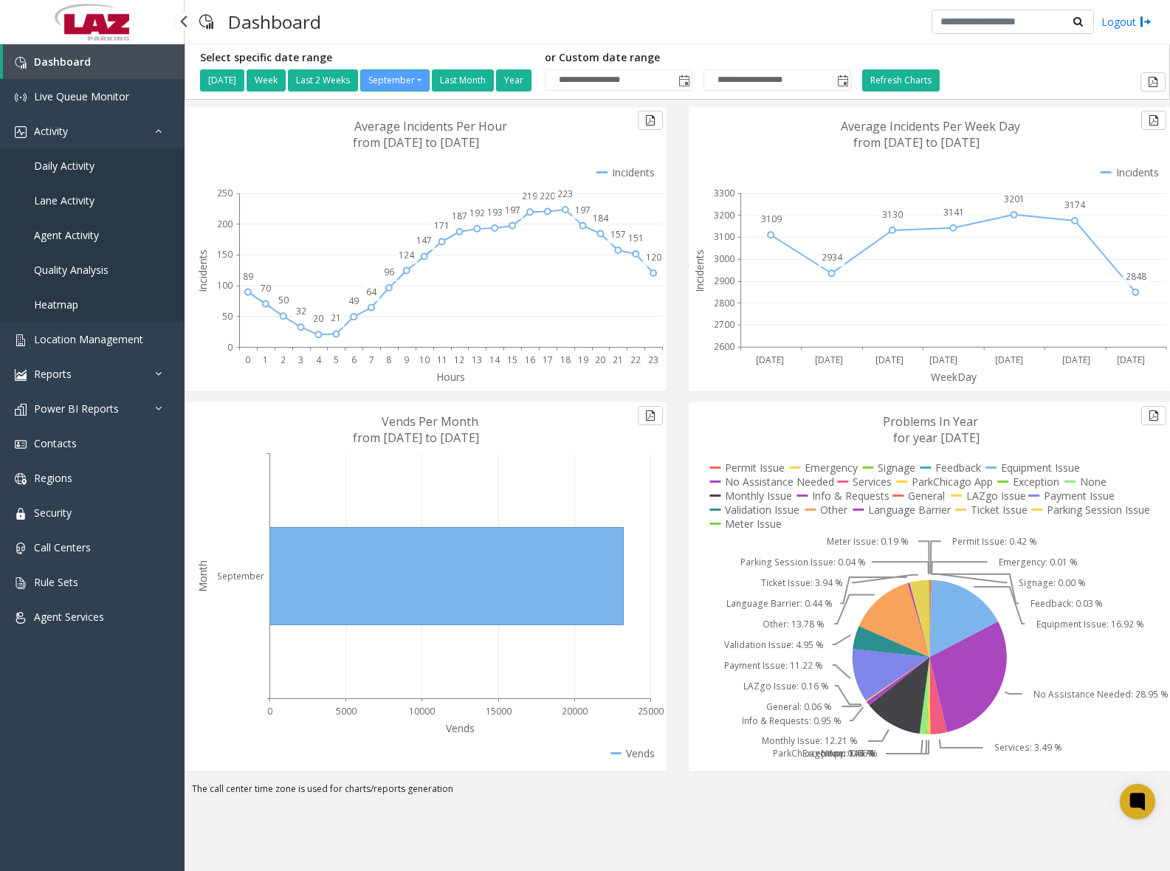
click at [84, 170] on span "Daily Activity" at bounding box center [64, 166] width 61 height 14
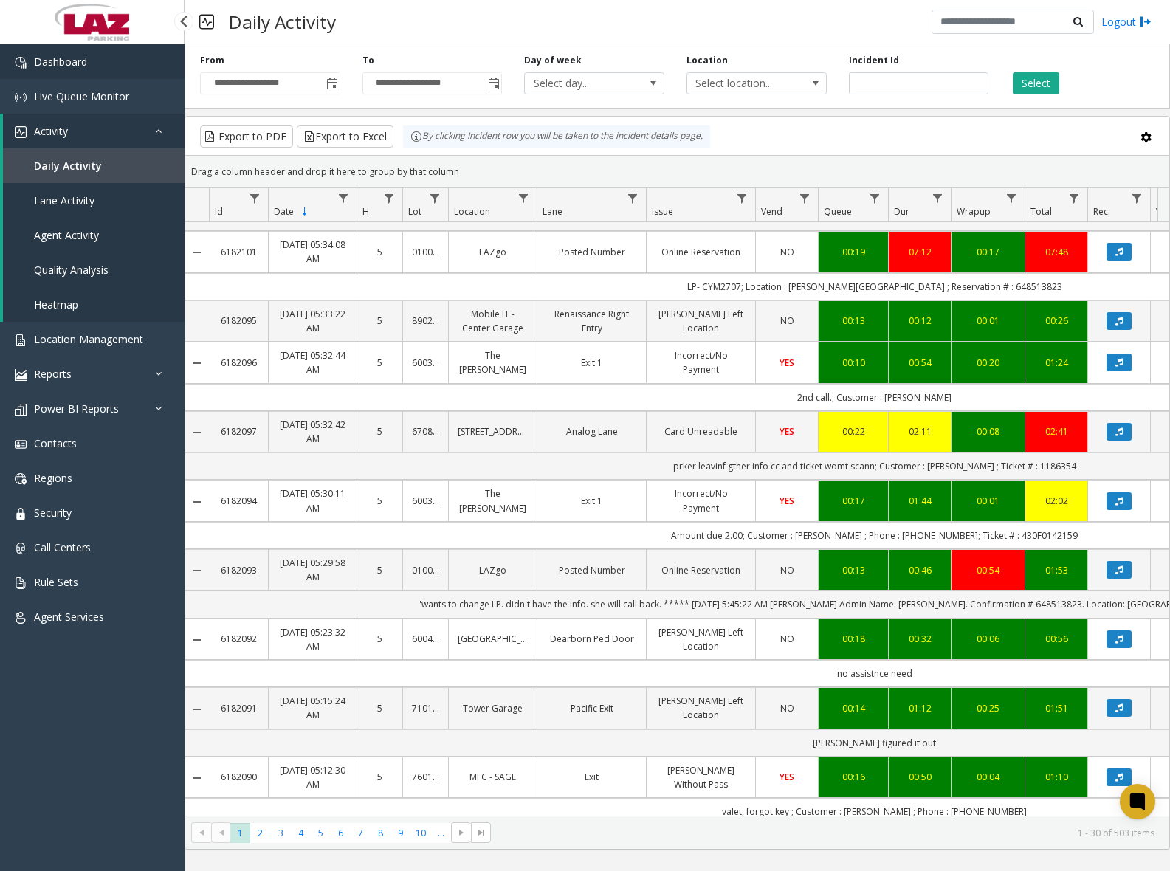
click at [94, 69] on link "Dashboard" at bounding box center [92, 61] width 184 height 35
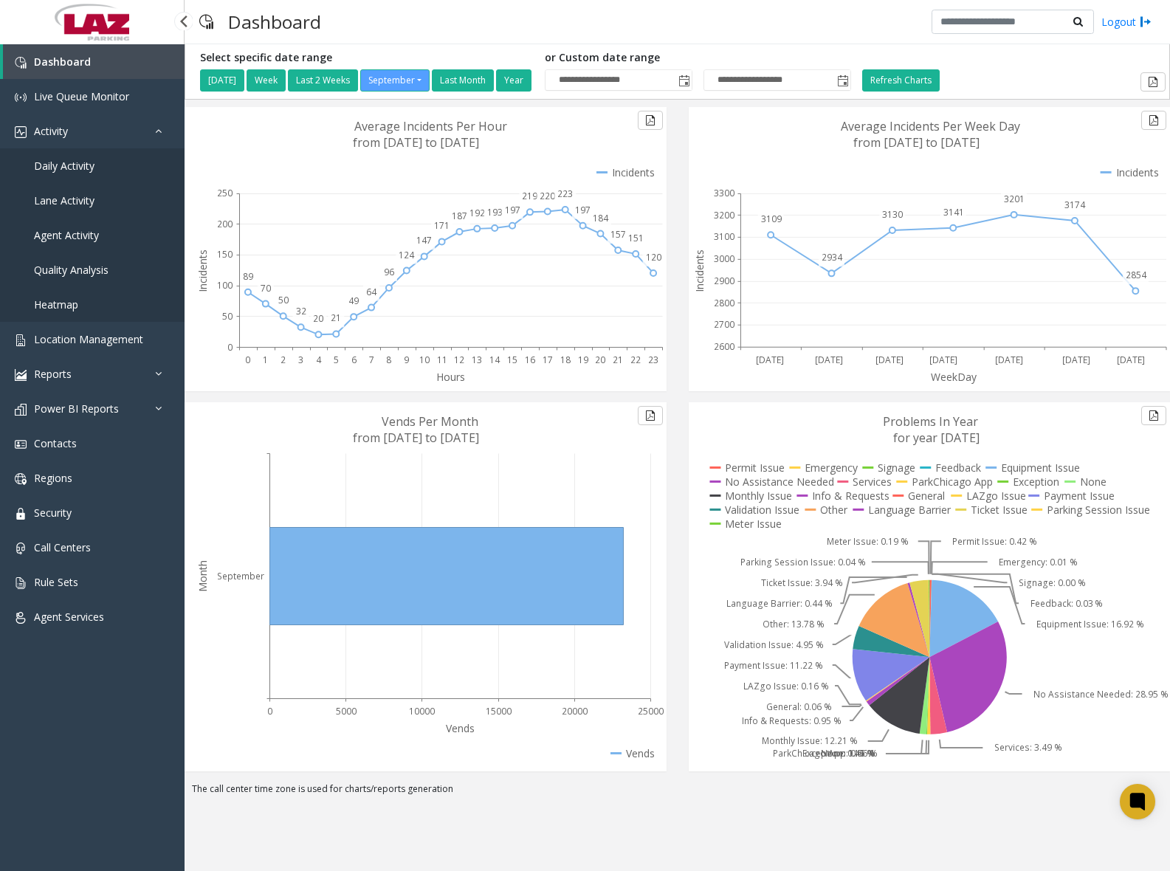
click at [80, 171] on span "Daily Activity" at bounding box center [64, 166] width 61 height 14
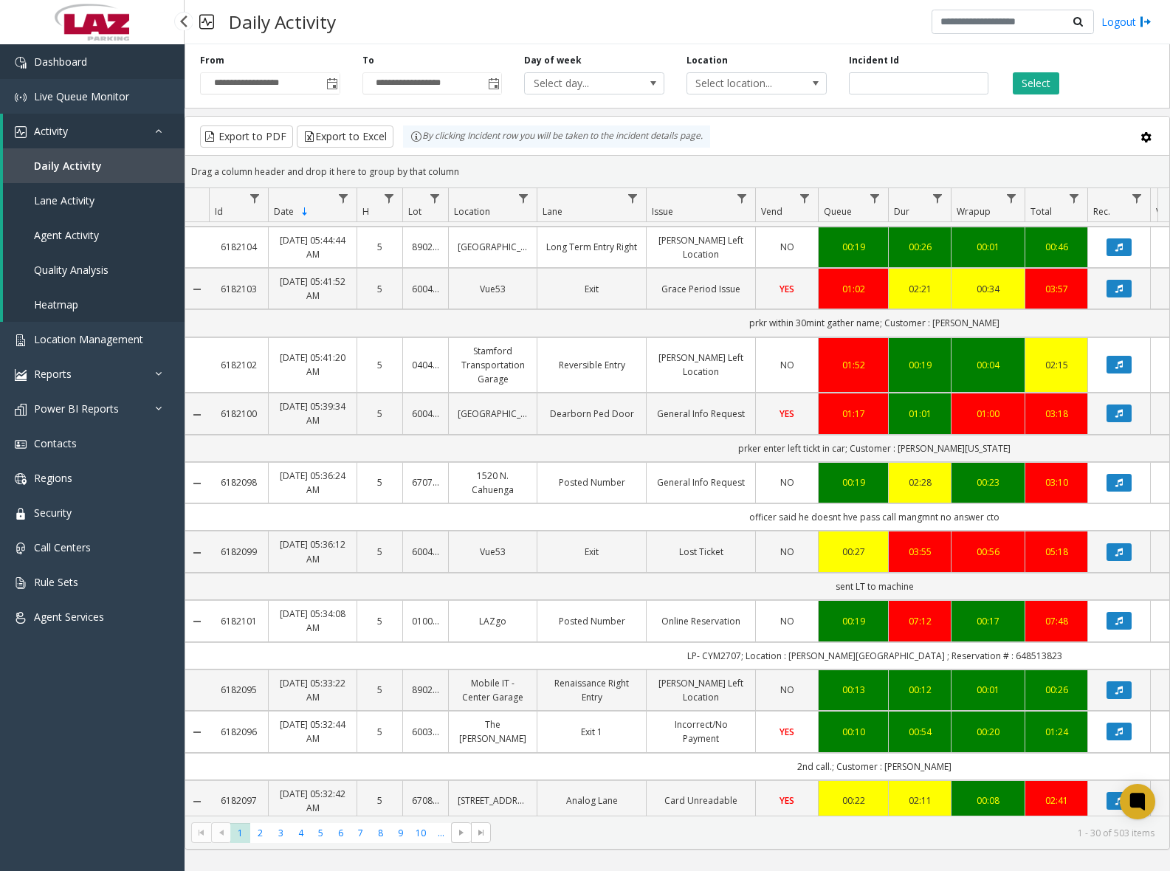
click at [104, 58] on link "Dashboard" at bounding box center [92, 61] width 184 height 35
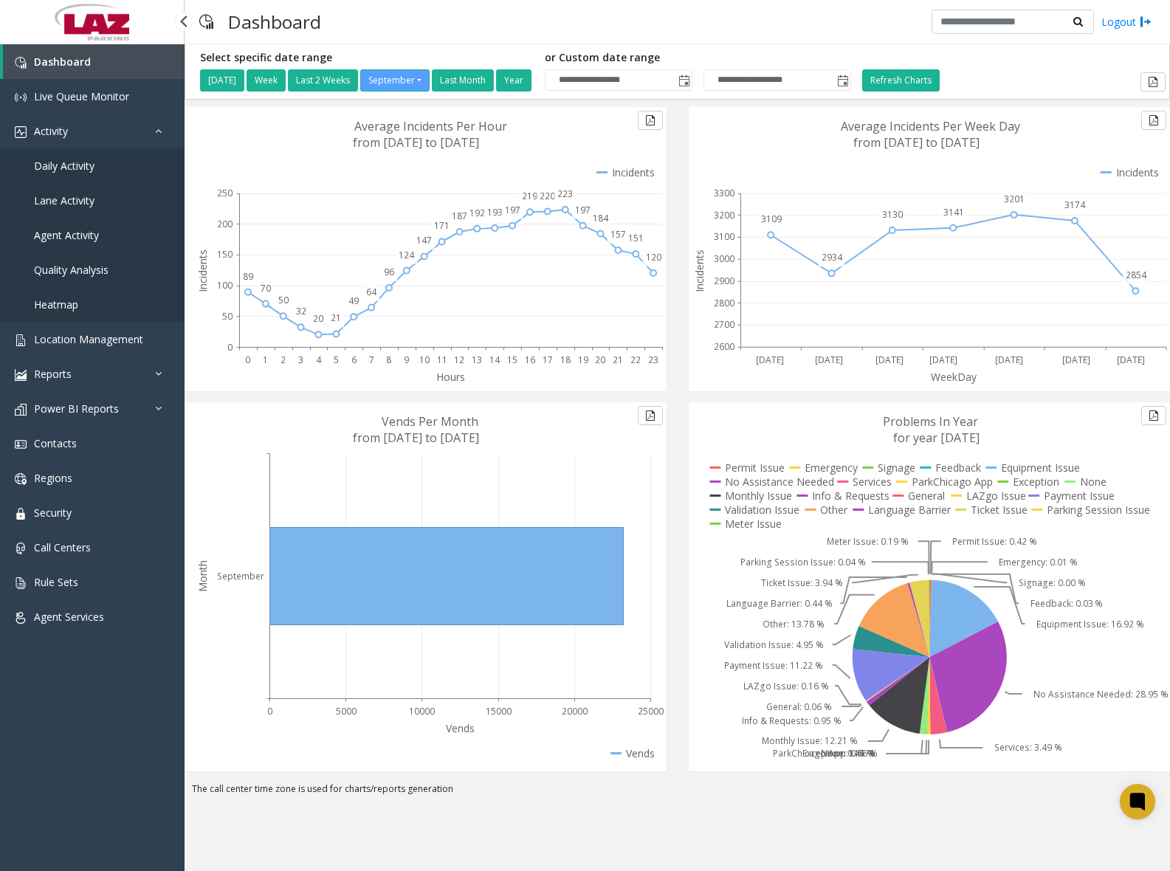
click at [97, 157] on link "Daily Activity" at bounding box center [92, 165] width 184 height 35
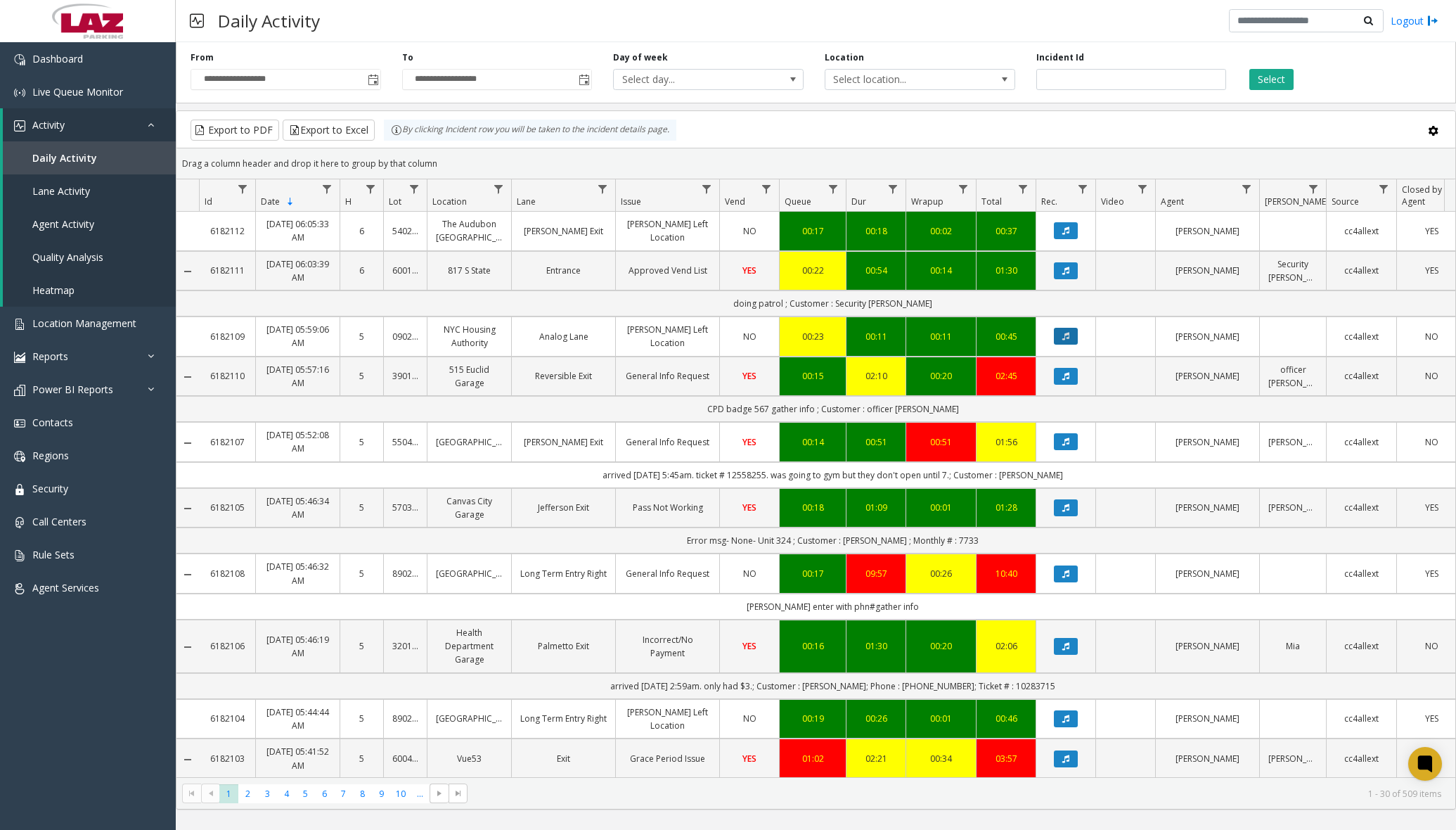
click at [1072, 345] on button "Data table" at bounding box center [1065, 336] width 24 height 17
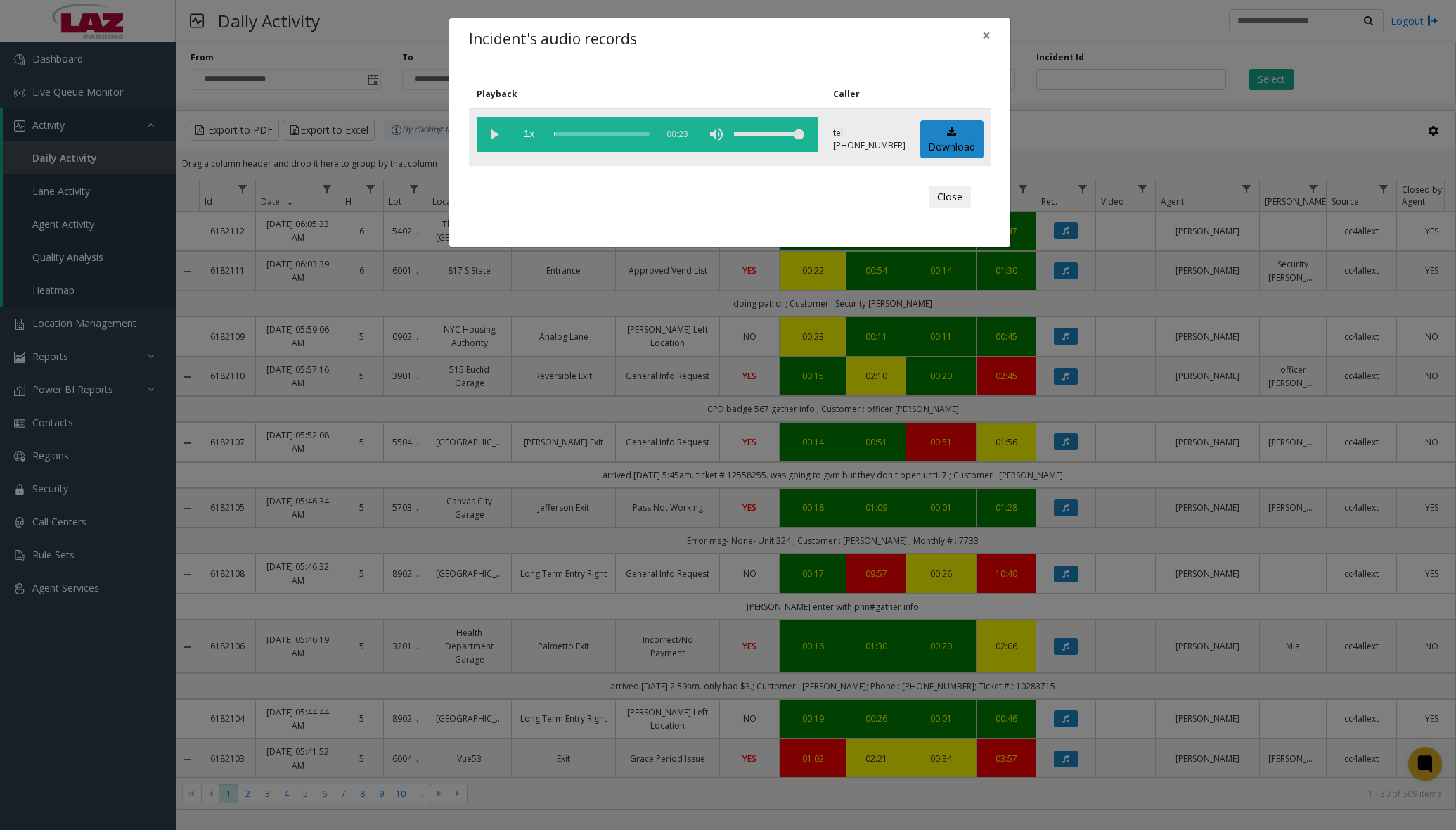
click at [493, 137] on vg-play-pause at bounding box center [494, 133] width 35 height 35
click at [559, 132] on div "scrub bar" at bounding box center [601, 133] width 95 height 35
click at [567, 132] on div "scrub bar" at bounding box center [601, 133] width 95 height 35
click at [573, 133] on div "scrub bar" at bounding box center [601, 133] width 95 height 35
click at [582, 133] on div "scrub bar" at bounding box center [601, 133] width 95 height 35
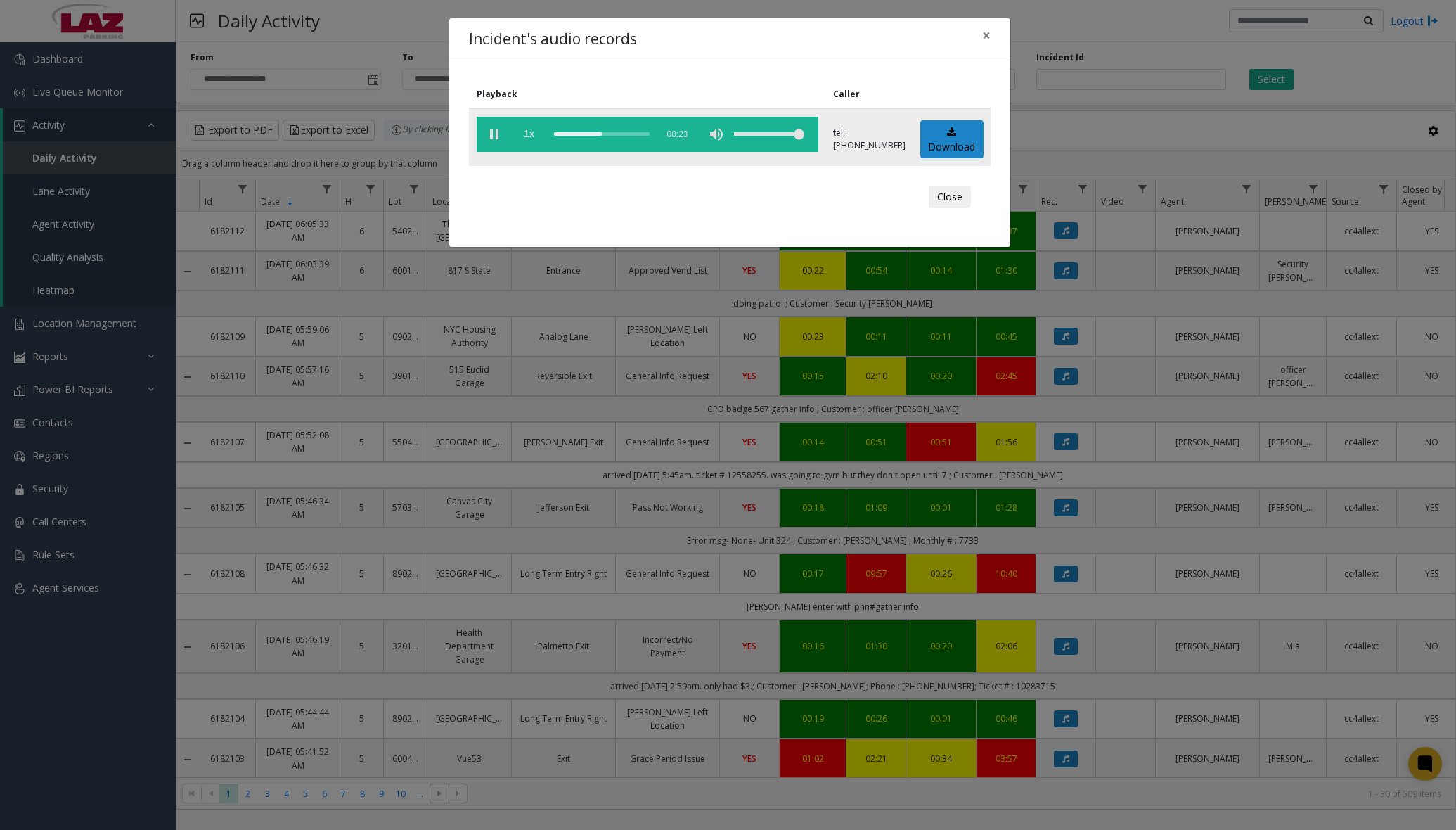
click at [586, 133] on div "scrub bar" at bounding box center [601, 133] width 95 height 35
click at [592, 133] on div "scrub bar" at bounding box center [601, 133] width 95 height 35
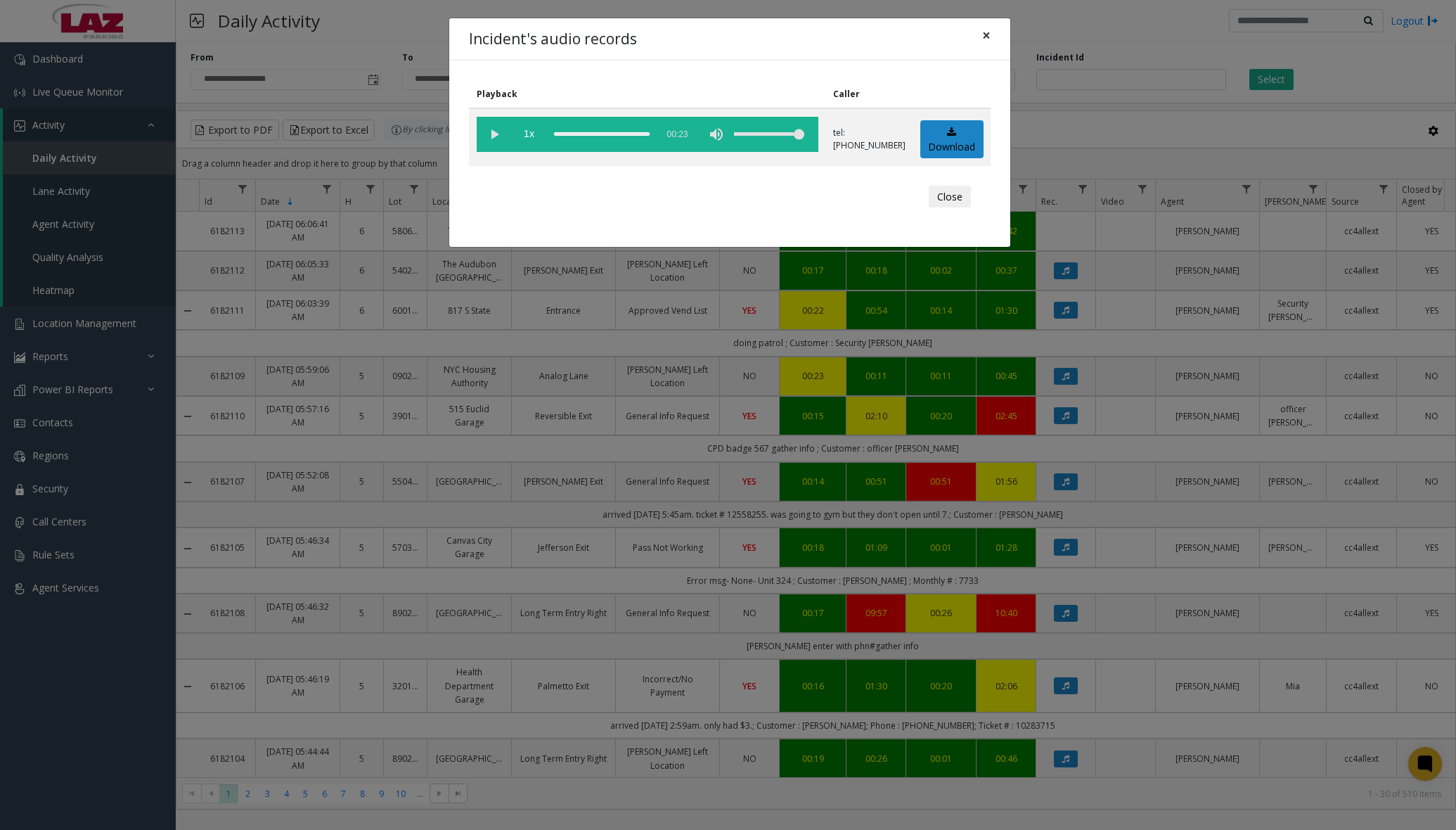
click at [992, 42] on button "×" at bounding box center [987, 35] width 29 height 34
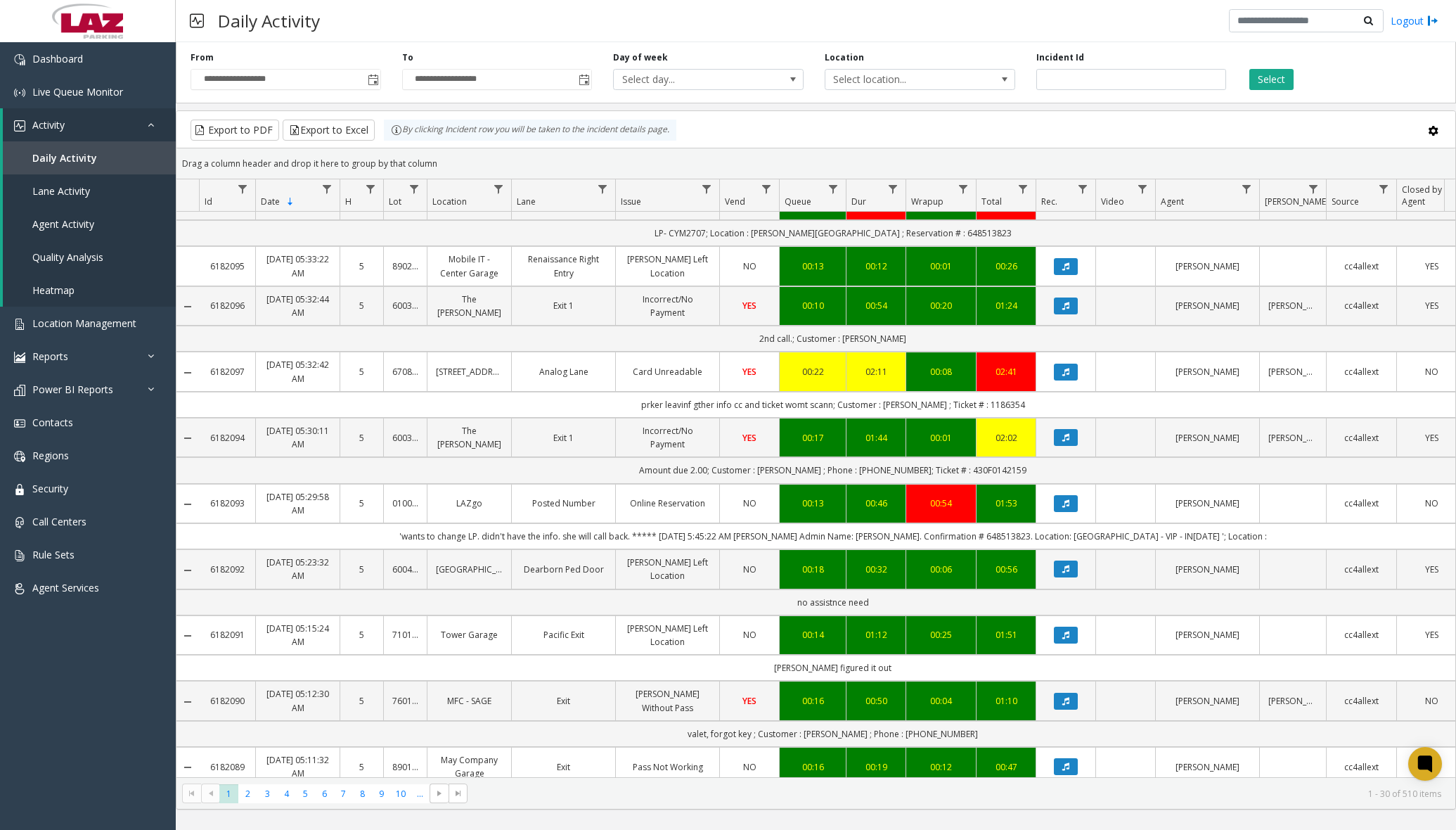
scroll to position [1195, 0]
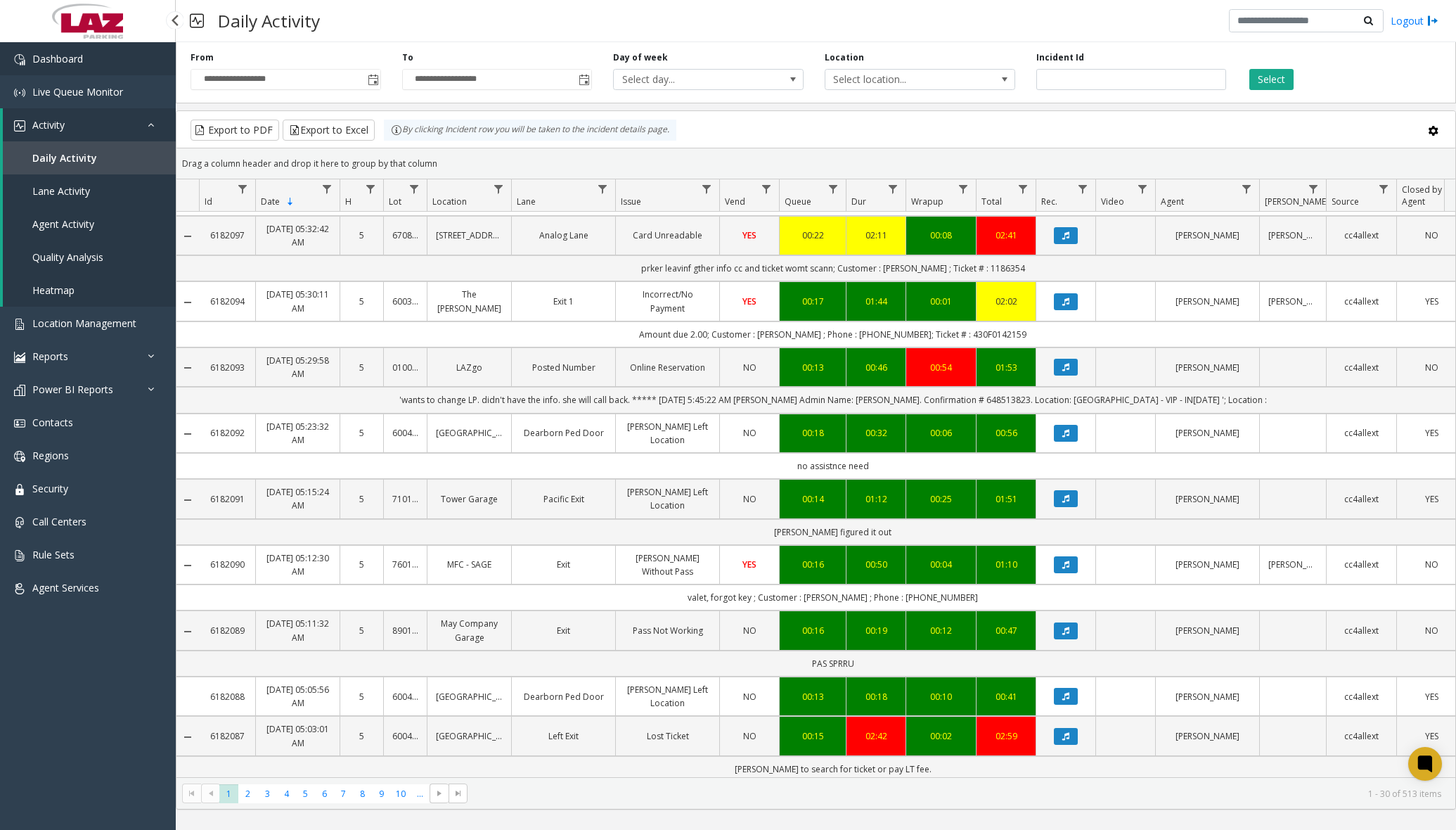
click at [89, 58] on link "Dashboard" at bounding box center [88, 58] width 175 height 33
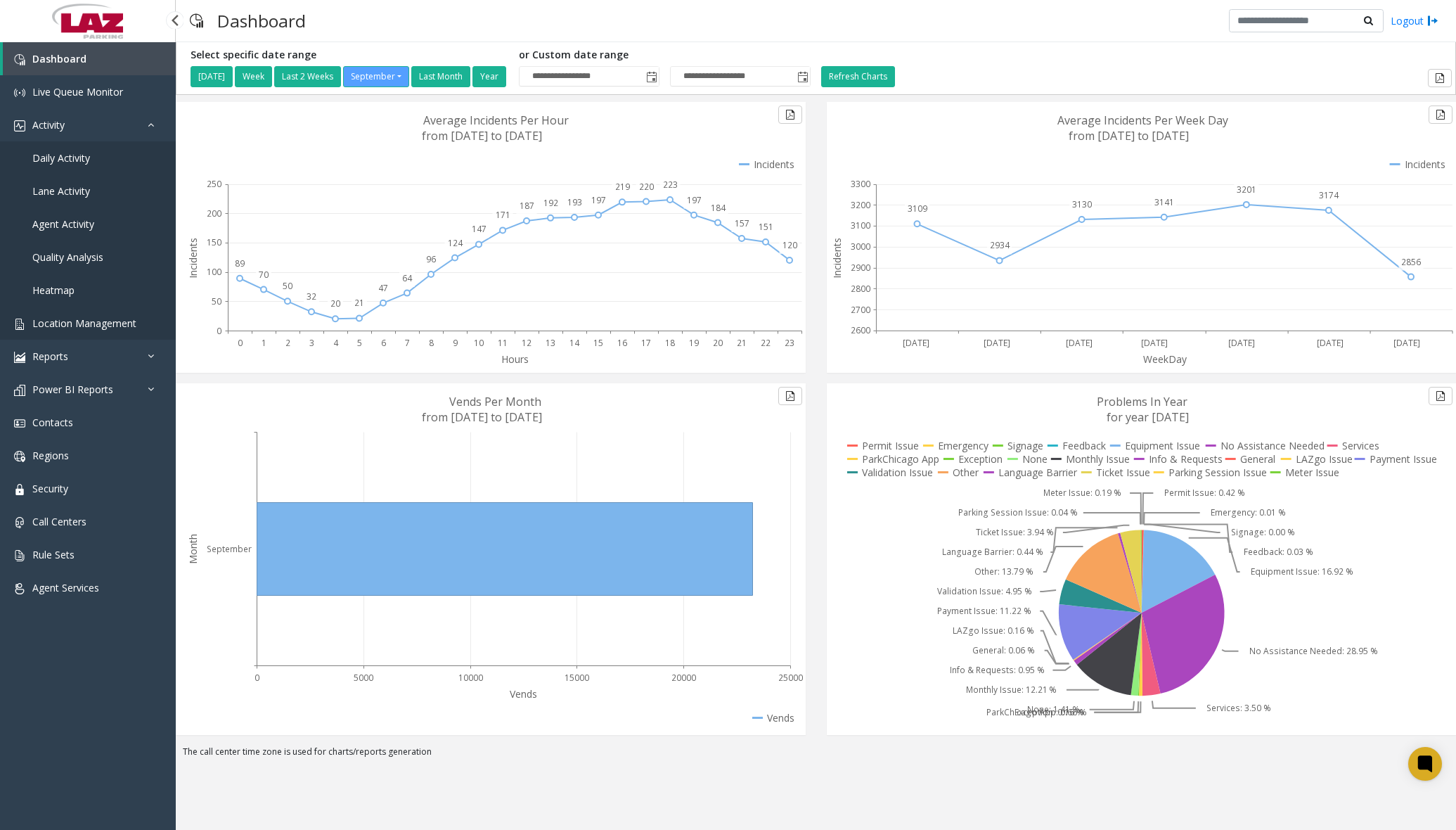
click at [101, 326] on span "Location Management" at bounding box center [84, 323] width 104 height 13
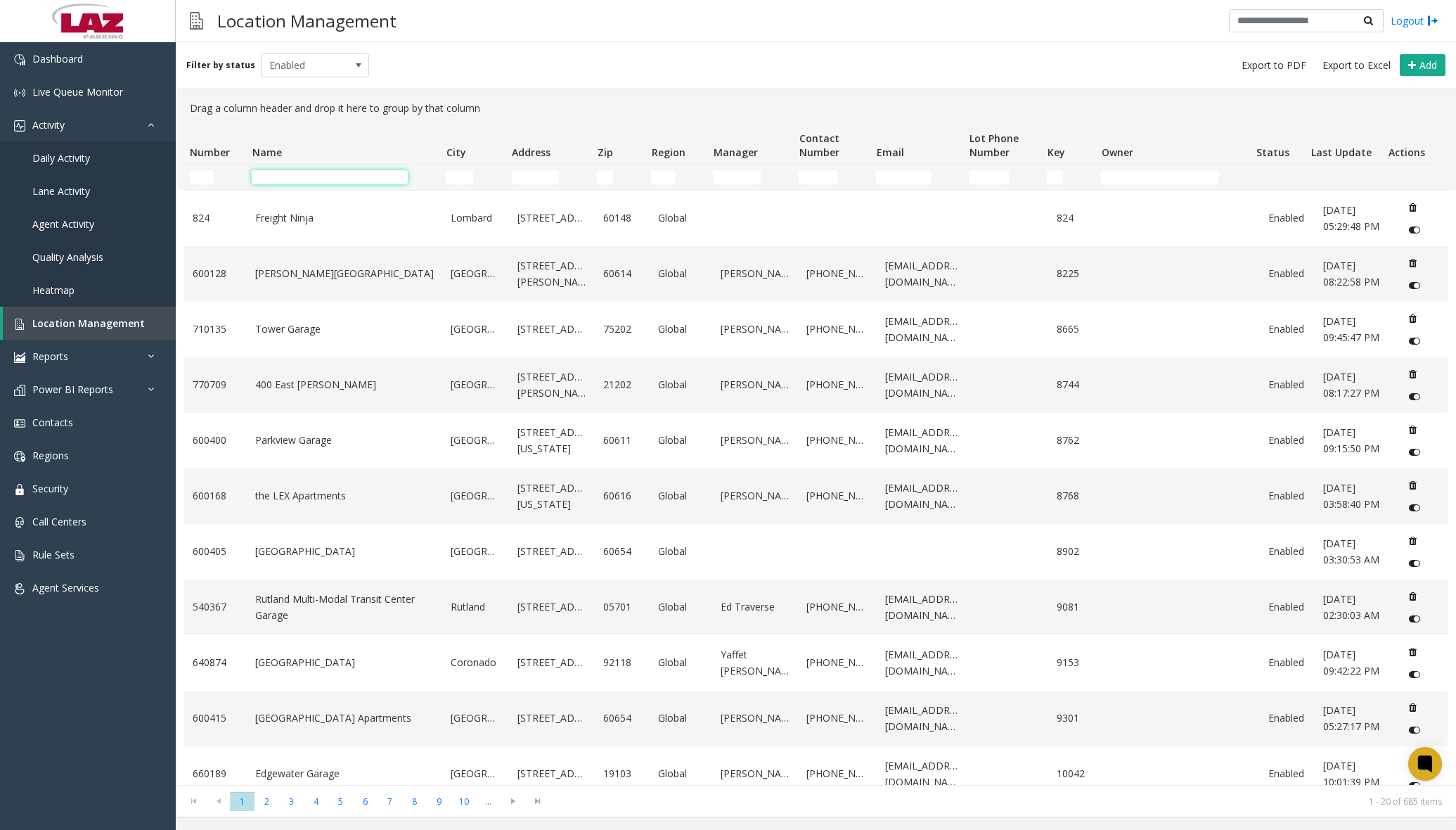
click at [326, 175] on input "Name Filter" at bounding box center [329, 177] width 155 height 14
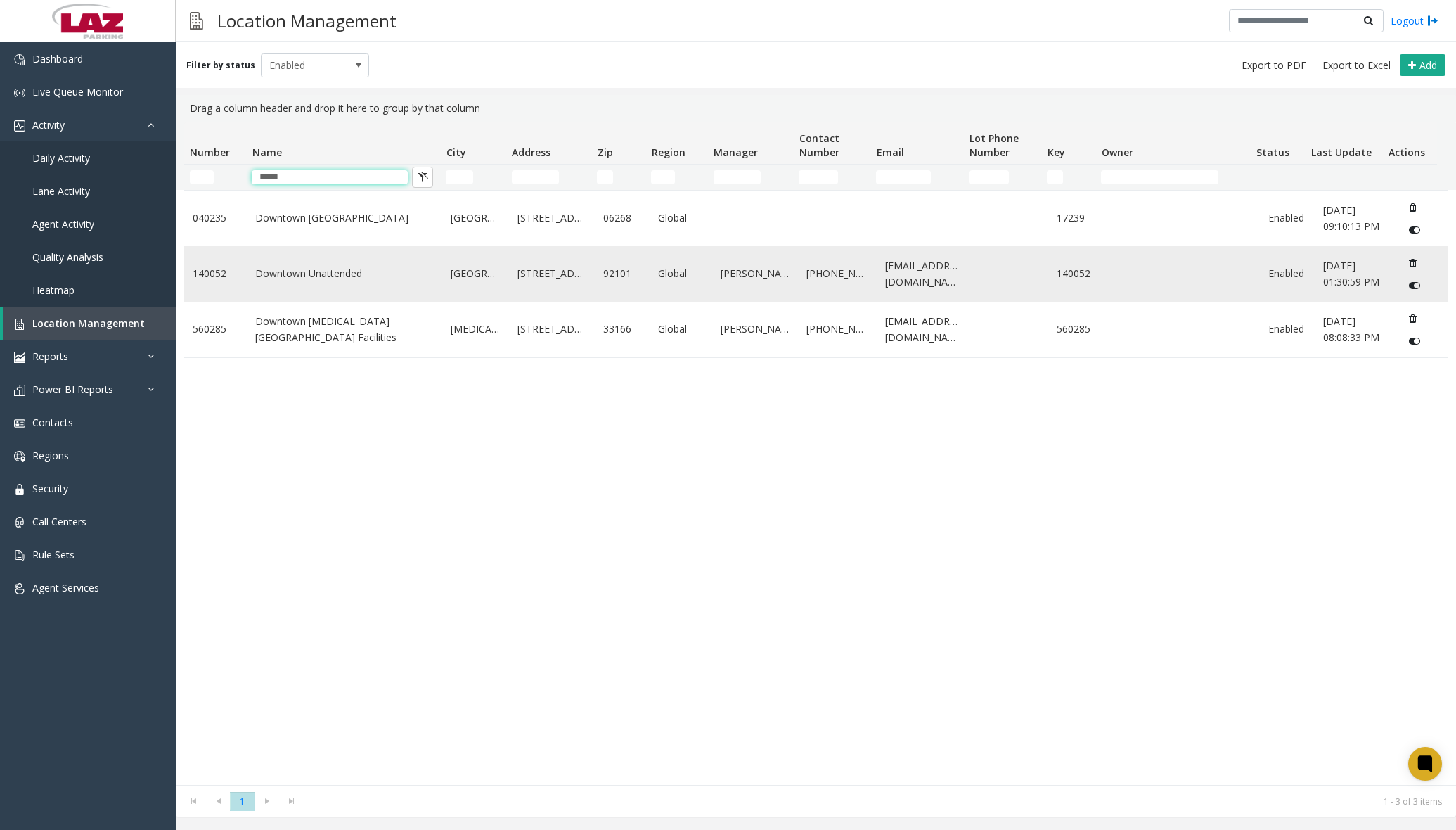
type input "*****"
click at [291, 275] on link "Downtown Unattended" at bounding box center [344, 273] width 178 height 15
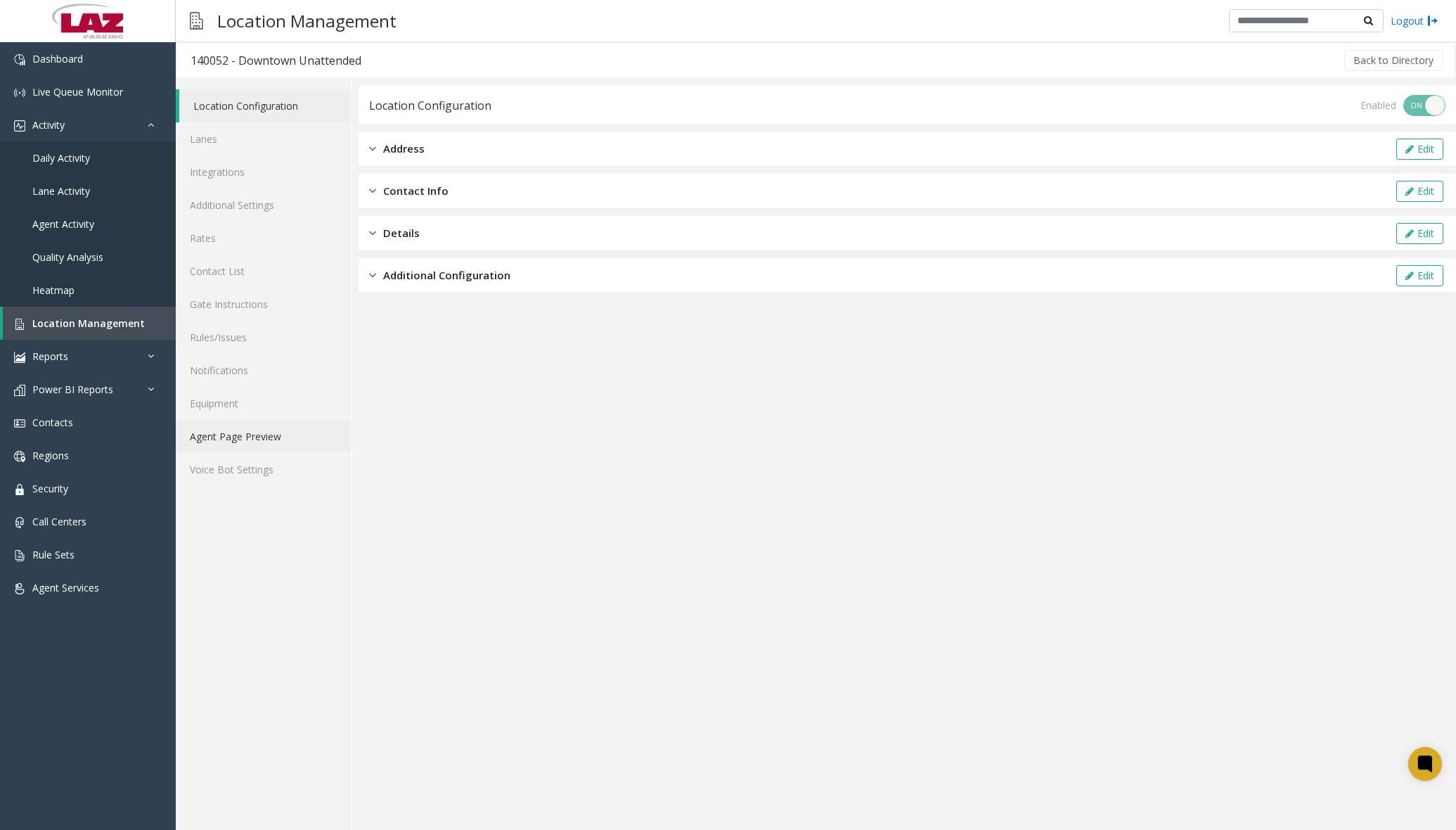
click at [254, 436] on link "Agent Page Preview" at bounding box center [263, 436] width 175 height 33
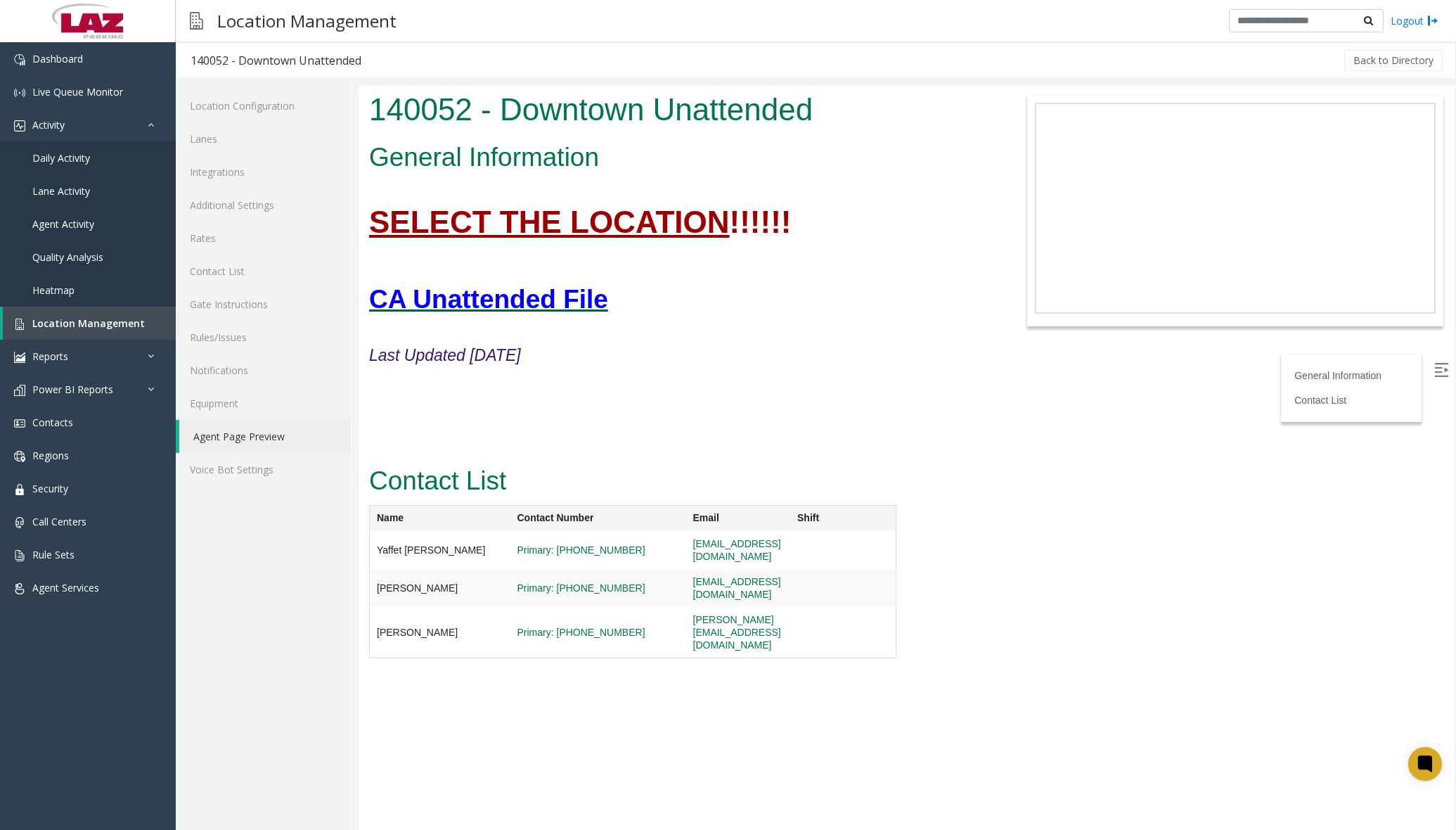
click at [529, 301] on font "CA Unattended File" at bounding box center [488, 299] width 239 height 29
click at [72, 57] on span "Dashboard" at bounding box center [57, 59] width 51 height 13
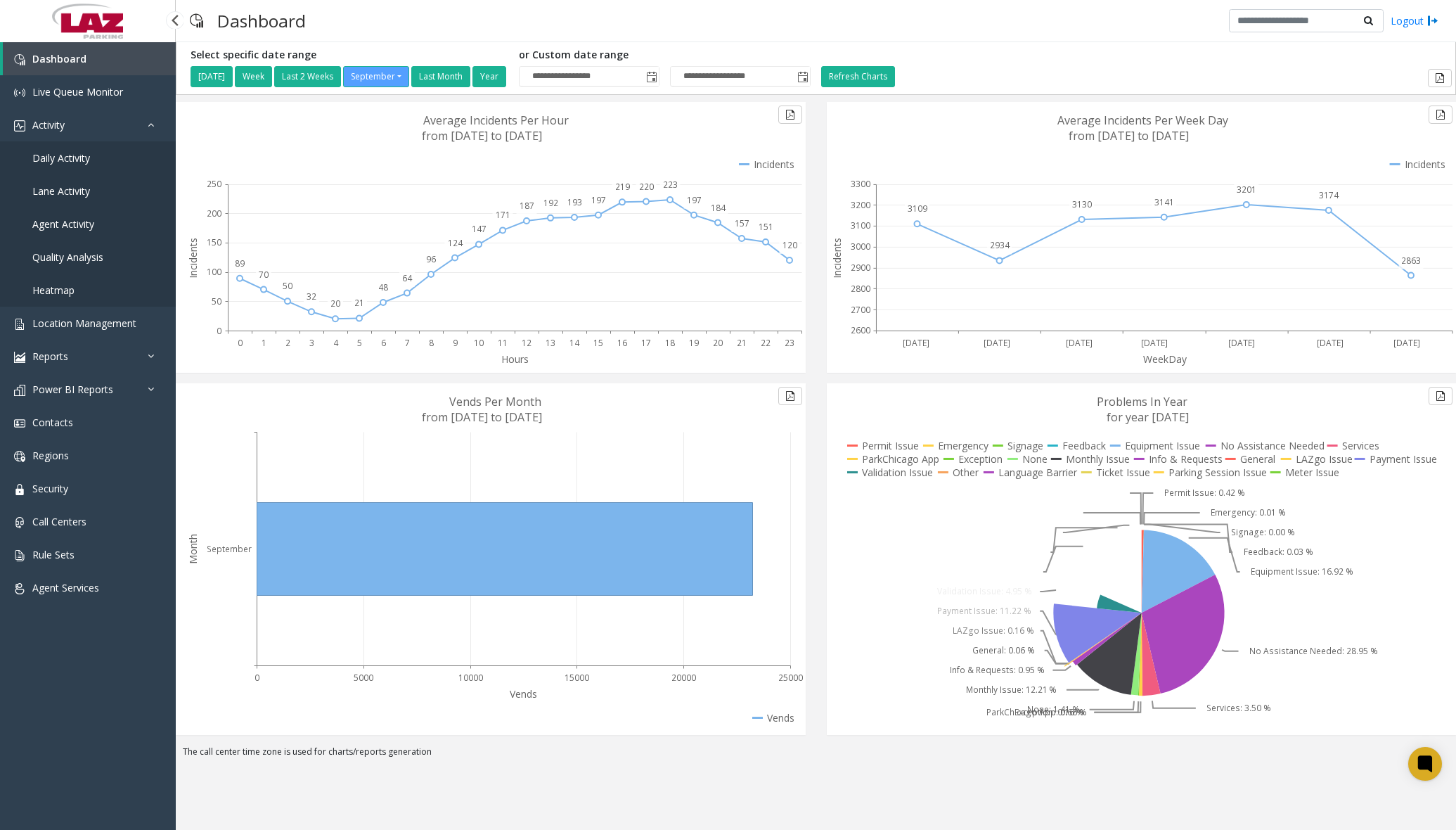
click at [85, 158] on span "Daily Activity" at bounding box center [61, 158] width 58 height 13
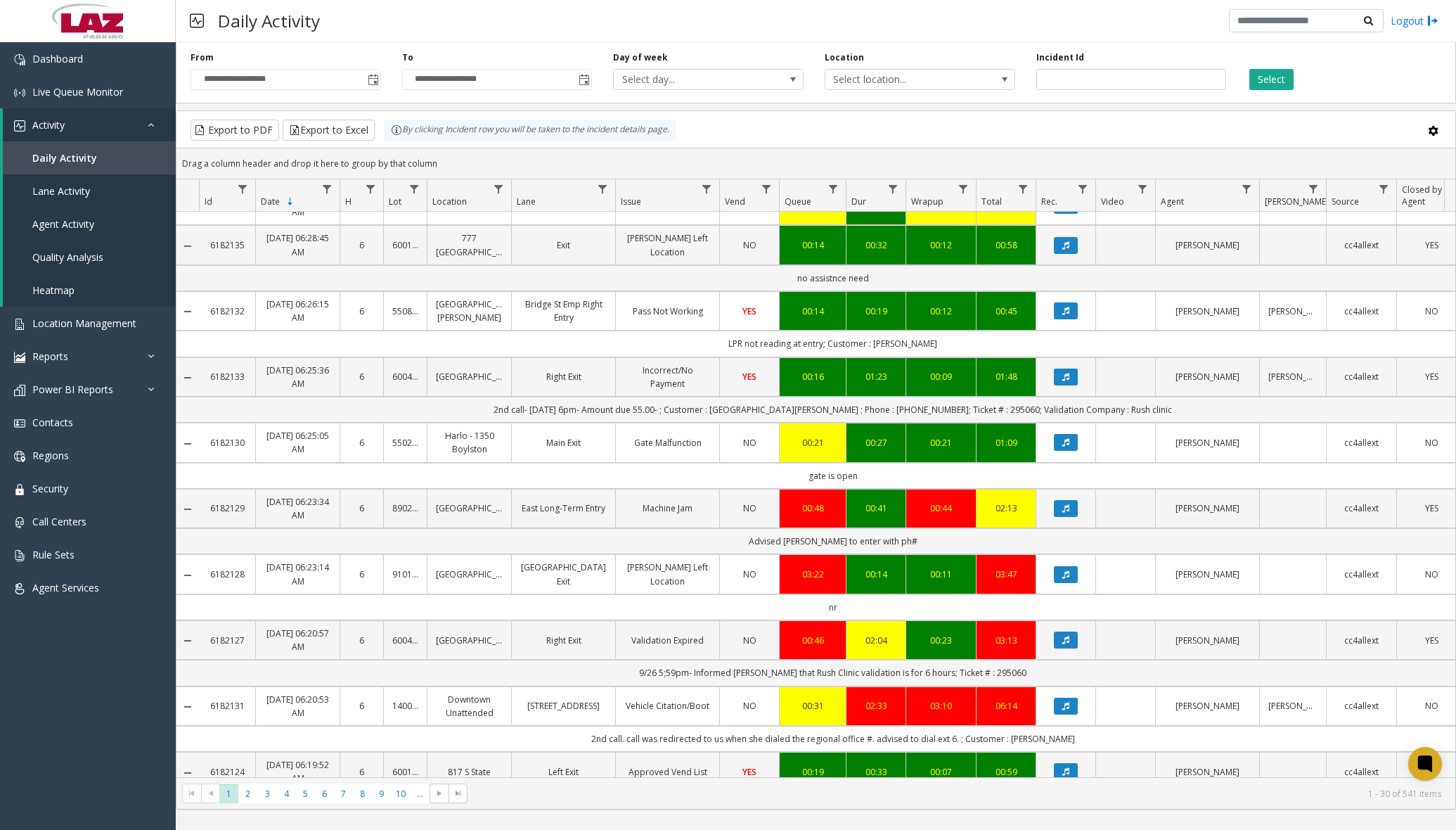
scroll to position [633, 0]
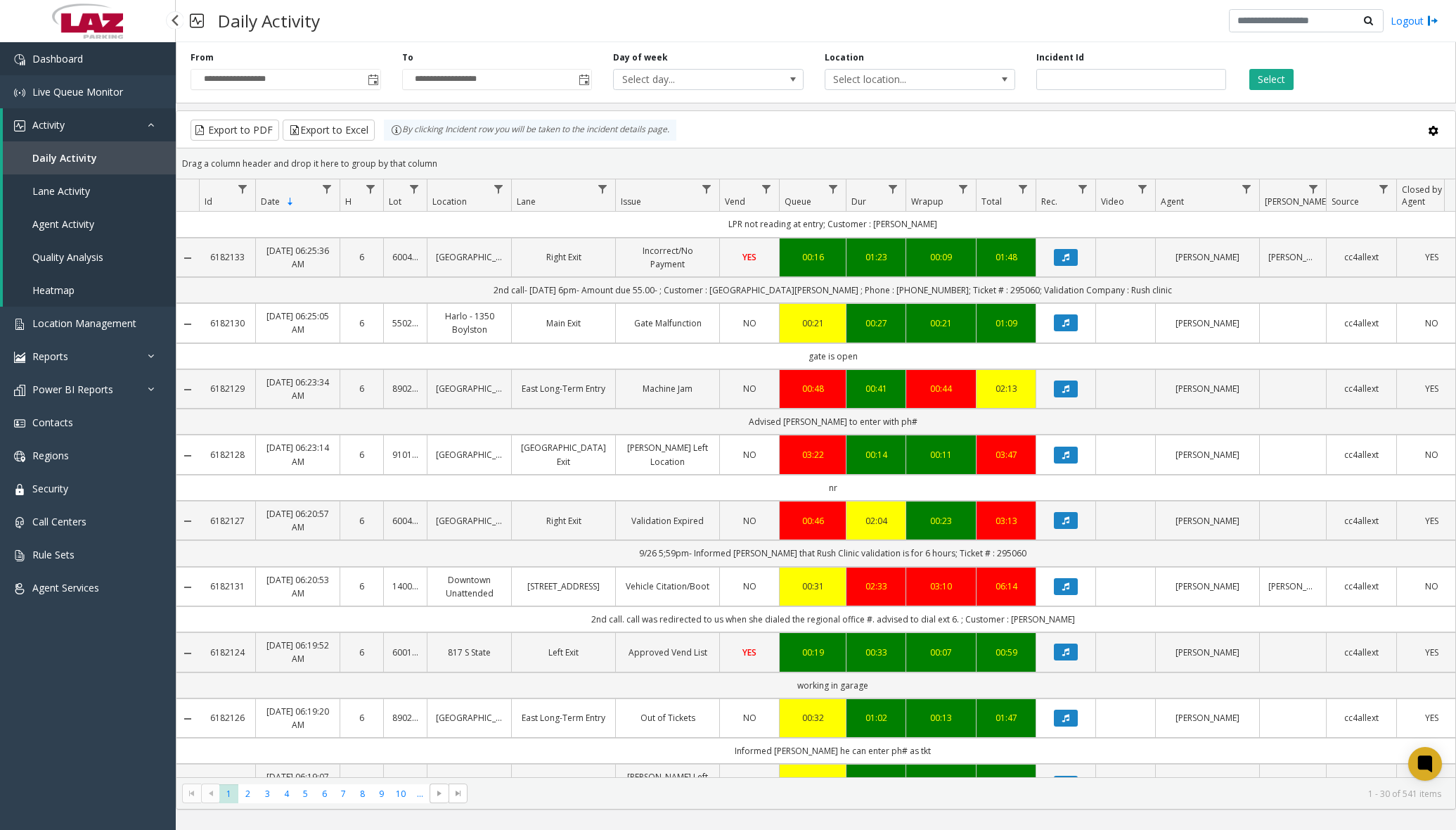
click at [107, 65] on link "Dashboard" at bounding box center [88, 58] width 175 height 33
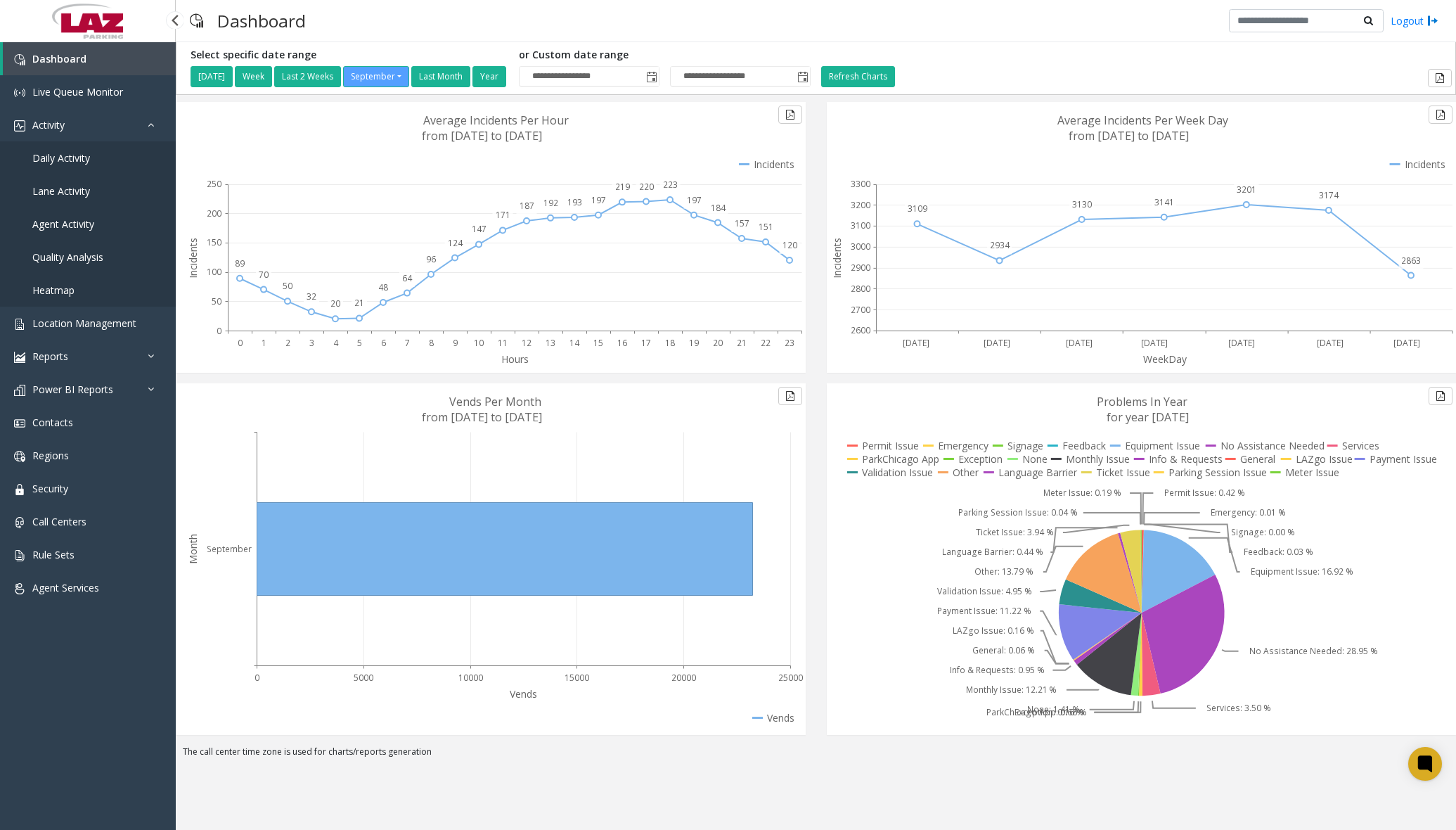
click at [58, 156] on span "Daily Activity" at bounding box center [61, 158] width 58 height 13
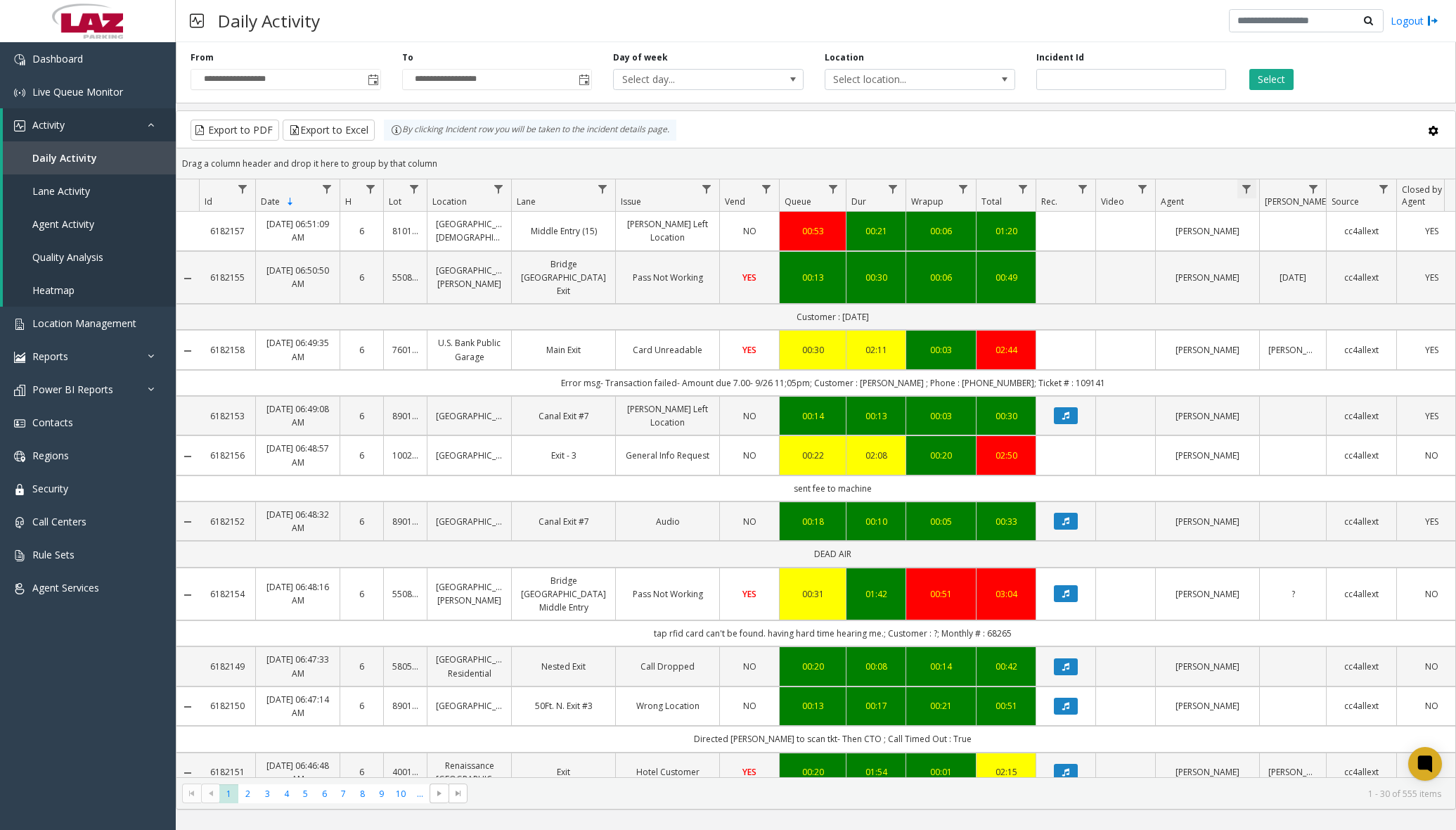
click at [1114, 184] on span "Data table" at bounding box center [1246, 190] width 11 height 11
click at [1114, 251] on input "Agent Filter" at bounding box center [1307, 249] width 119 height 24
type input "******"
click at [1114, 376] on button "Filter" at bounding box center [1339, 380] width 58 height 30
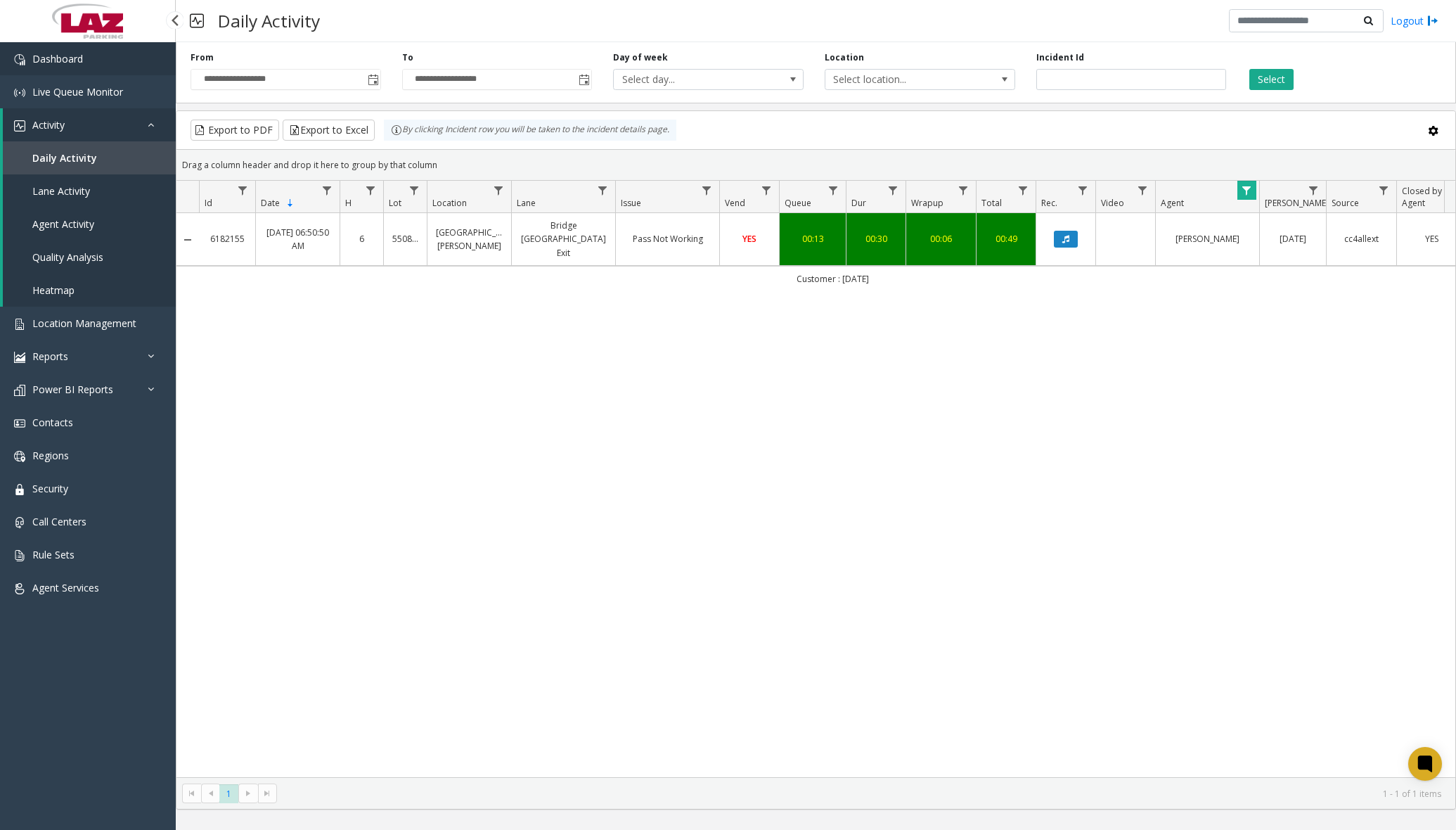
click at [73, 54] on span "Dashboard" at bounding box center [57, 59] width 51 height 13
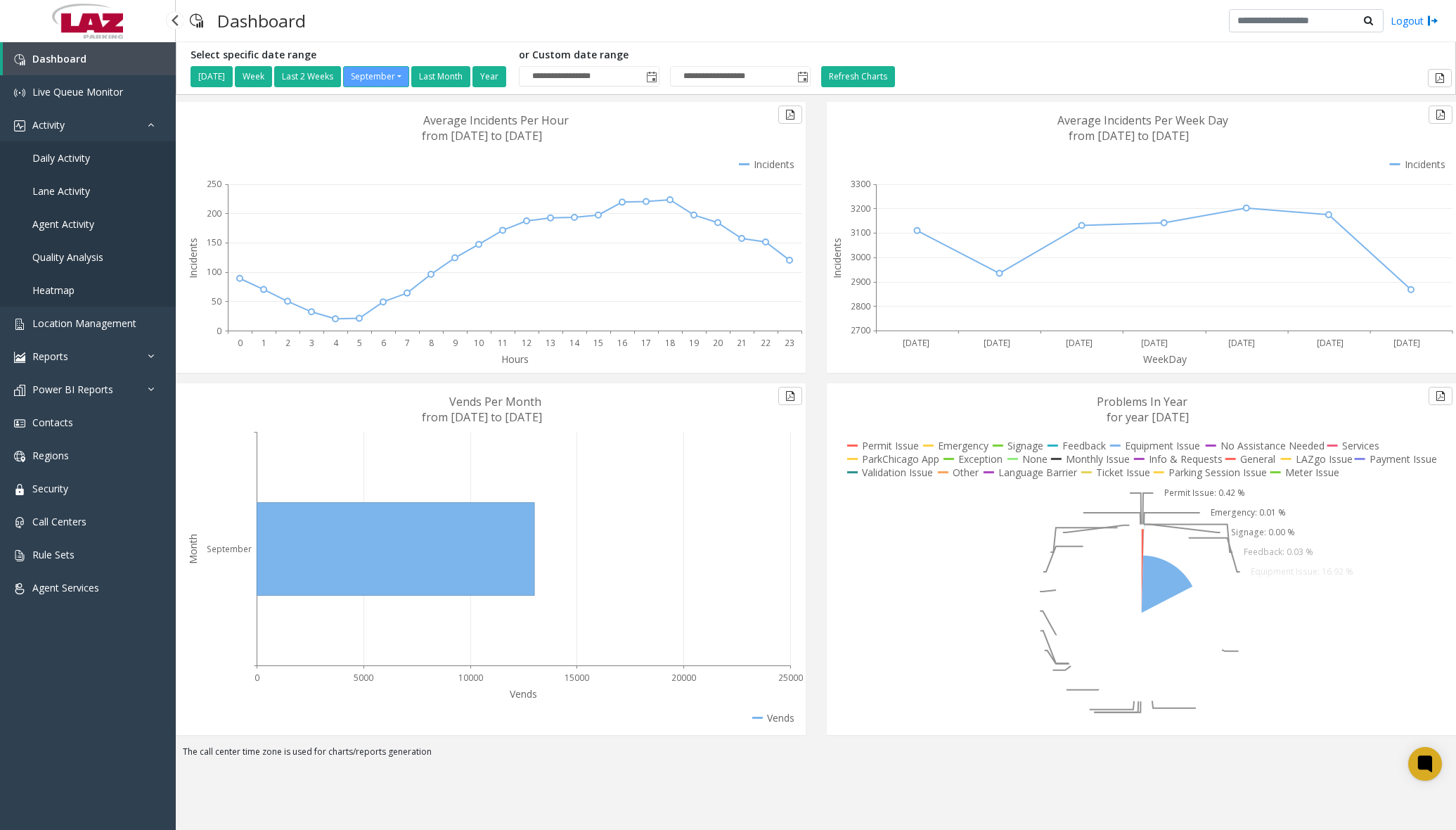
click at [76, 162] on span "Daily Activity" at bounding box center [61, 158] width 58 height 13
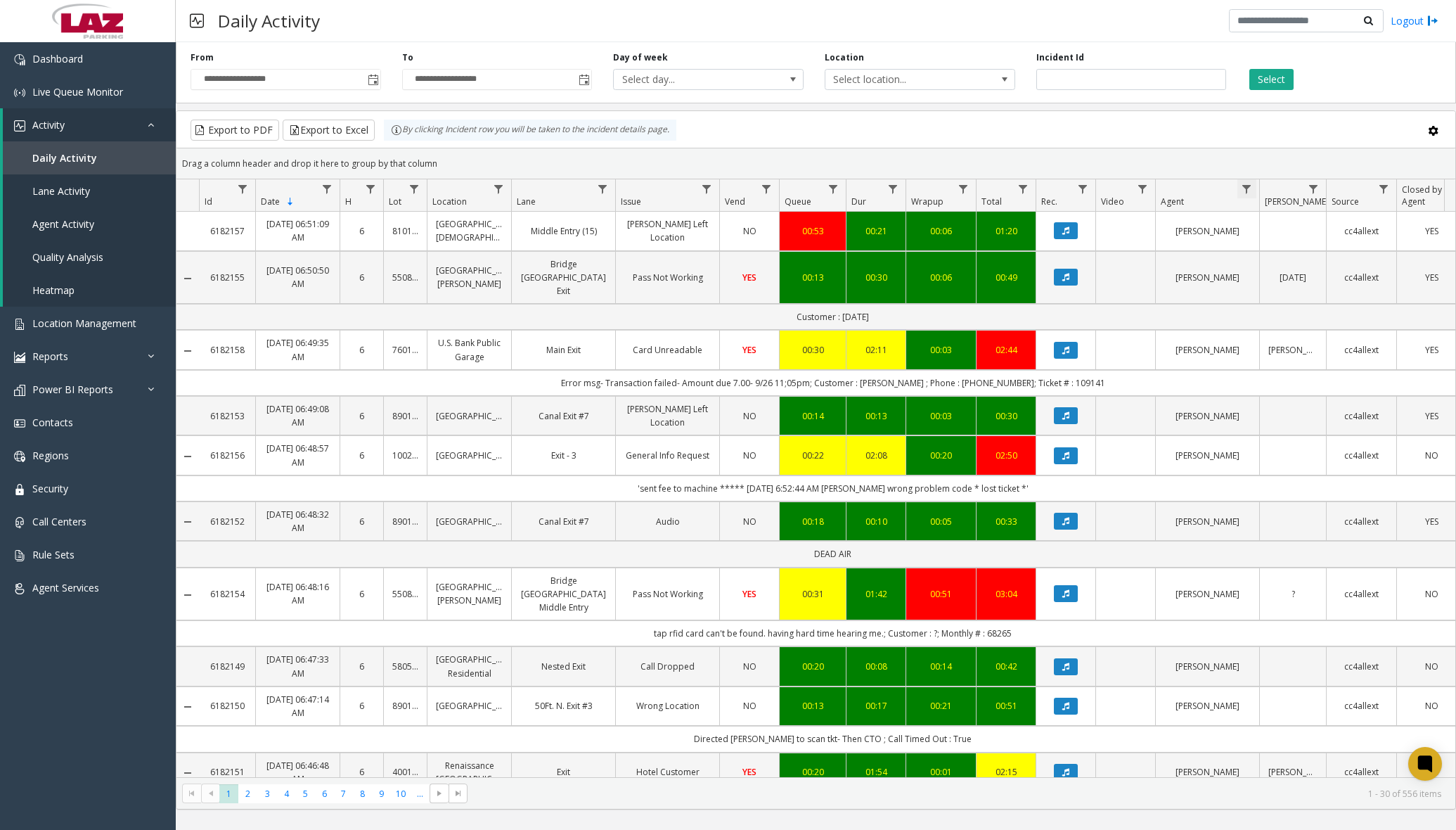
click at [1114, 193] on span "Data table" at bounding box center [1246, 190] width 11 height 11
drag, startPoint x: 1280, startPoint y: 254, endPoint x: 1289, endPoint y: 253, distance: 9.1
click at [1114, 253] on input "Agent Filter" at bounding box center [1307, 249] width 119 height 24
type input "******"
click at [1114, 369] on button "Filter" at bounding box center [1339, 380] width 58 height 30
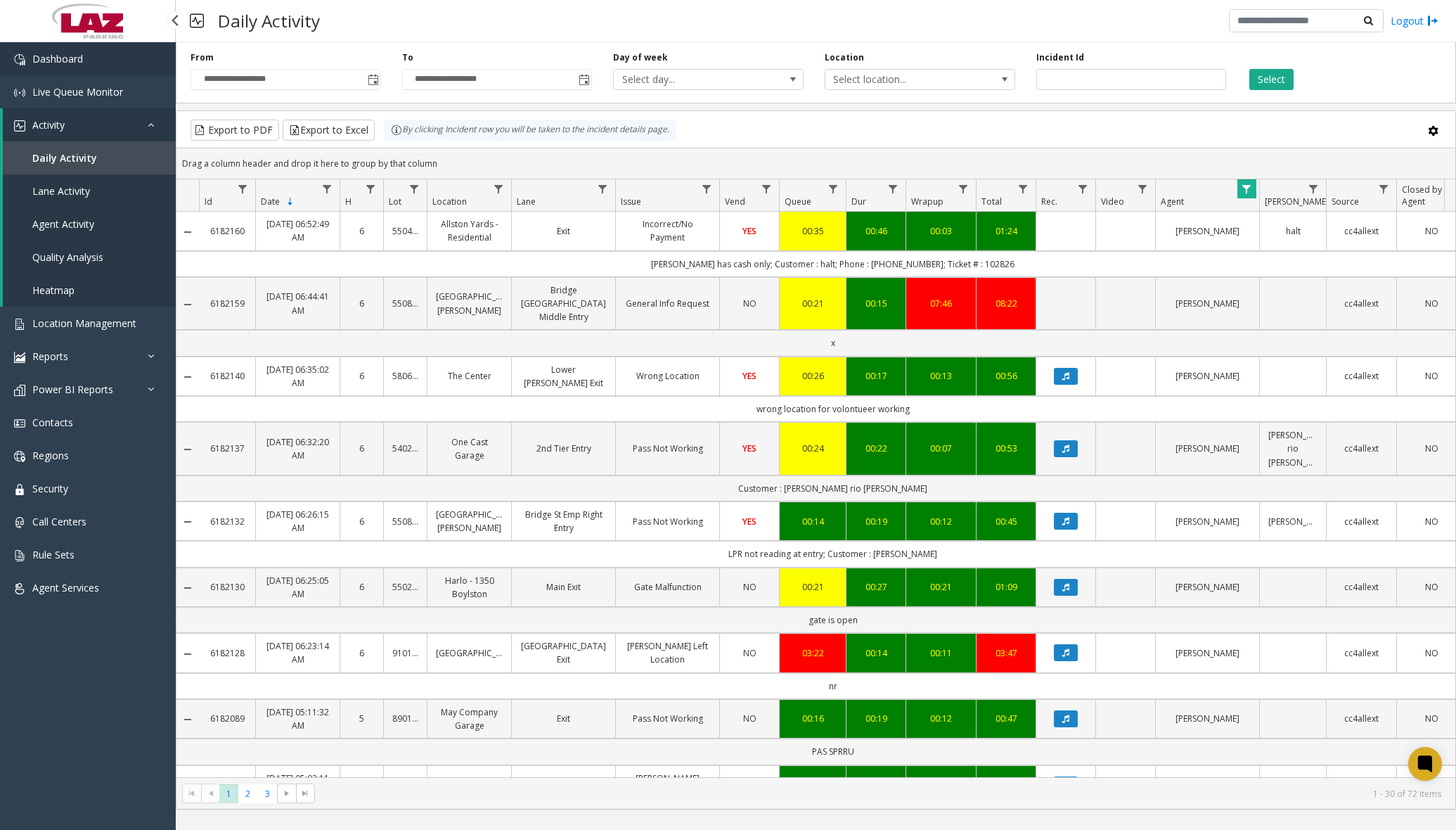
click at [39, 61] on span "Dashboard" at bounding box center [57, 59] width 51 height 13
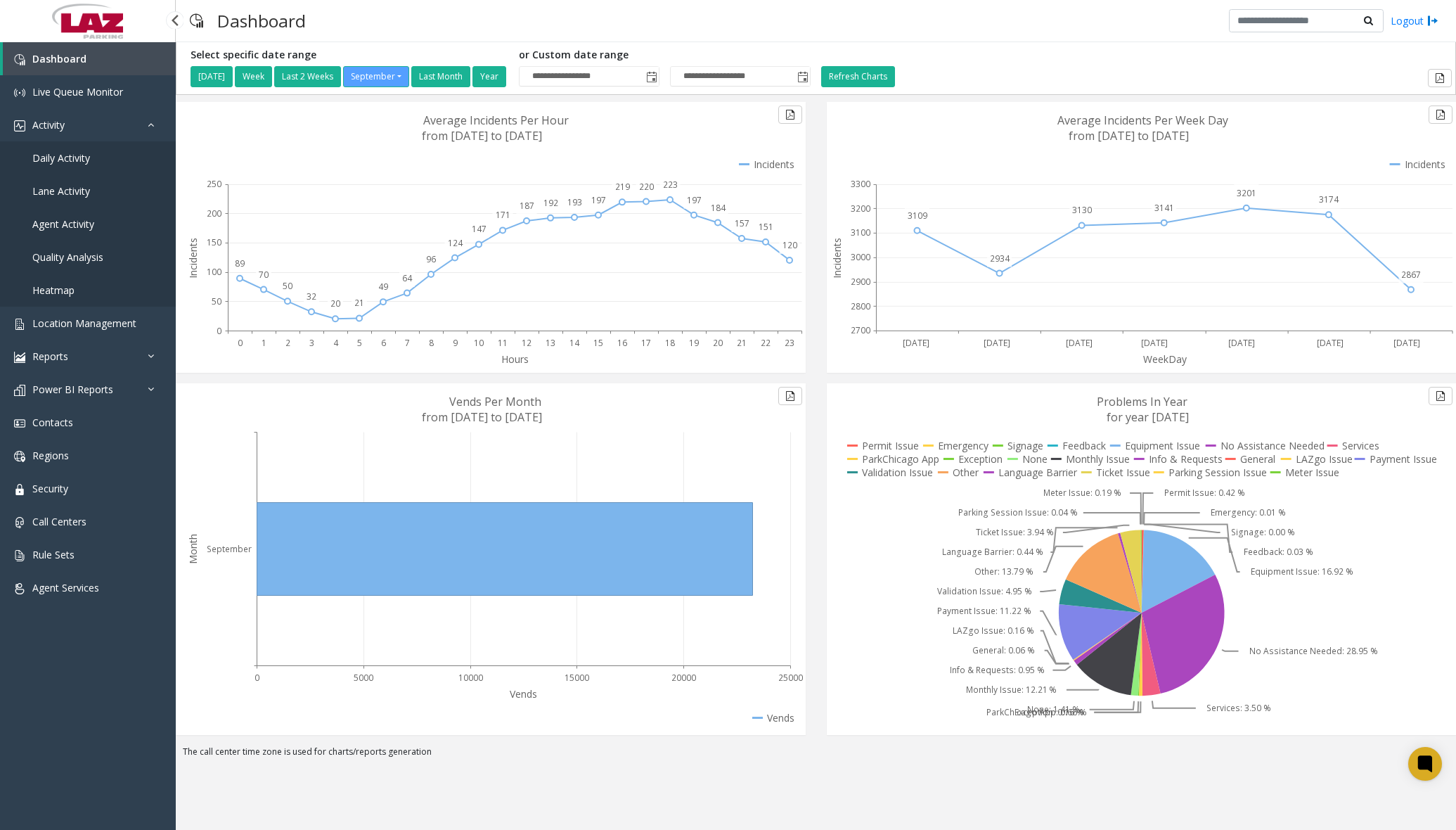
click at [71, 162] on span "Daily Activity" at bounding box center [61, 158] width 58 height 13
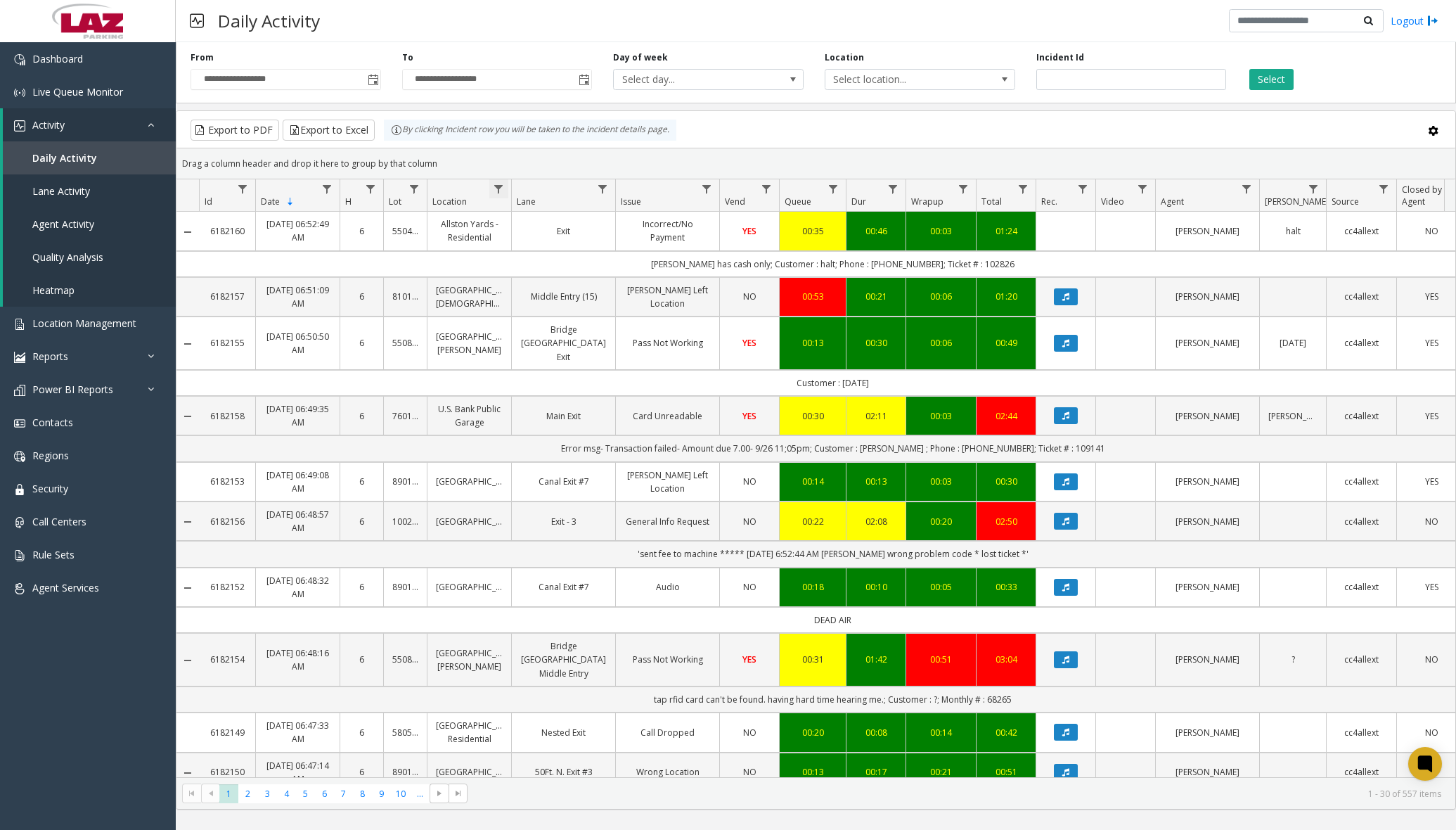
click at [503, 191] on span "Data table" at bounding box center [498, 190] width 11 height 11
click at [538, 253] on input "Location Filter" at bounding box center [559, 249] width 119 height 24
type input "******"
click at [587, 375] on button "Filter" at bounding box center [591, 380] width 58 height 30
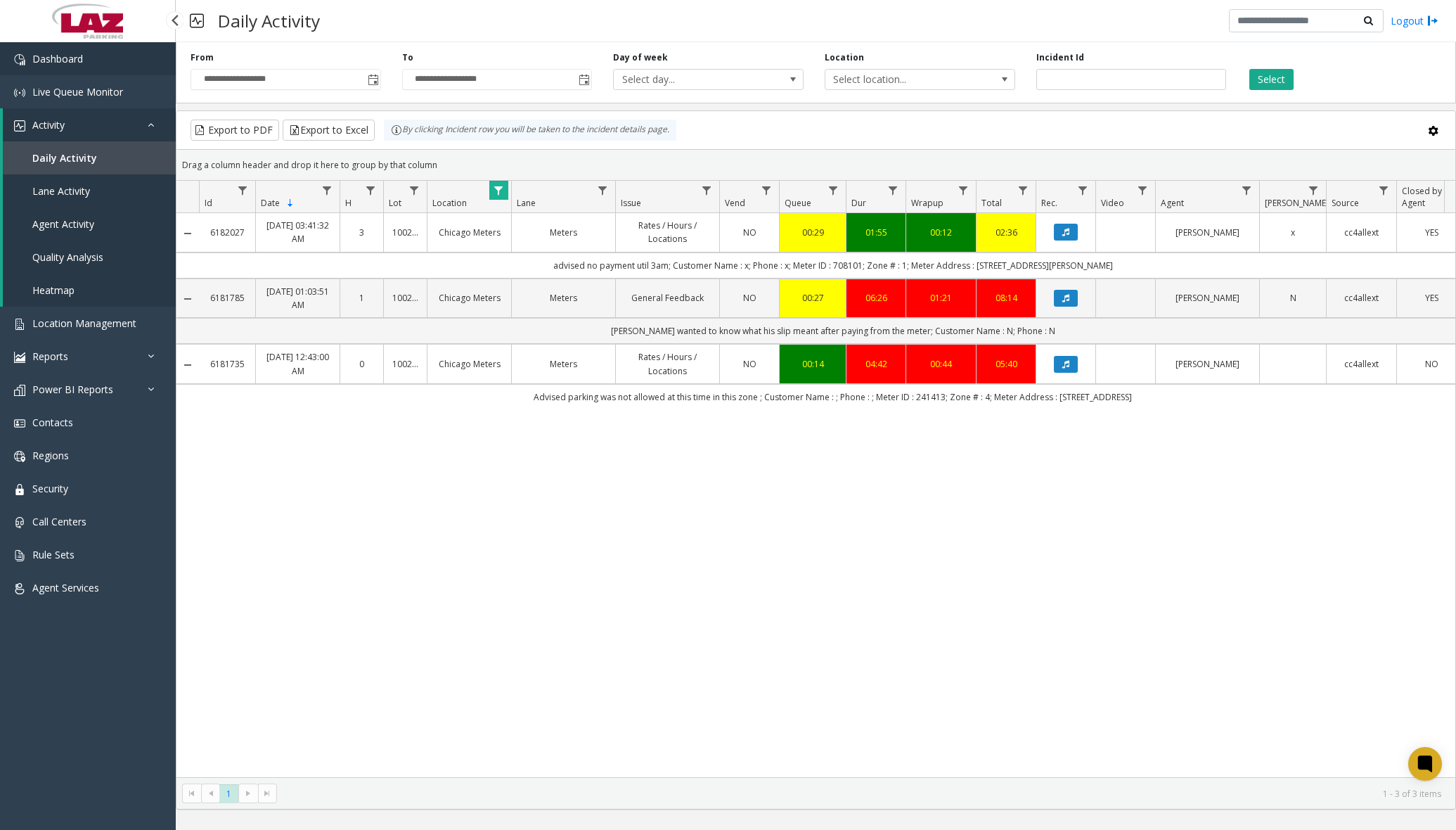
click at [131, 70] on link "Dashboard" at bounding box center [88, 58] width 175 height 33
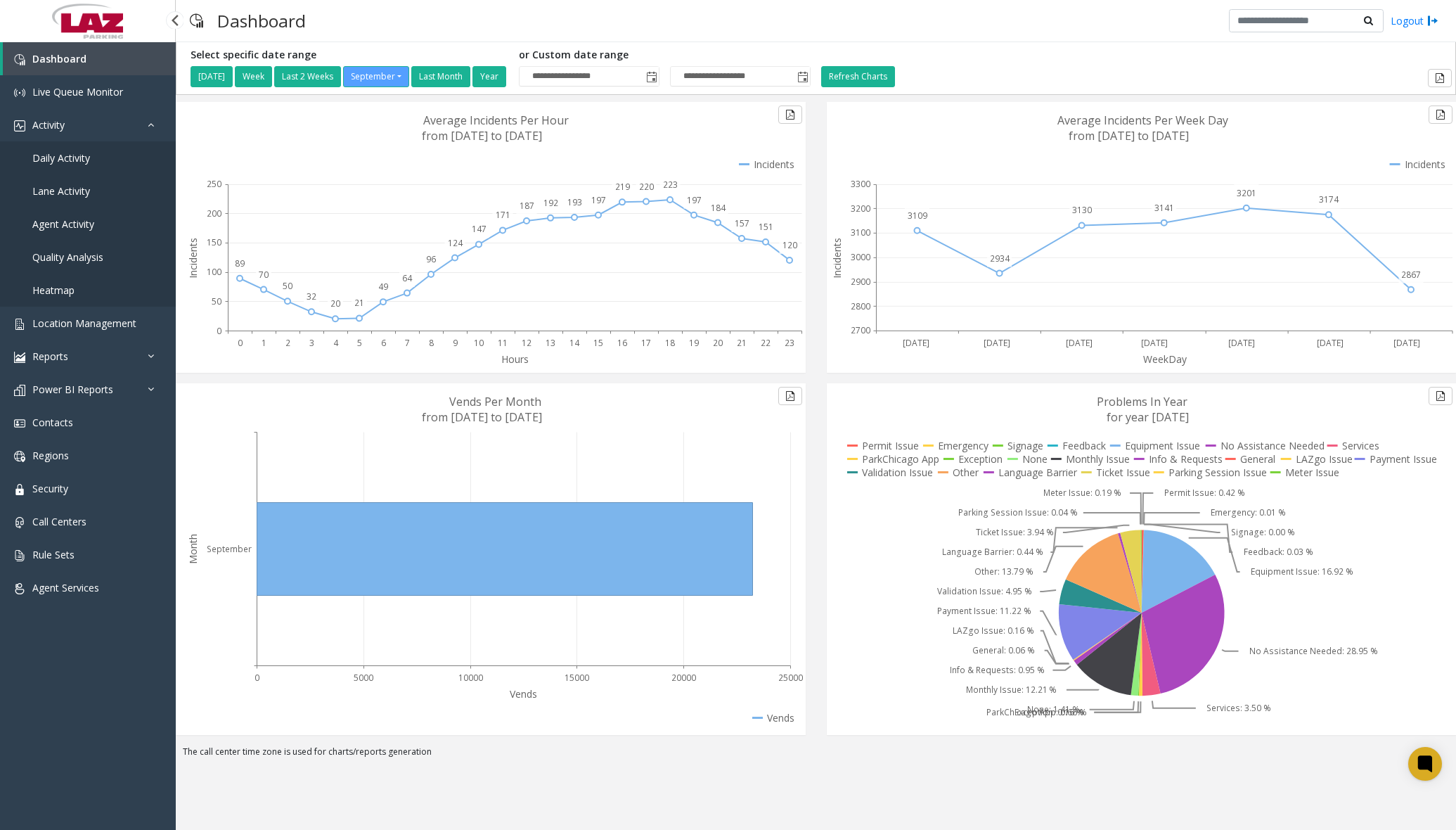
click at [78, 153] on span "Daily Activity" at bounding box center [61, 158] width 58 height 13
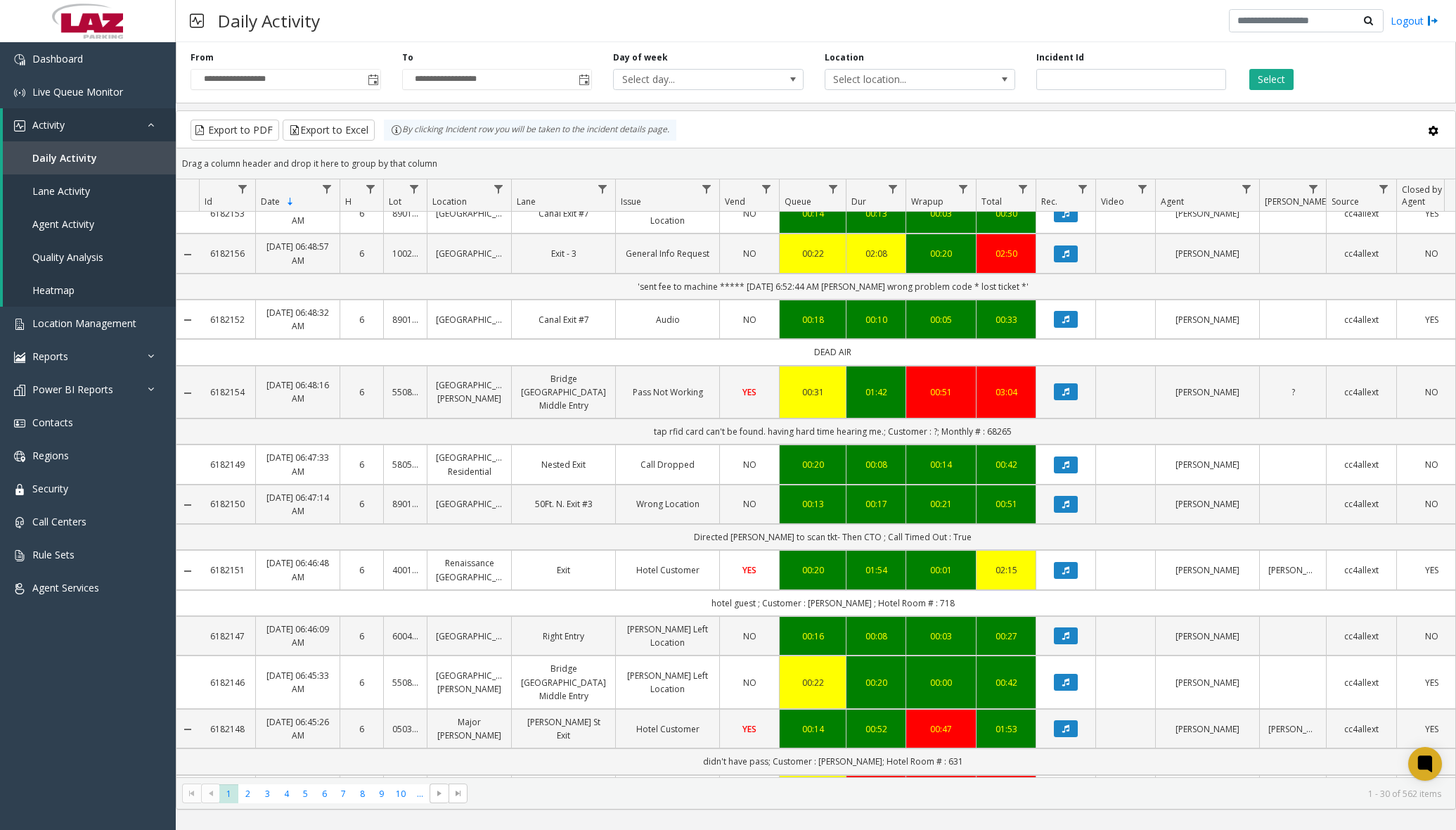
scroll to position [774, 0]
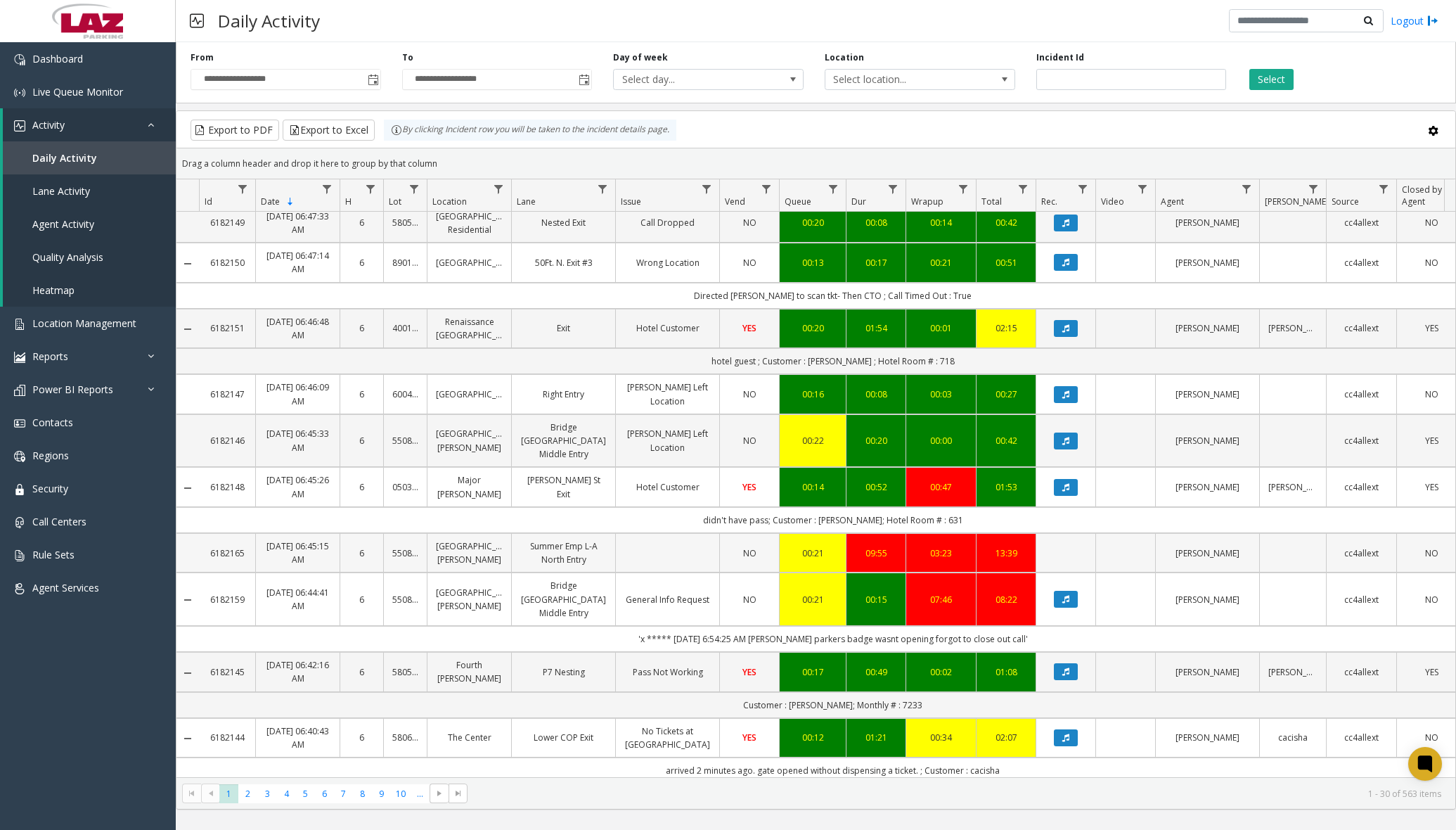
click at [1066, 533] on td "Data table" at bounding box center [1065, 552] width 60 height 39
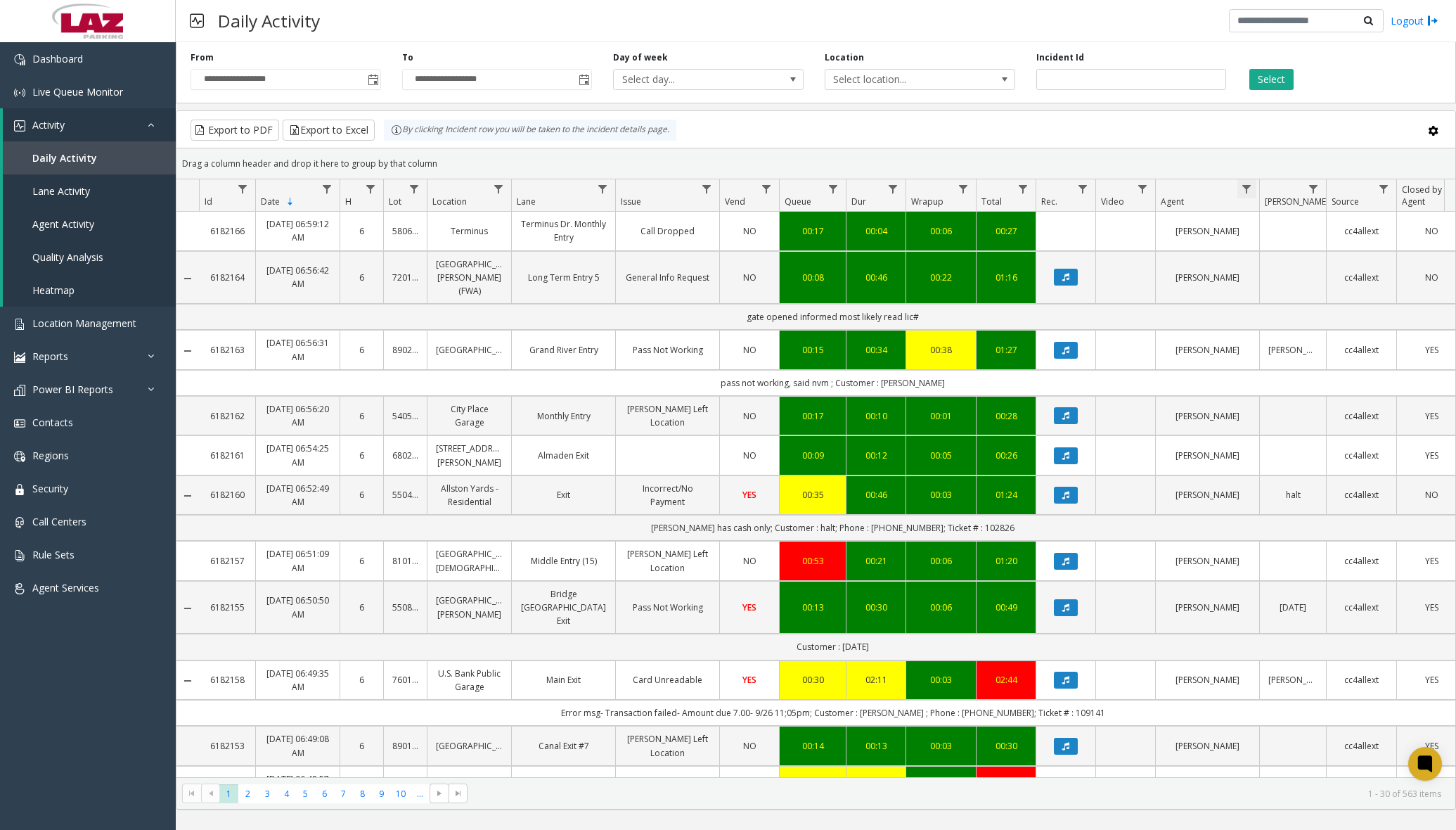
click at [1114, 191] on span "Data table" at bounding box center [1246, 190] width 11 height 11
click at [1114, 241] on input "Agent Filter" at bounding box center [1307, 249] width 119 height 24
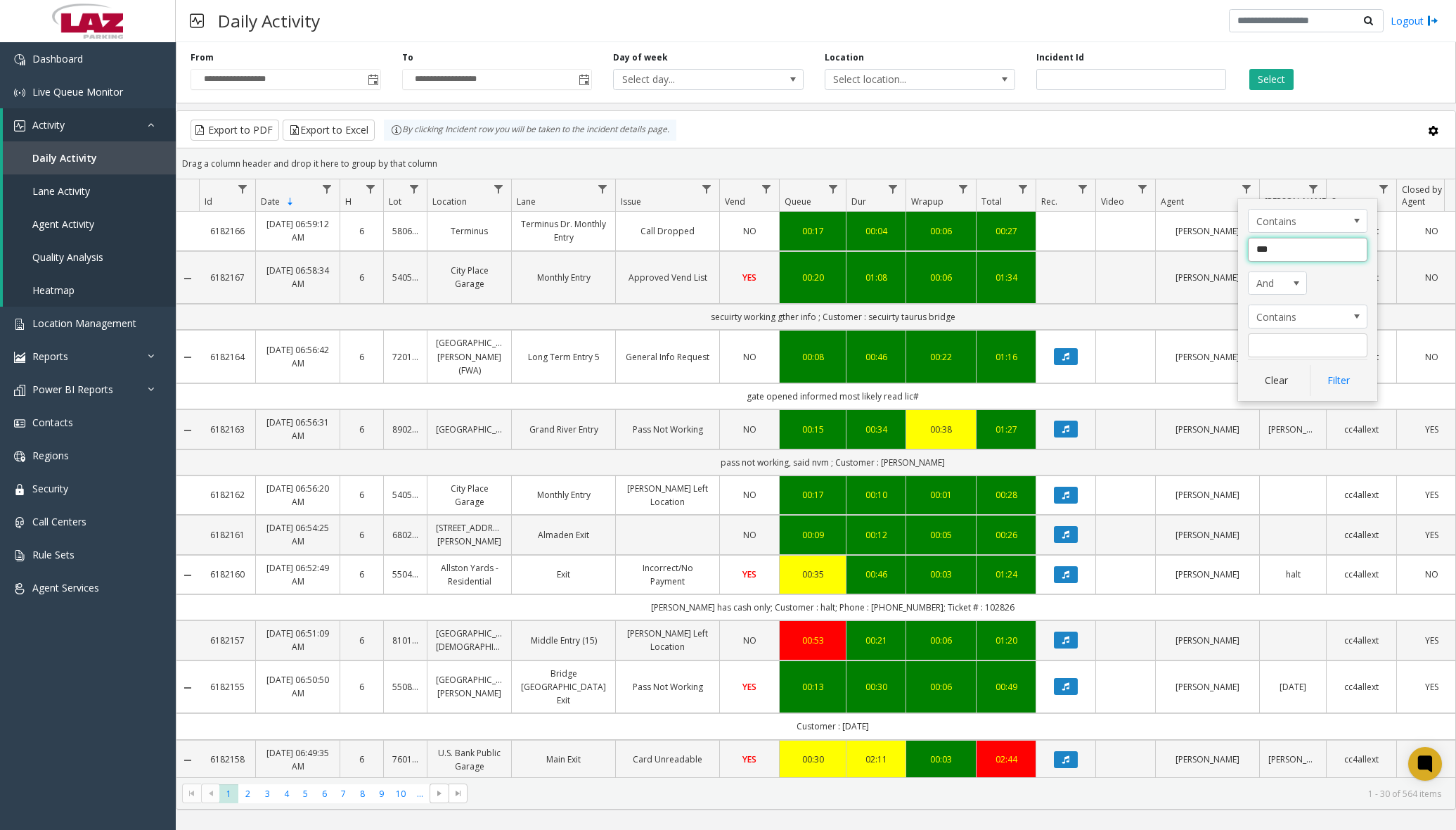
type input "****"
click at [1114, 383] on button "Filter" at bounding box center [1339, 380] width 58 height 30
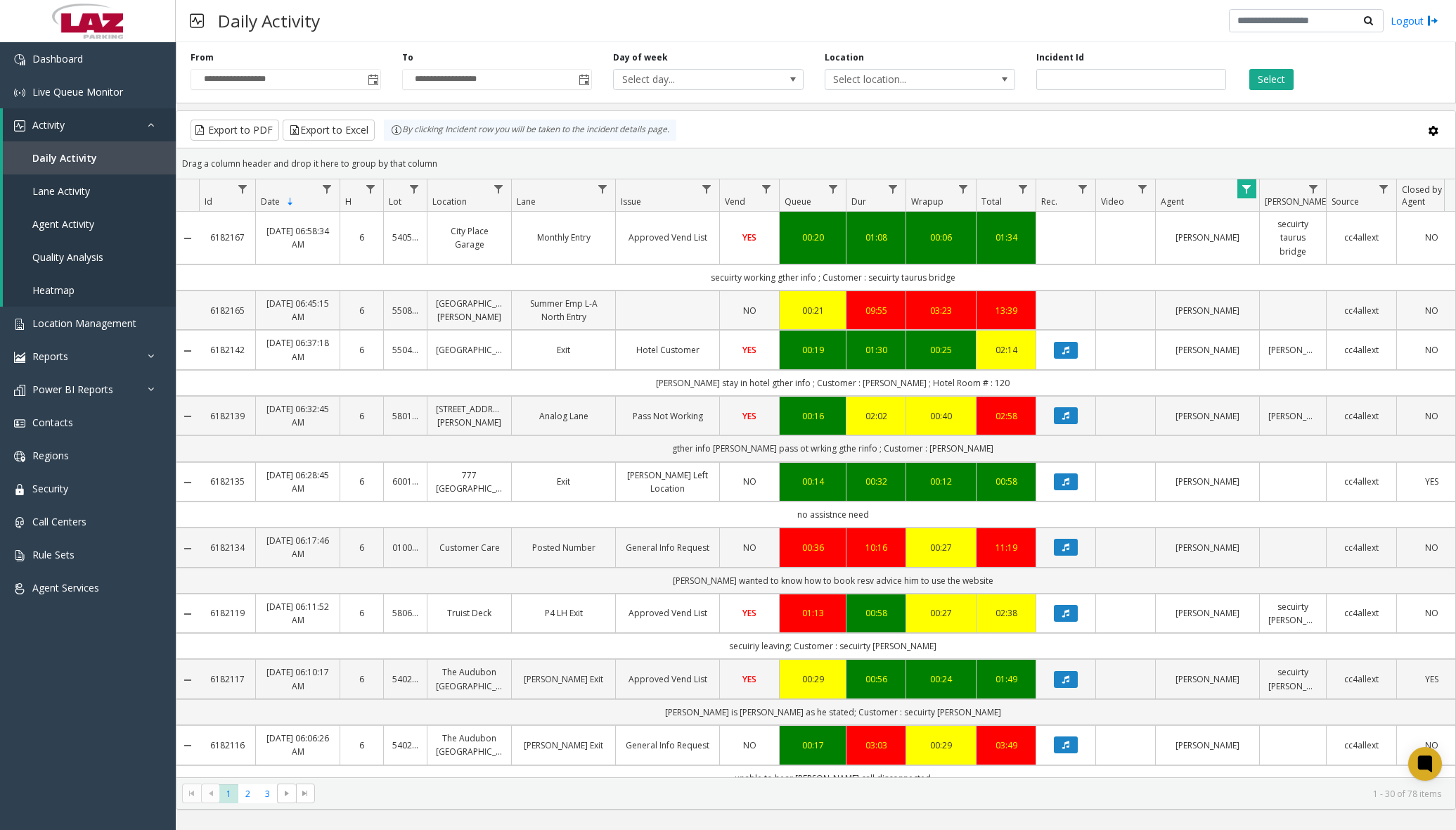
click at [1080, 314] on td "Data table" at bounding box center [1065, 310] width 60 height 39
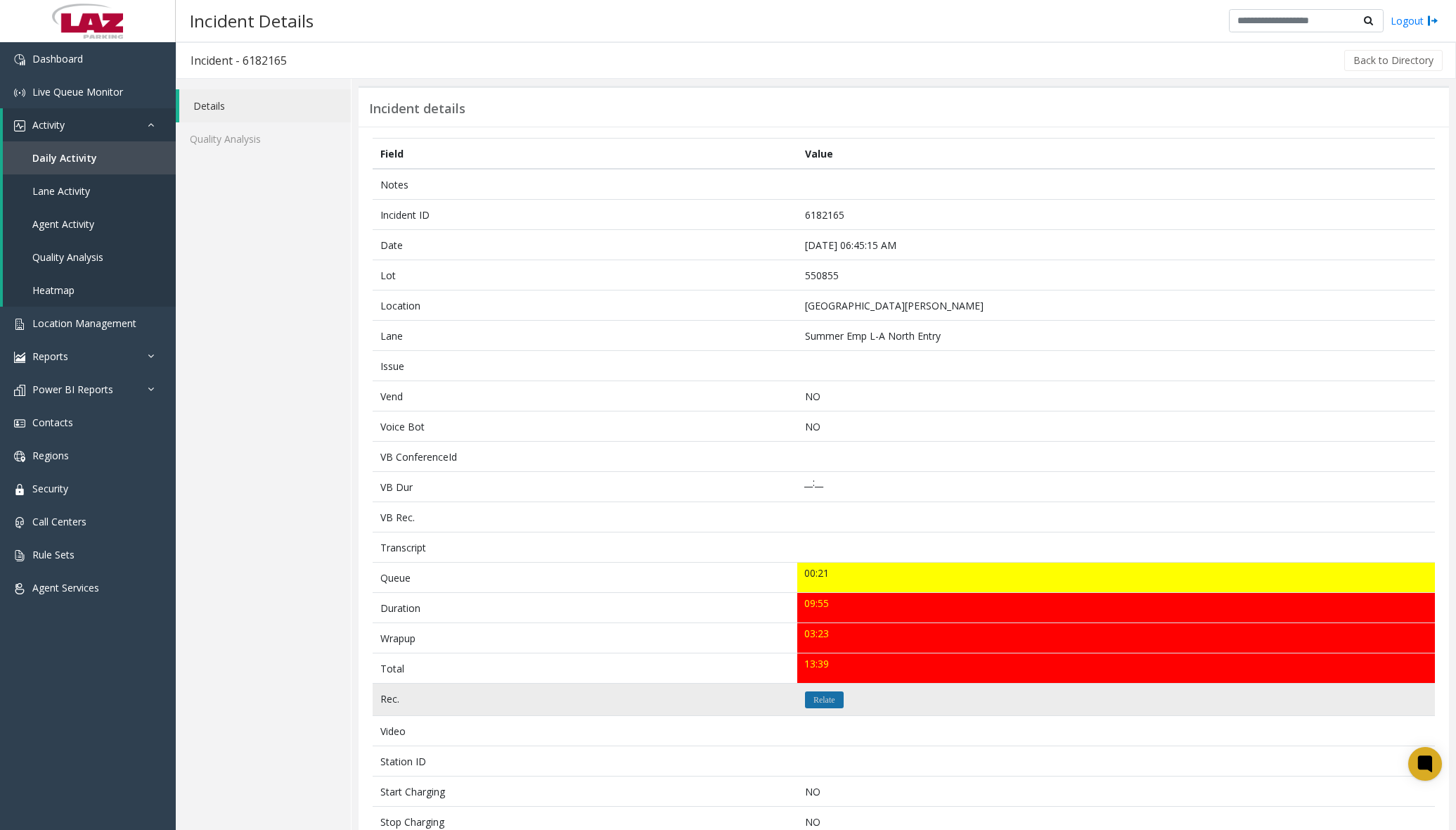
click at [826, 698] on icon "Relate" at bounding box center [824, 699] width 22 height 9
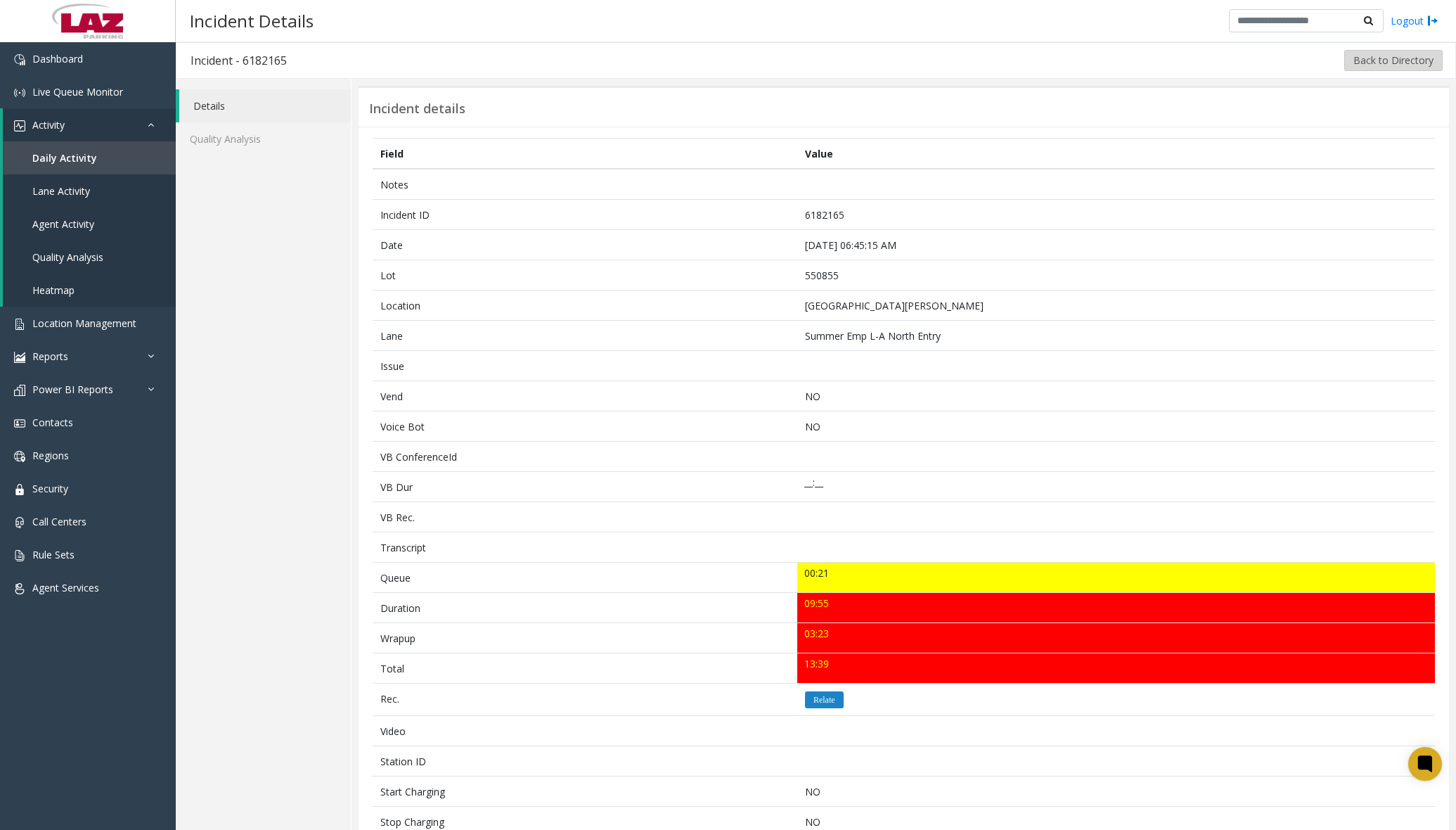
click at [1114, 56] on button "Back to Directory" at bounding box center [1393, 60] width 98 height 21
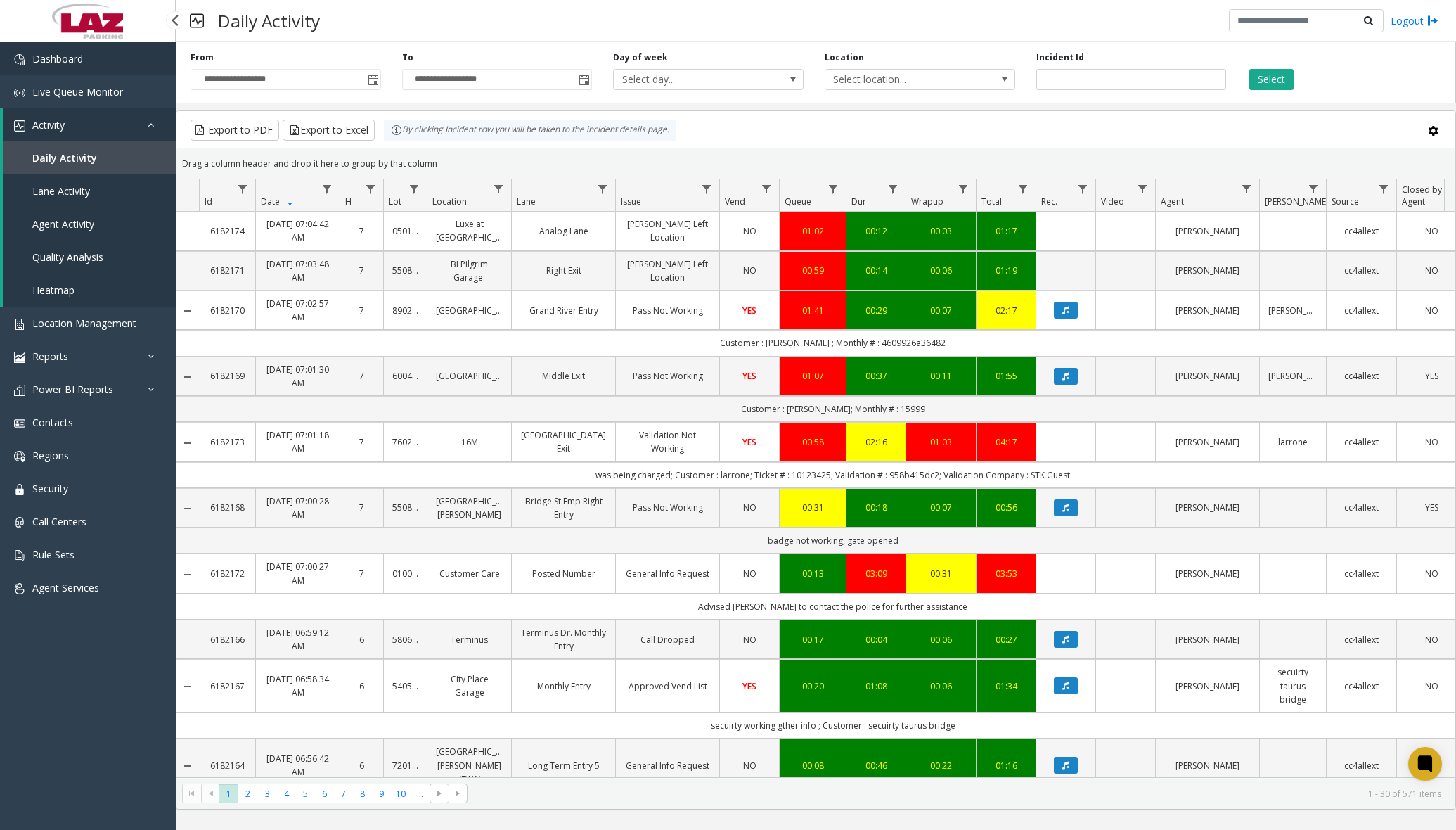
click at [113, 71] on link "Dashboard" at bounding box center [88, 58] width 175 height 33
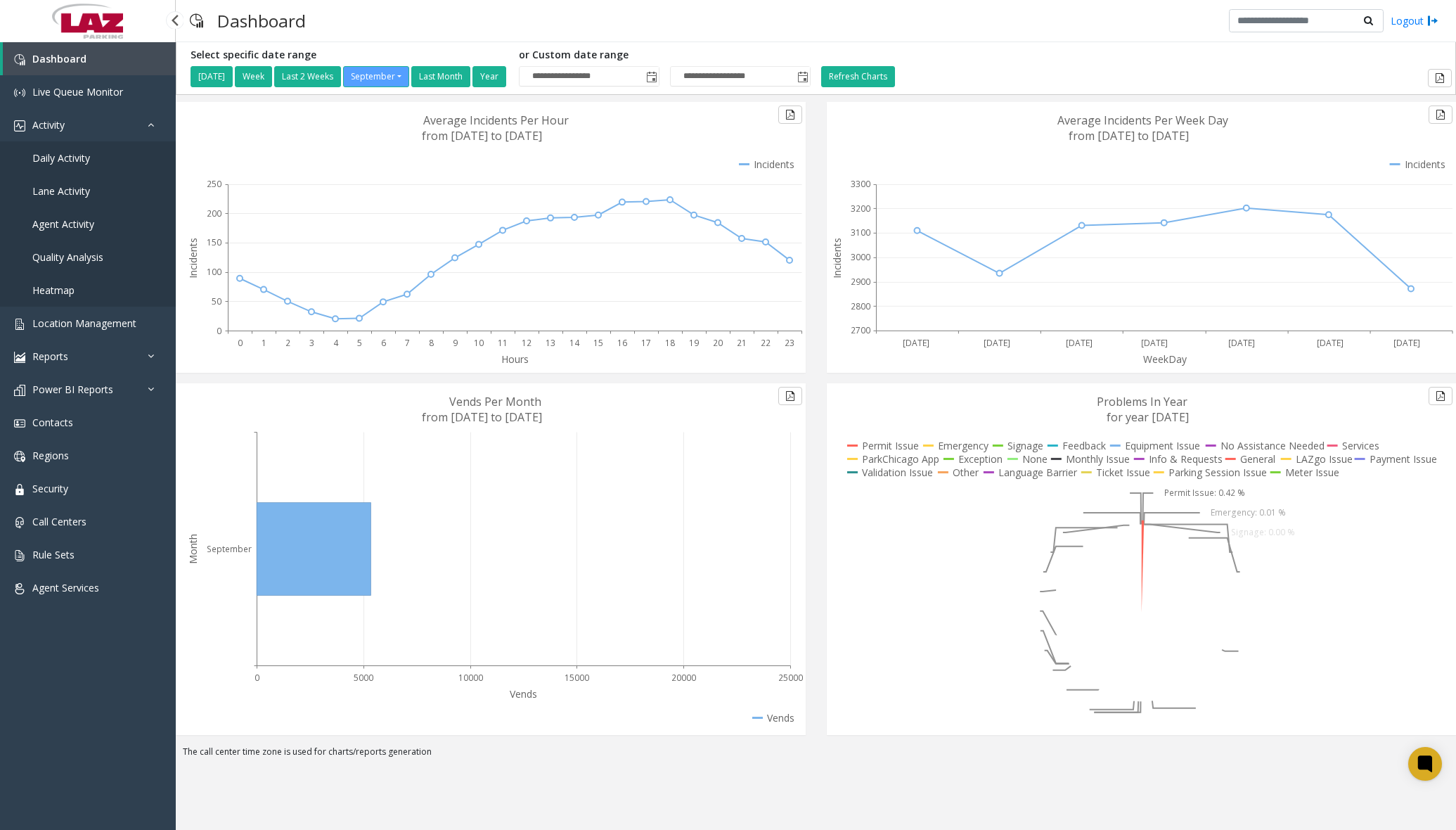
click at [81, 160] on span "Daily Activity" at bounding box center [61, 158] width 58 height 13
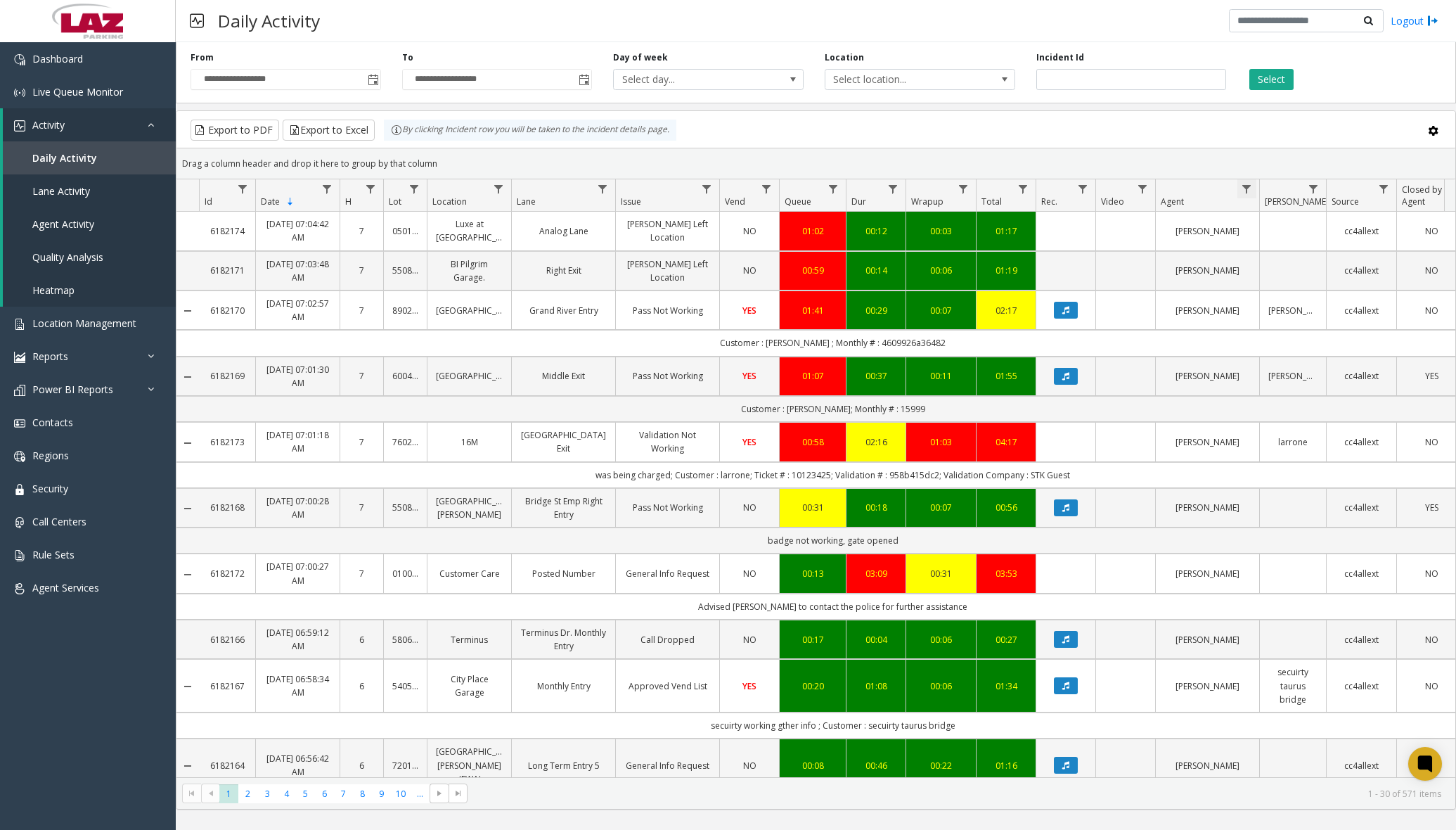
click at [1114, 189] on span "Data table" at bounding box center [1246, 190] width 11 height 11
click at [1114, 248] on input "Agent Filter" at bounding box center [1307, 249] width 119 height 24
type input "*******"
click at [1114, 379] on button "Filter" at bounding box center [1339, 380] width 58 height 30
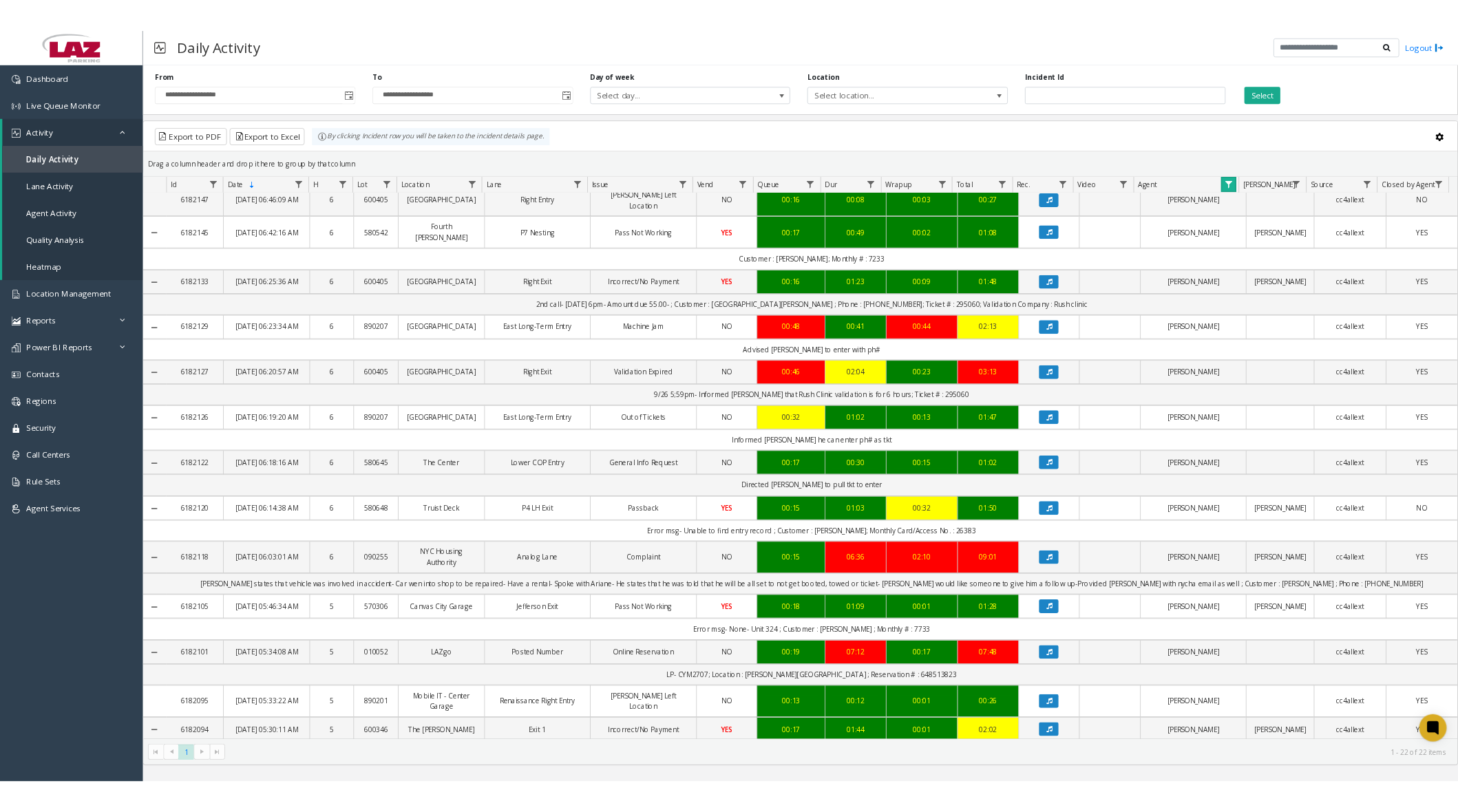
scroll to position [579, 0]
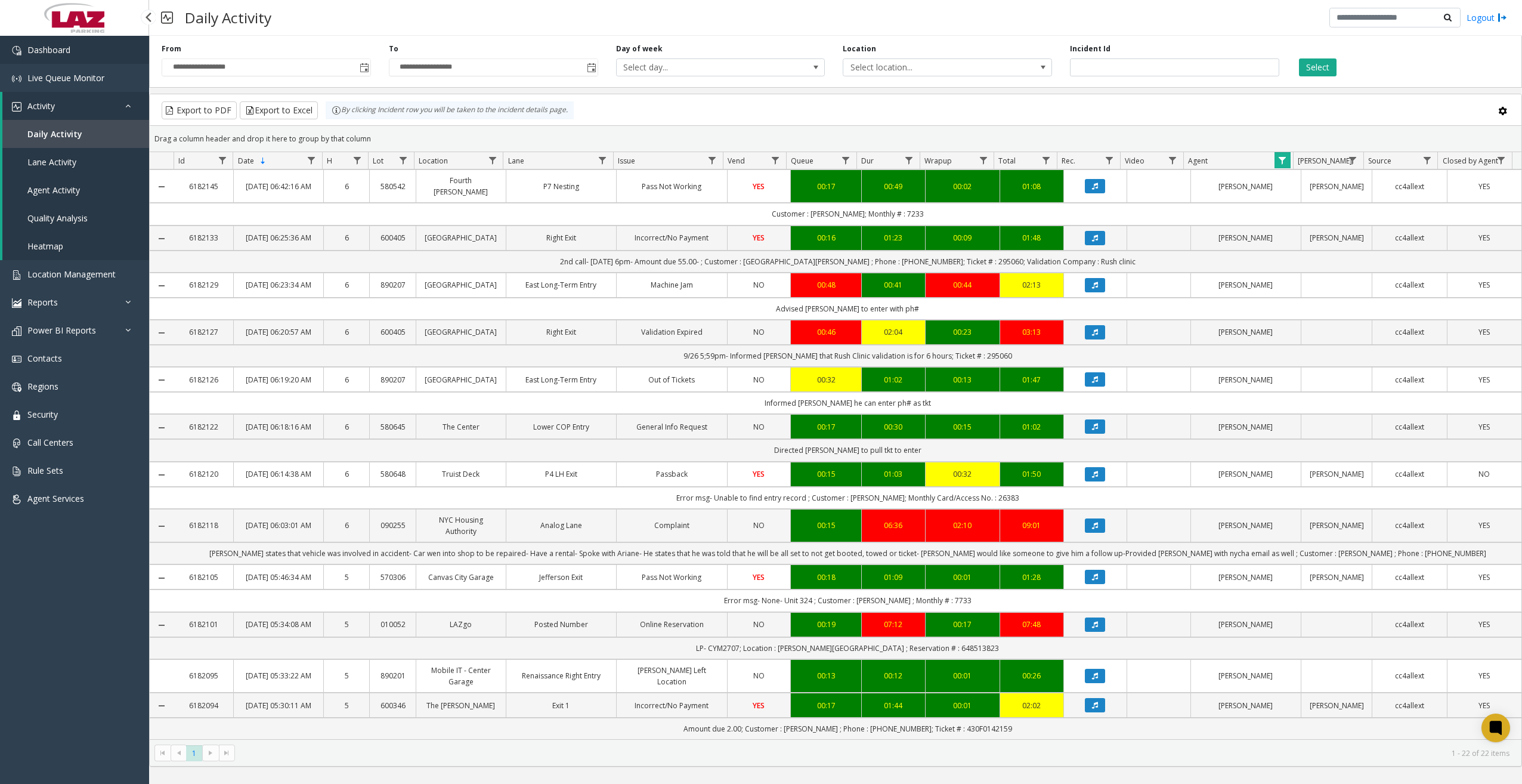
click at [87, 49] on link "Dashboard" at bounding box center [74, 49] width 149 height 28
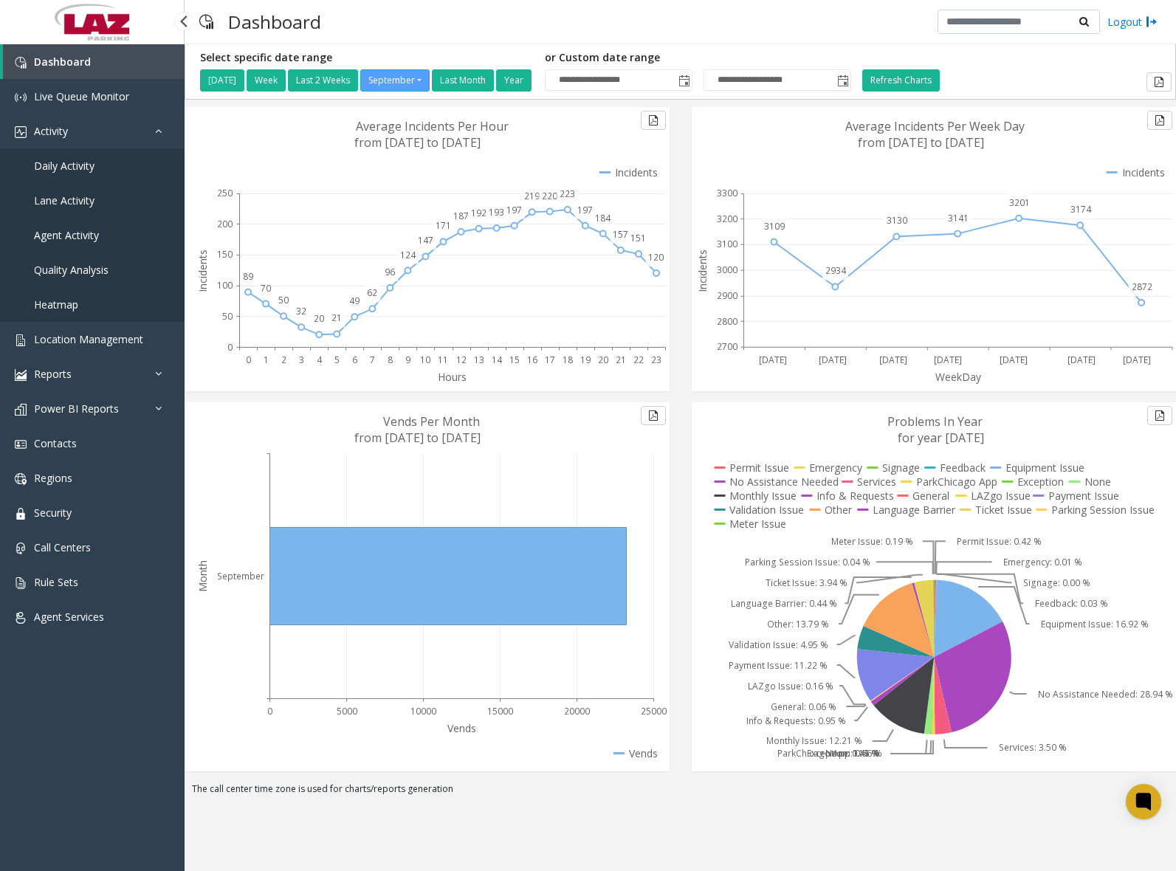
click at [83, 182] on link "Daily Activity" at bounding box center [92, 165] width 184 height 35
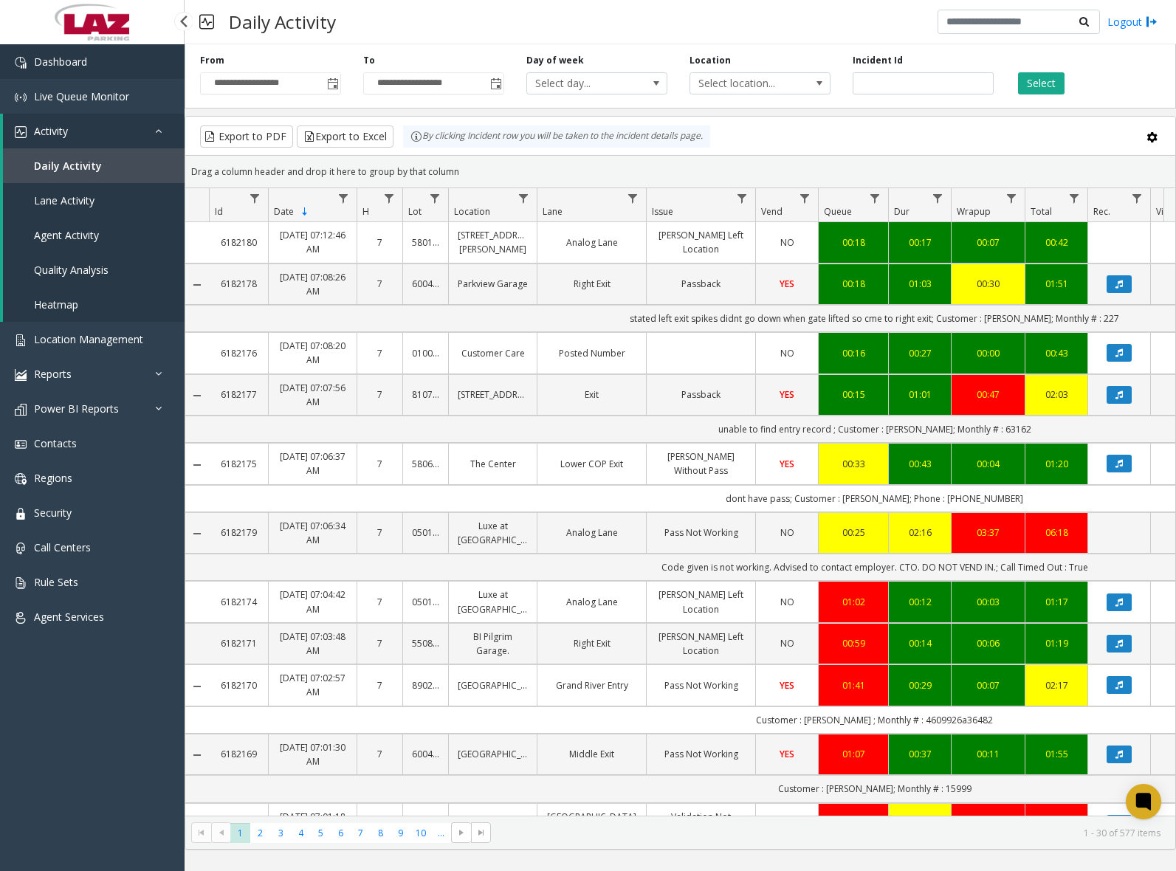
click at [104, 65] on link "Dashboard" at bounding box center [92, 61] width 184 height 35
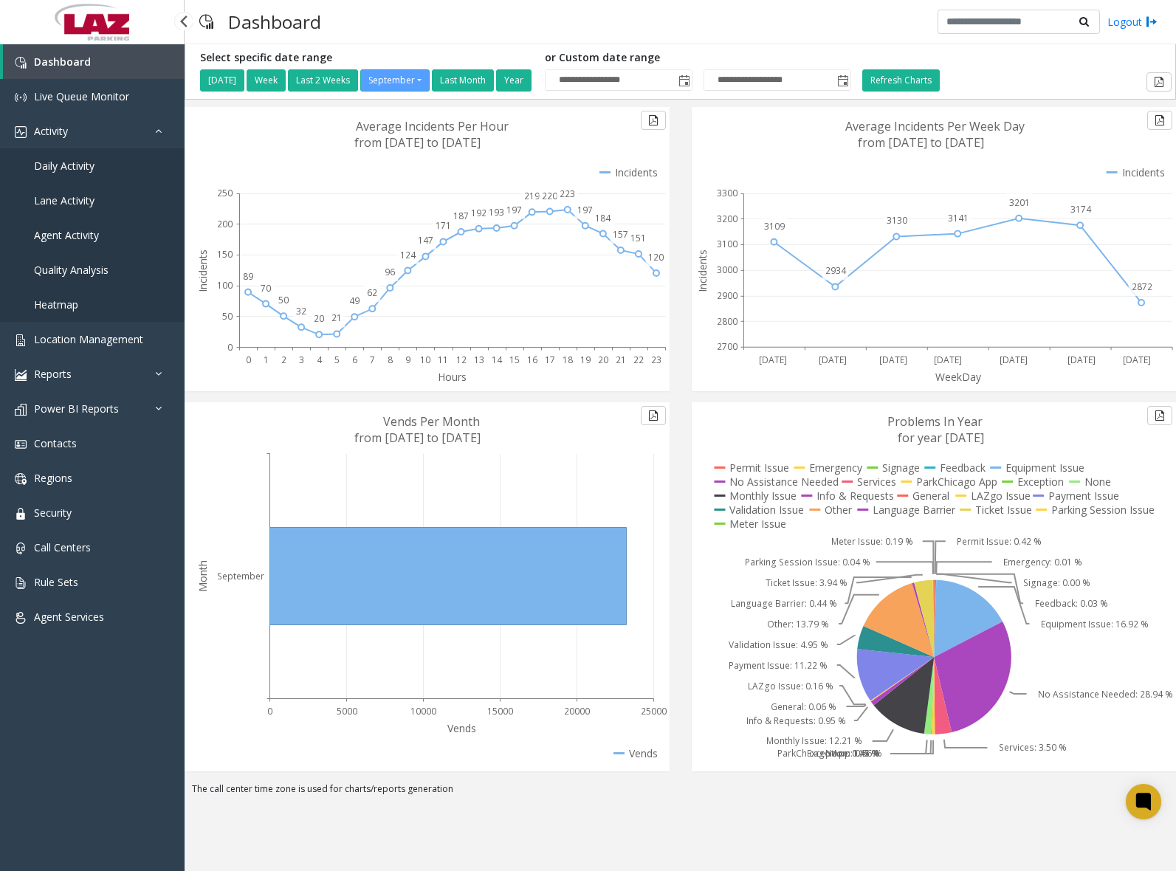
click at [72, 168] on span "Daily Activity" at bounding box center [64, 166] width 61 height 14
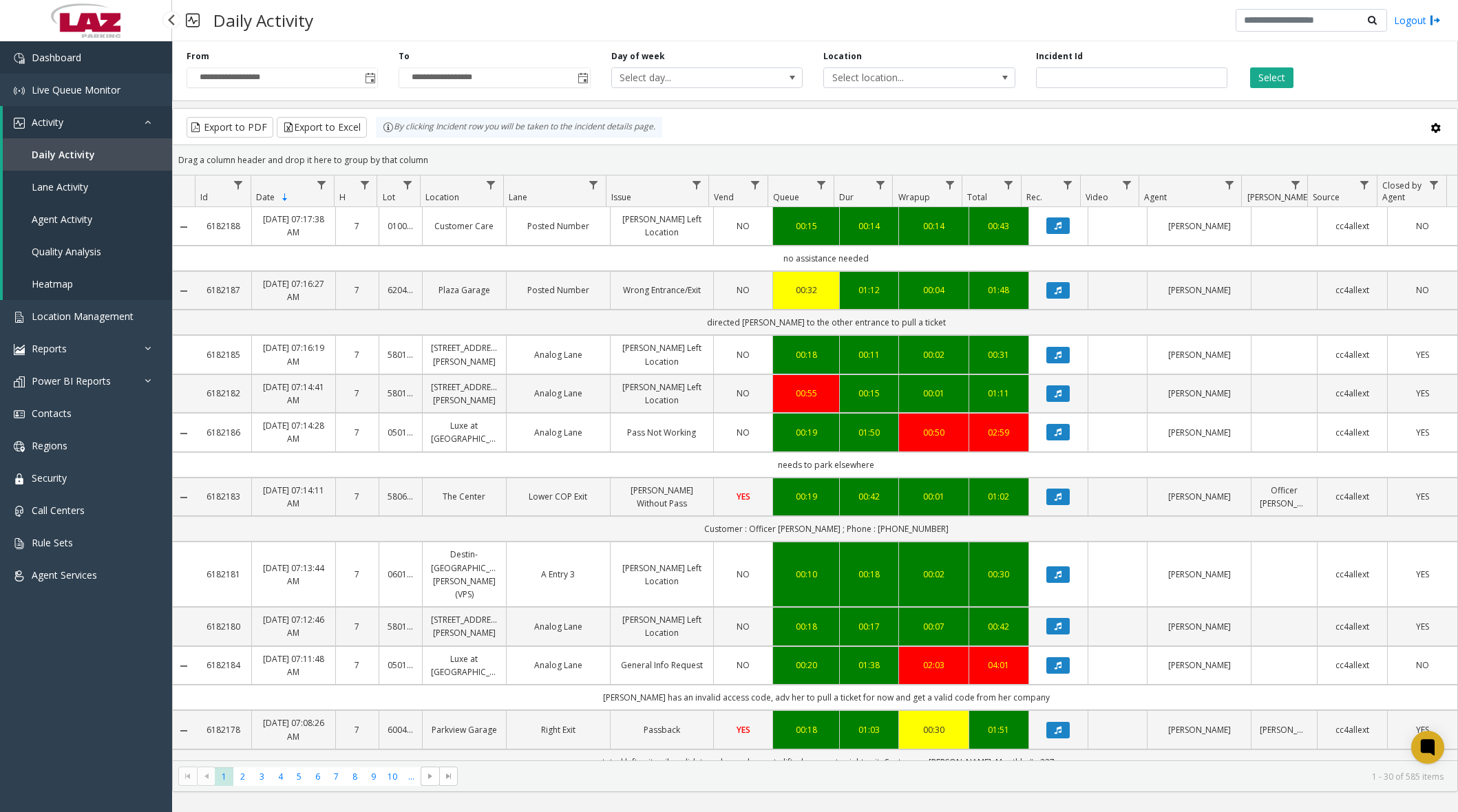
click at [83, 59] on link "Dashboard" at bounding box center [86, 57] width 172 height 33
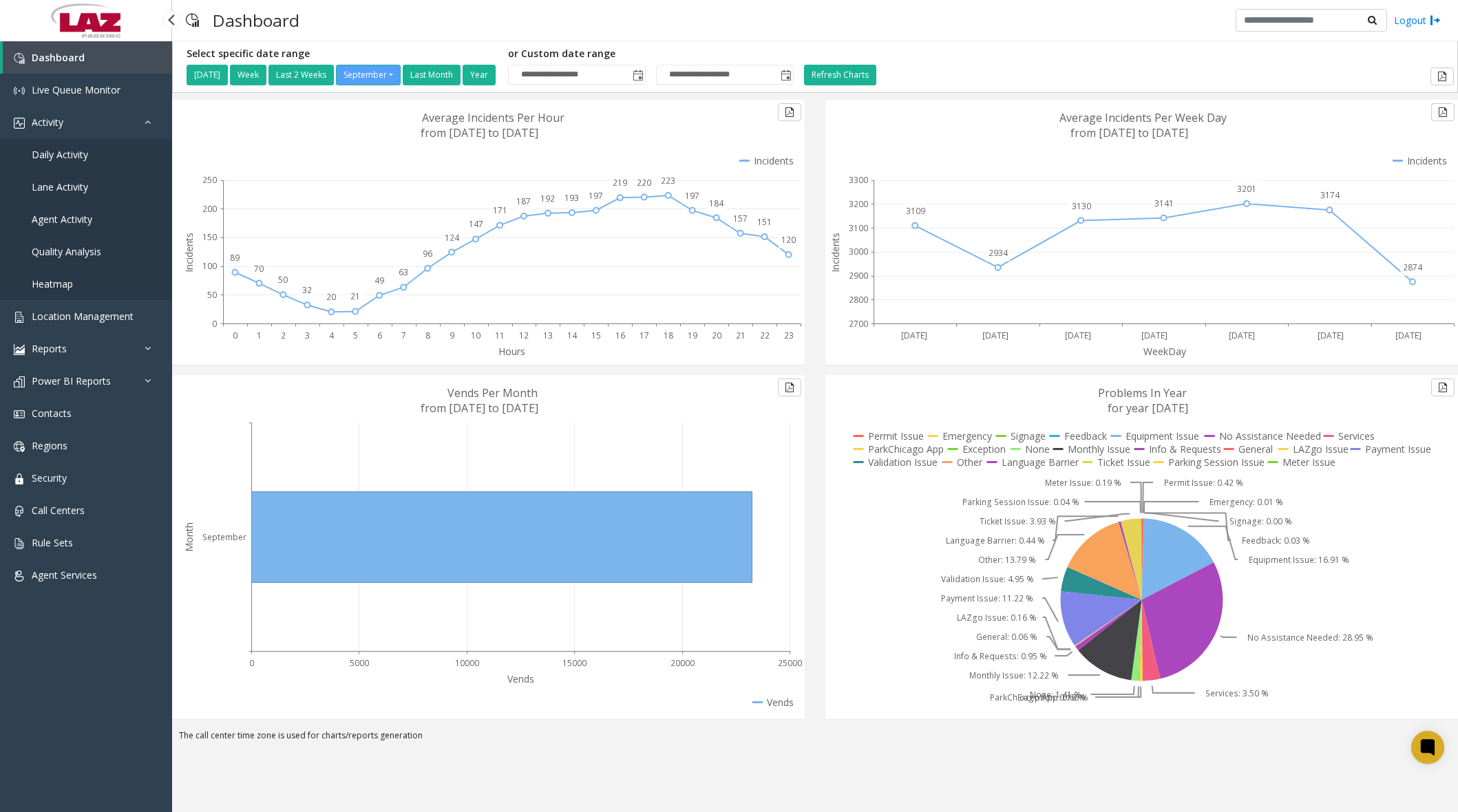
click at [60, 155] on span "Daily Activity" at bounding box center [60, 155] width 57 height 13
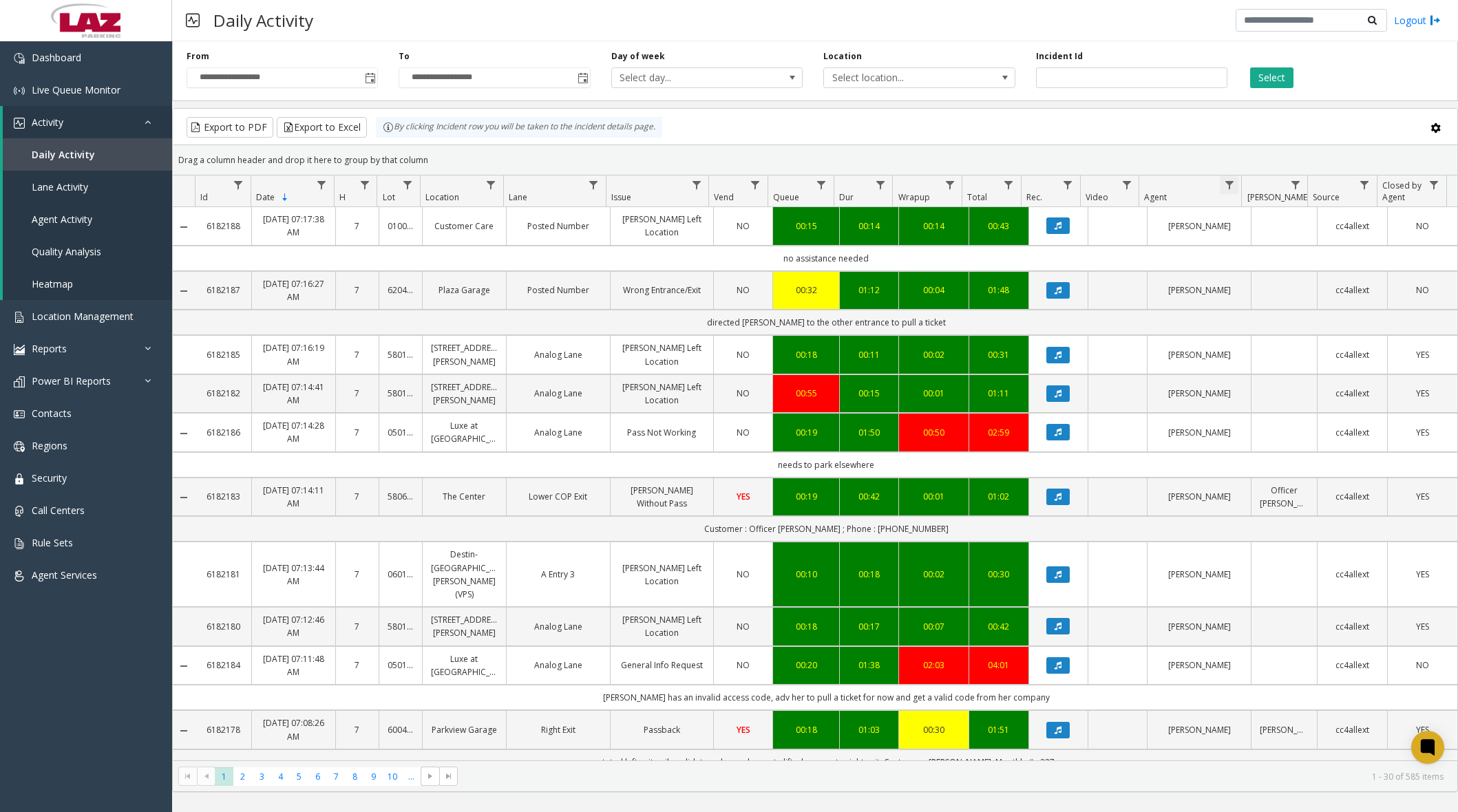
click at [1090, 186] on span "Data table" at bounding box center [1229, 186] width 11 height 11
click at [1090, 254] on input "Agent Filter" at bounding box center [1288, 243] width 117 height 23
type input "****"
click at [1090, 366] on button "Filter" at bounding box center [1319, 372] width 57 height 30
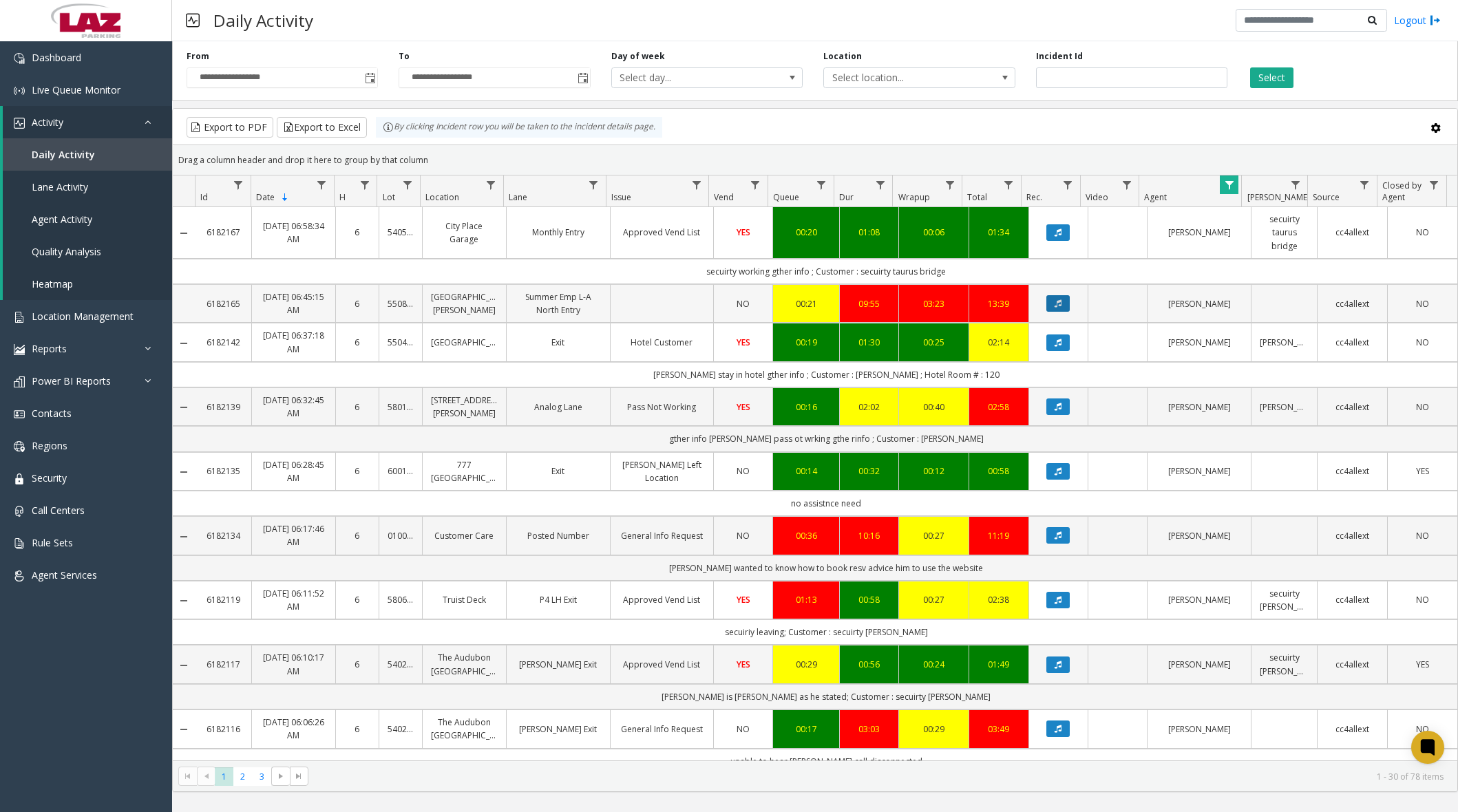
click at [1060, 300] on button "Data table" at bounding box center [1058, 304] width 23 height 17
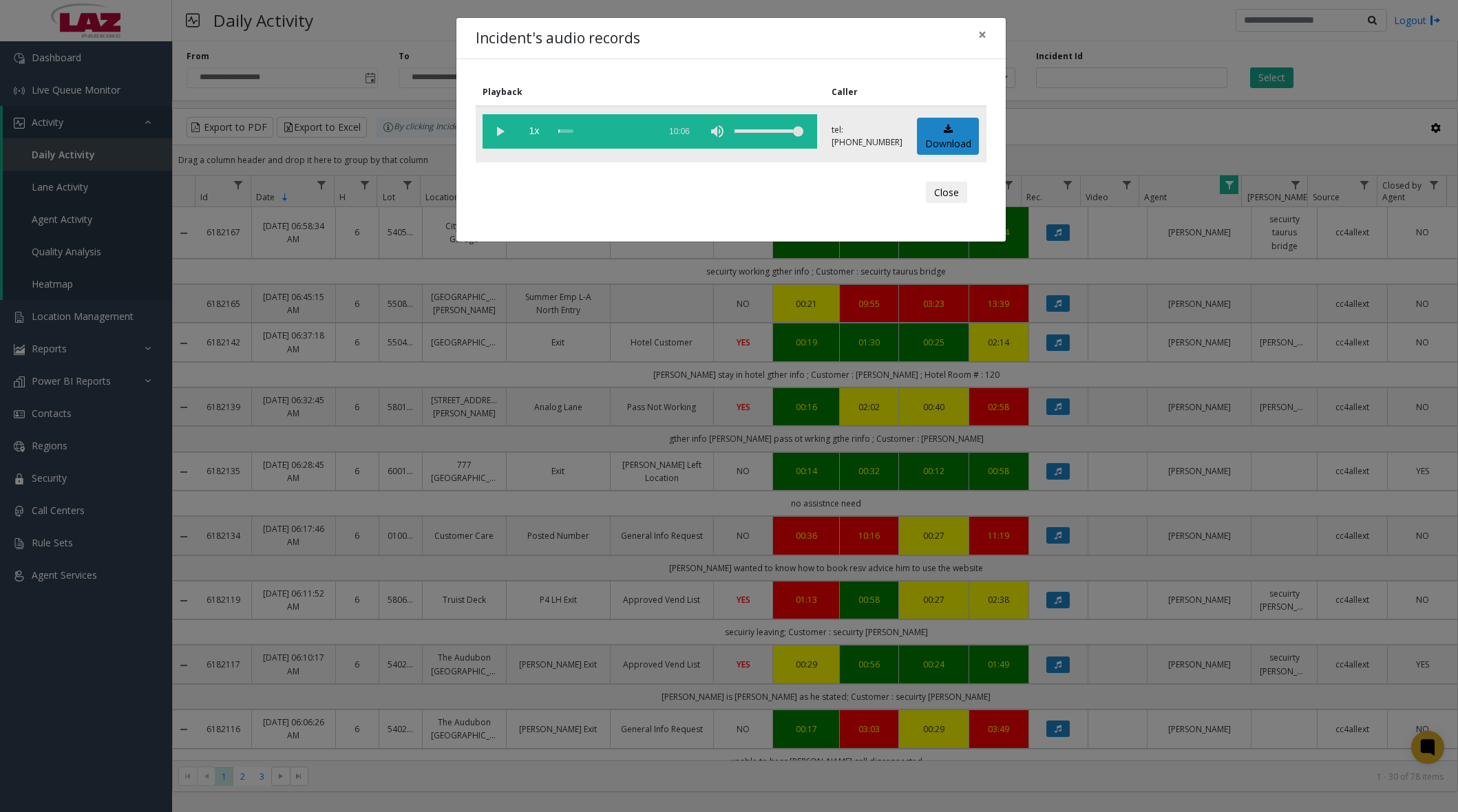
click at [503, 132] on vg-play-pause at bounding box center [499, 131] width 35 height 34
click at [561, 131] on div "scrub bar" at bounding box center [604, 131] width 93 height 34
click at [579, 131] on div "scrub bar" at bounding box center [604, 131] width 93 height 34
click at [587, 130] on div "scrub bar" at bounding box center [604, 131] width 93 height 34
click at [983, 38] on span "×" at bounding box center [982, 34] width 8 height 20
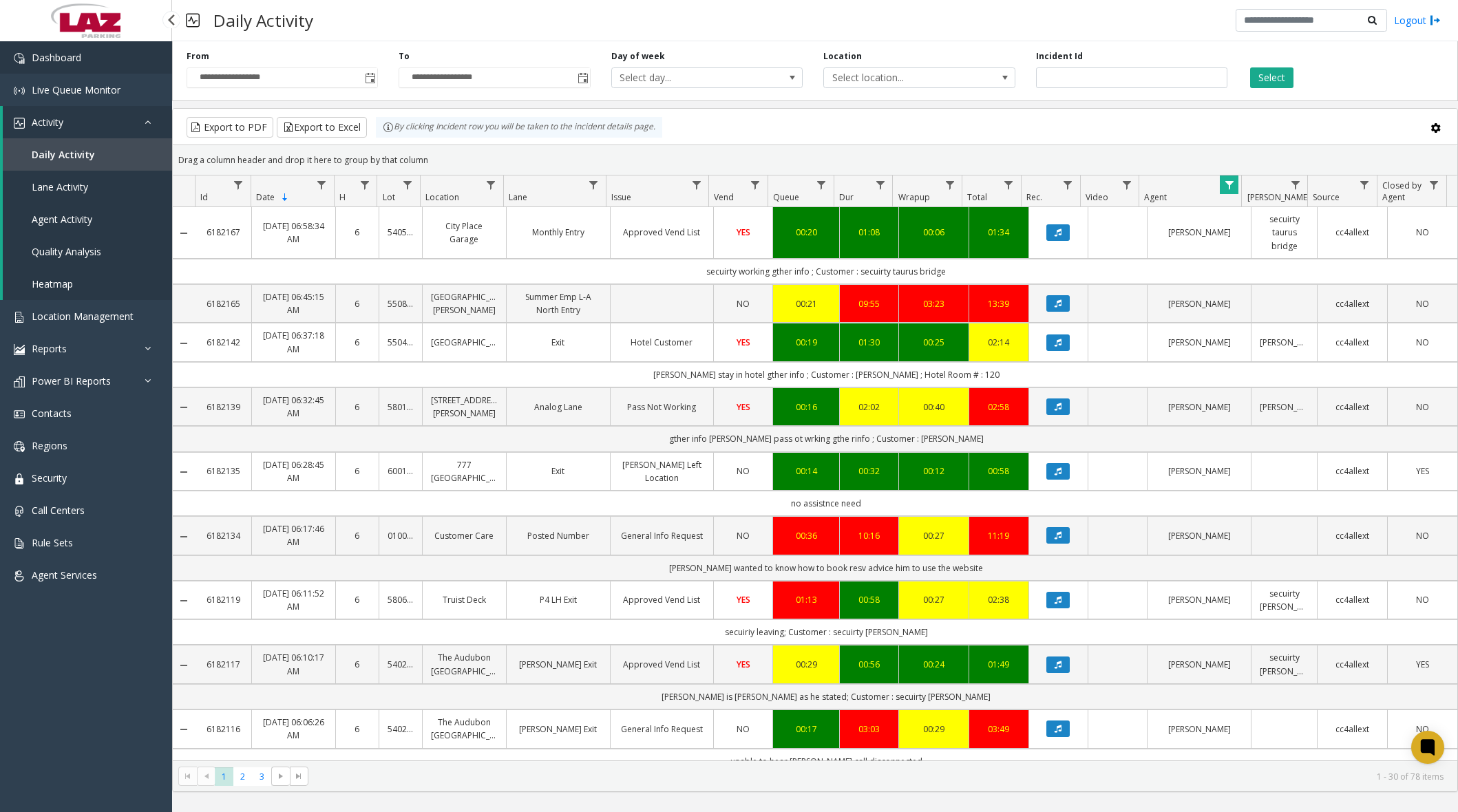
click at [93, 69] on link "Dashboard" at bounding box center [86, 57] width 172 height 33
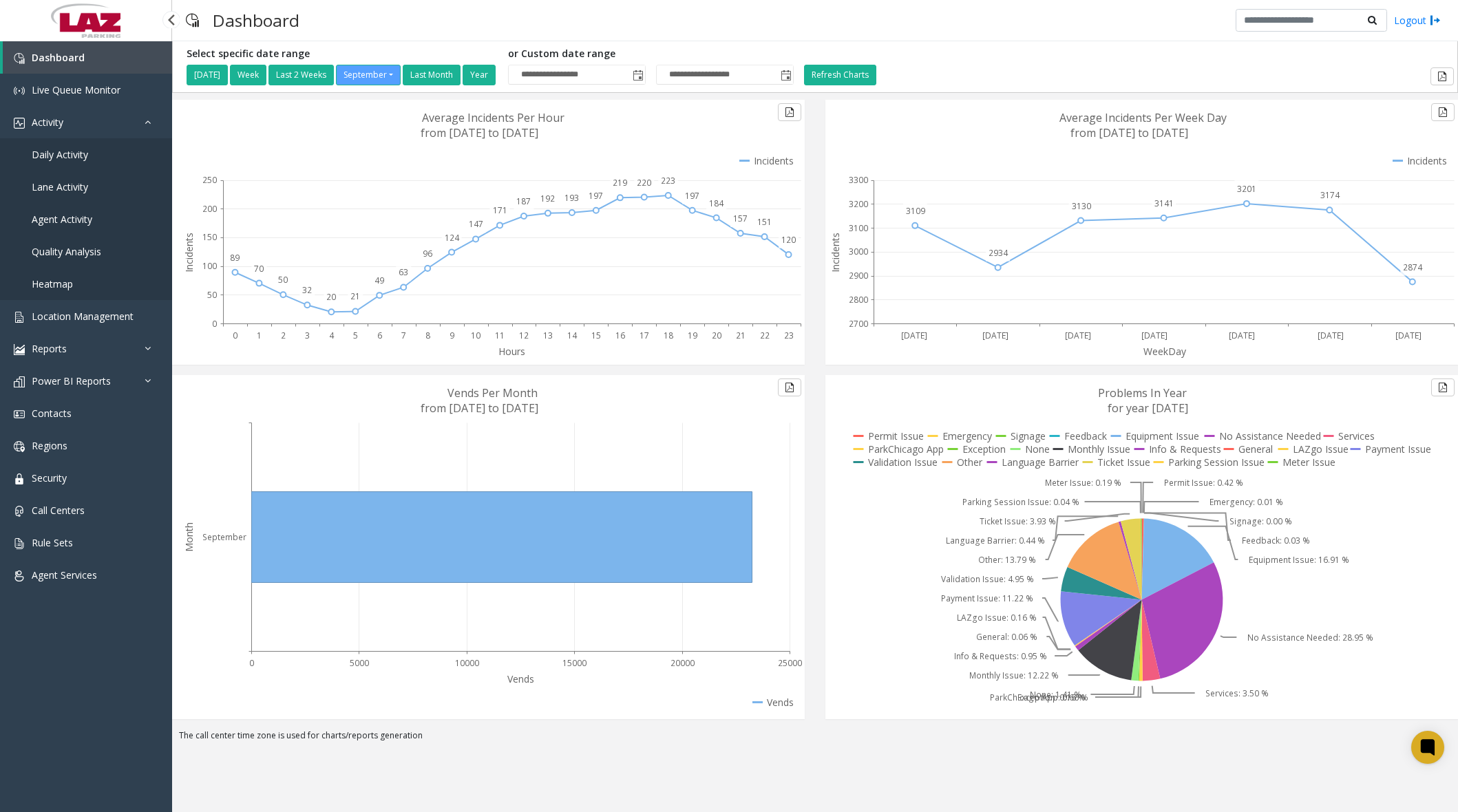
click at [80, 148] on span "Daily Activity" at bounding box center [60, 155] width 57 height 13
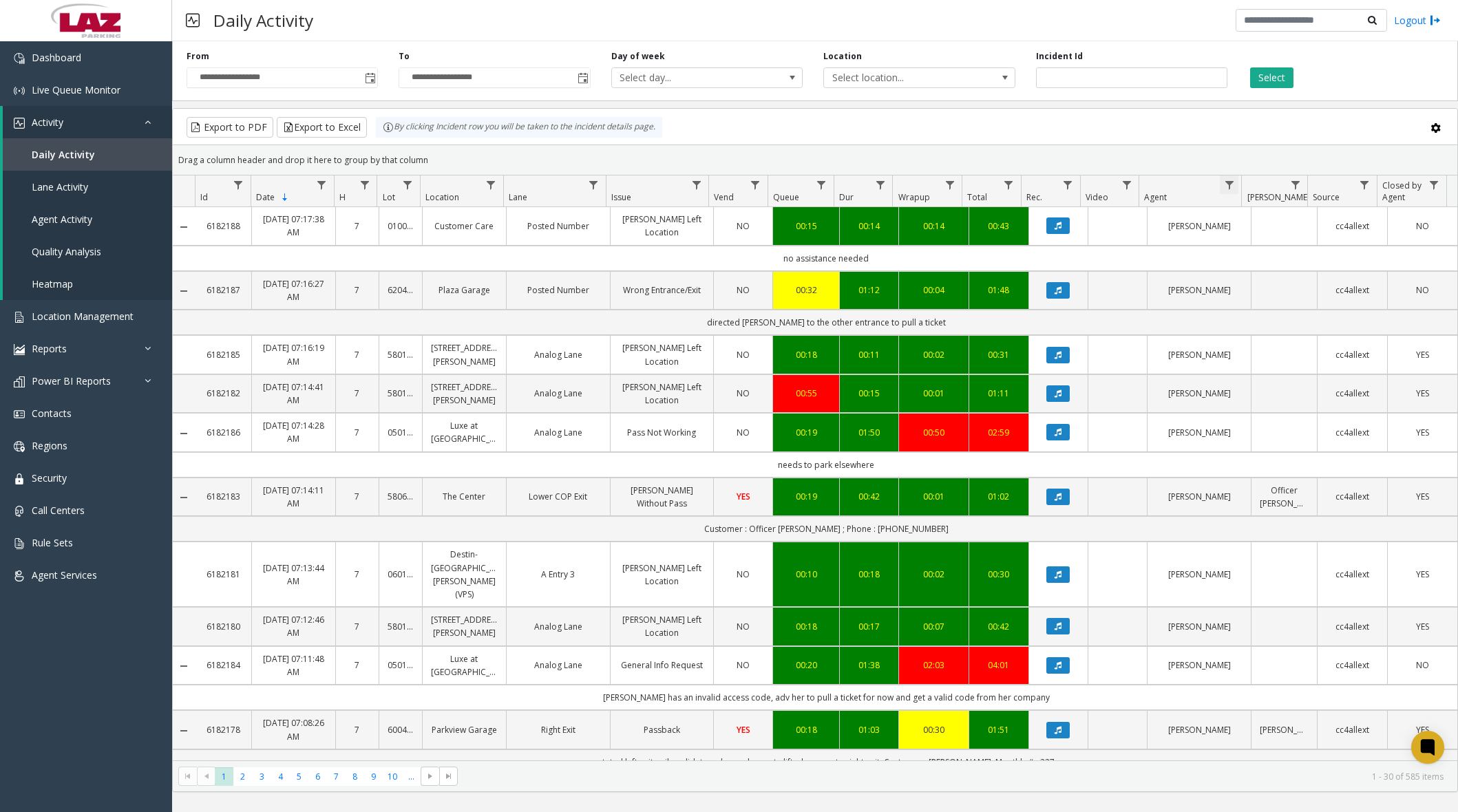
click at [1231, 184] on span "Data table" at bounding box center [1229, 186] width 11 height 11
click at [1274, 241] on input "Agent Filter" at bounding box center [1288, 243] width 117 height 23
type input "*******"
click at [1327, 368] on button "Filter" at bounding box center [1319, 372] width 57 height 30
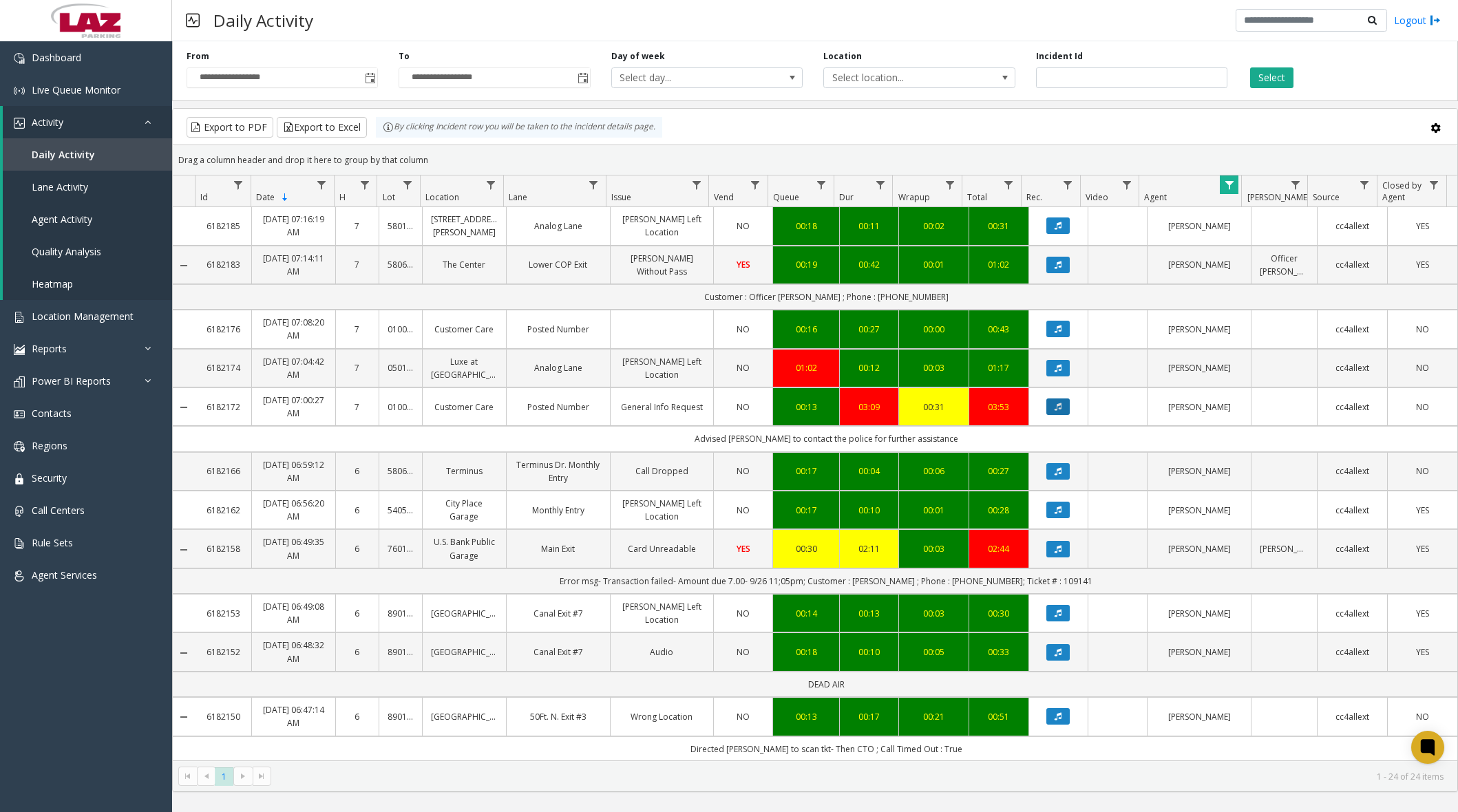
click at [1054, 408] on icon "Data table" at bounding box center [1057, 406] width 7 height 8
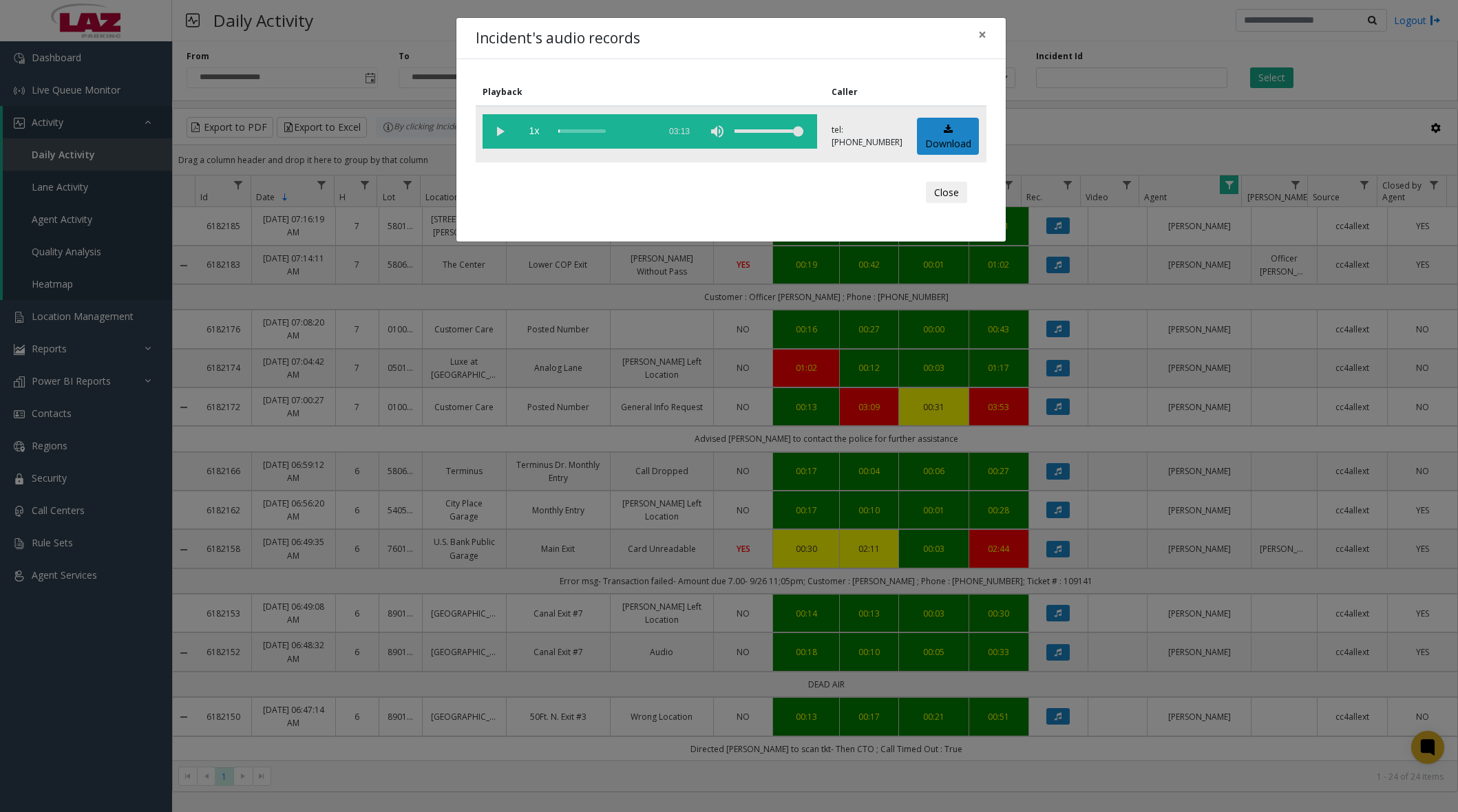
click at [491, 132] on vg-play-pause at bounding box center [499, 131] width 35 height 34
click at [562, 132] on div "scrub bar" at bounding box center [604, 131] width 93 height 34
click at [589, 131] on div "scrub bar" at bounding box center [604, 131] width 93 height 34
click at [586, 131] on div "scrub bar" at bounding box center [604, 131] width 93 height 34
click at [582, 131] on div "scrub bar" at bounding box center [604, 131] width 93 height 34
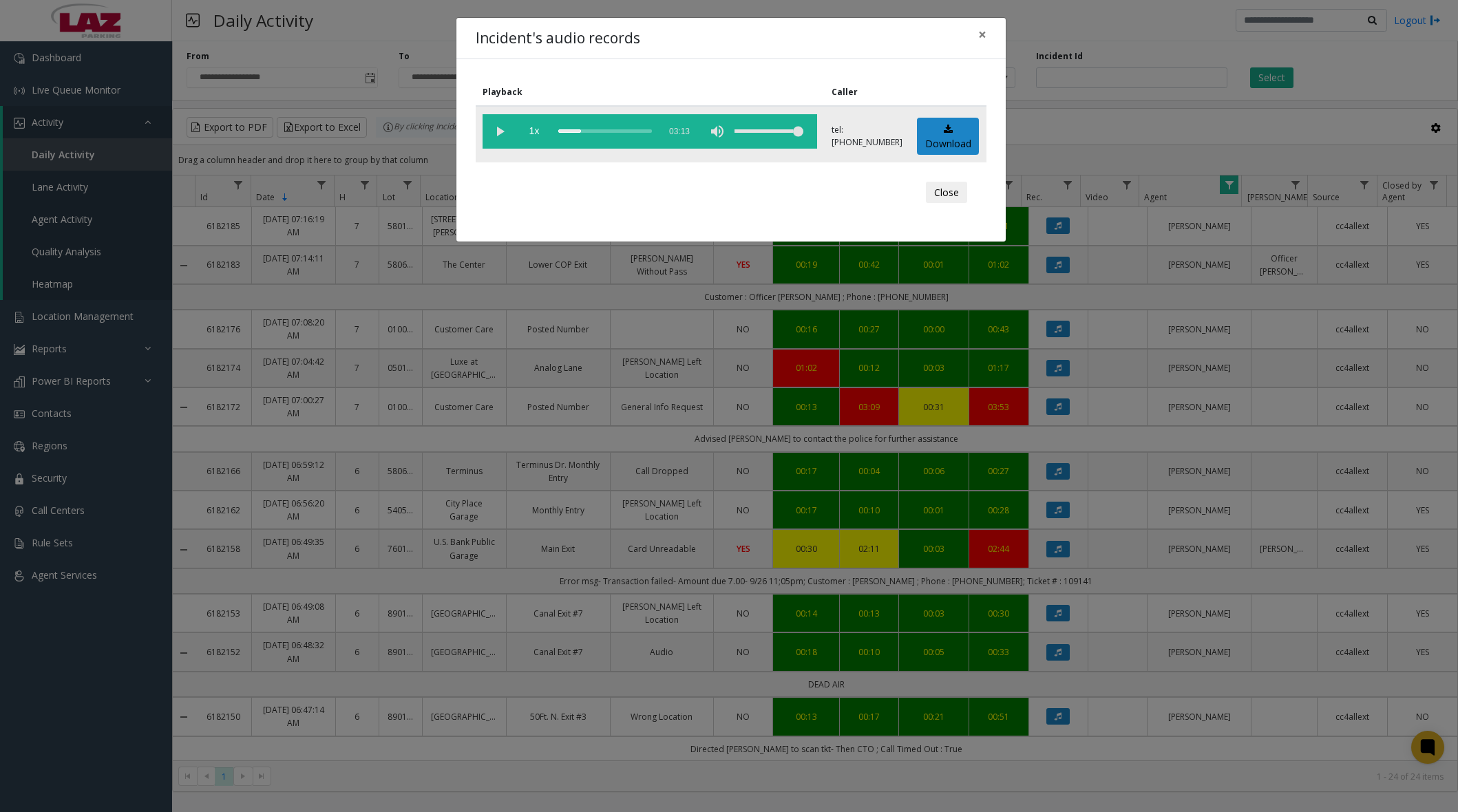
click at [579, 131] on div "scrub bar" at bounding box center [604, 131] width 93 height 34
click at [575, 131] on div "scrub bar" at bounding box center [604, 131] width 93 height 34
click at [572, 131] on div "scrub bar" at bounding box center [604, 131] width 93 height 34
click at [562, 131] on div "scrub bar" at bounding box center [604, 131] width 93 height 34
click at [607, 129] on div "scrub bar" at bounding box center [604, 131] width 93 height 34
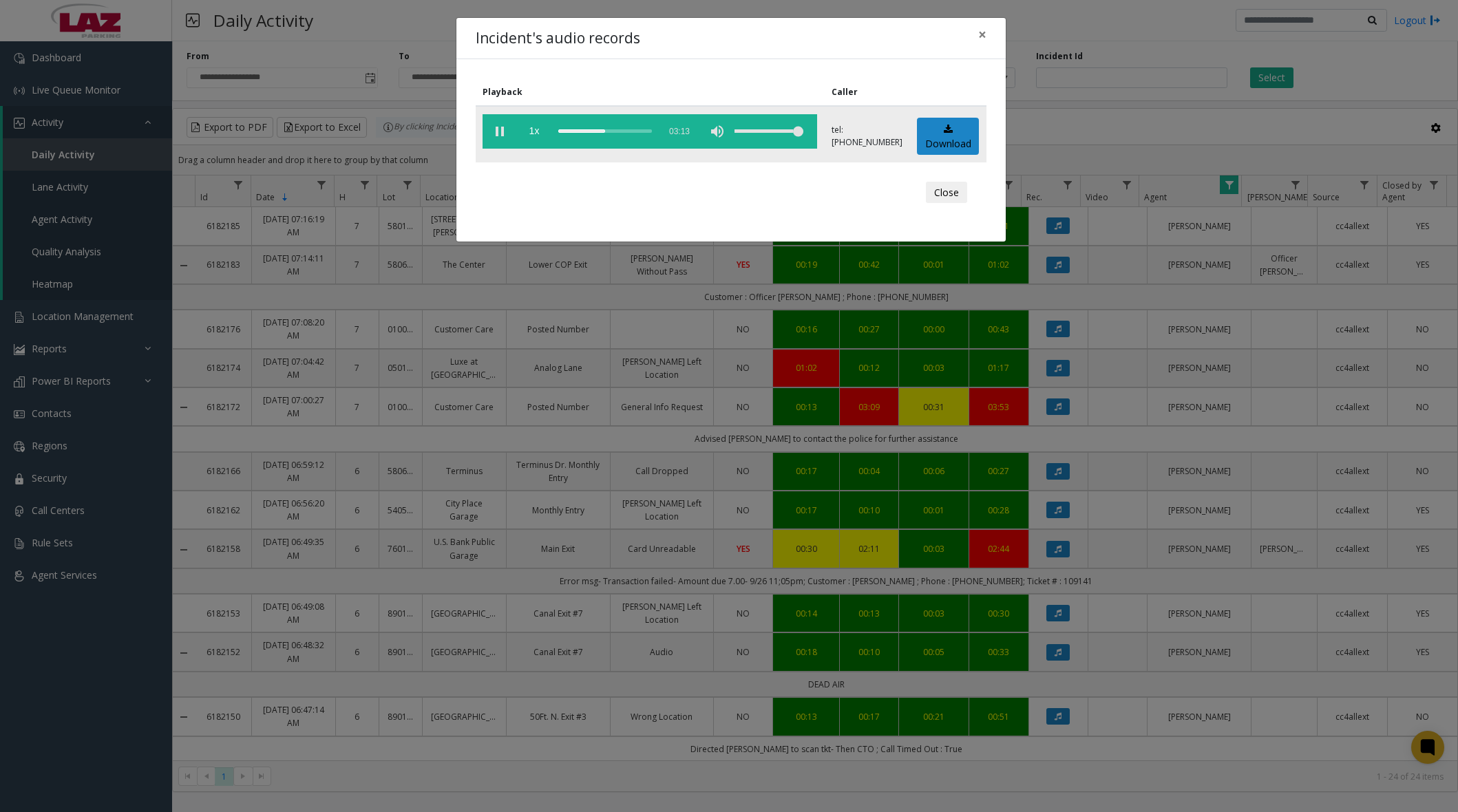
click at [627, 126] on div "scrub bar" at bounding box center [604, 131] width 93 height 34
click at [630, 128] on div "scrub bar" at bounding box center [604, 131] width 93 height 34
click at [641, 131] on div "scrub bar" at bounding box center [604, 131] width 93 height 34
click at [652, 133] on div "scrub bar" at bounding box center [604, 131] width 93 height 34
click at [652, 132] on div "scrub bar" at bounding box center [604, 131] width 93 height 34
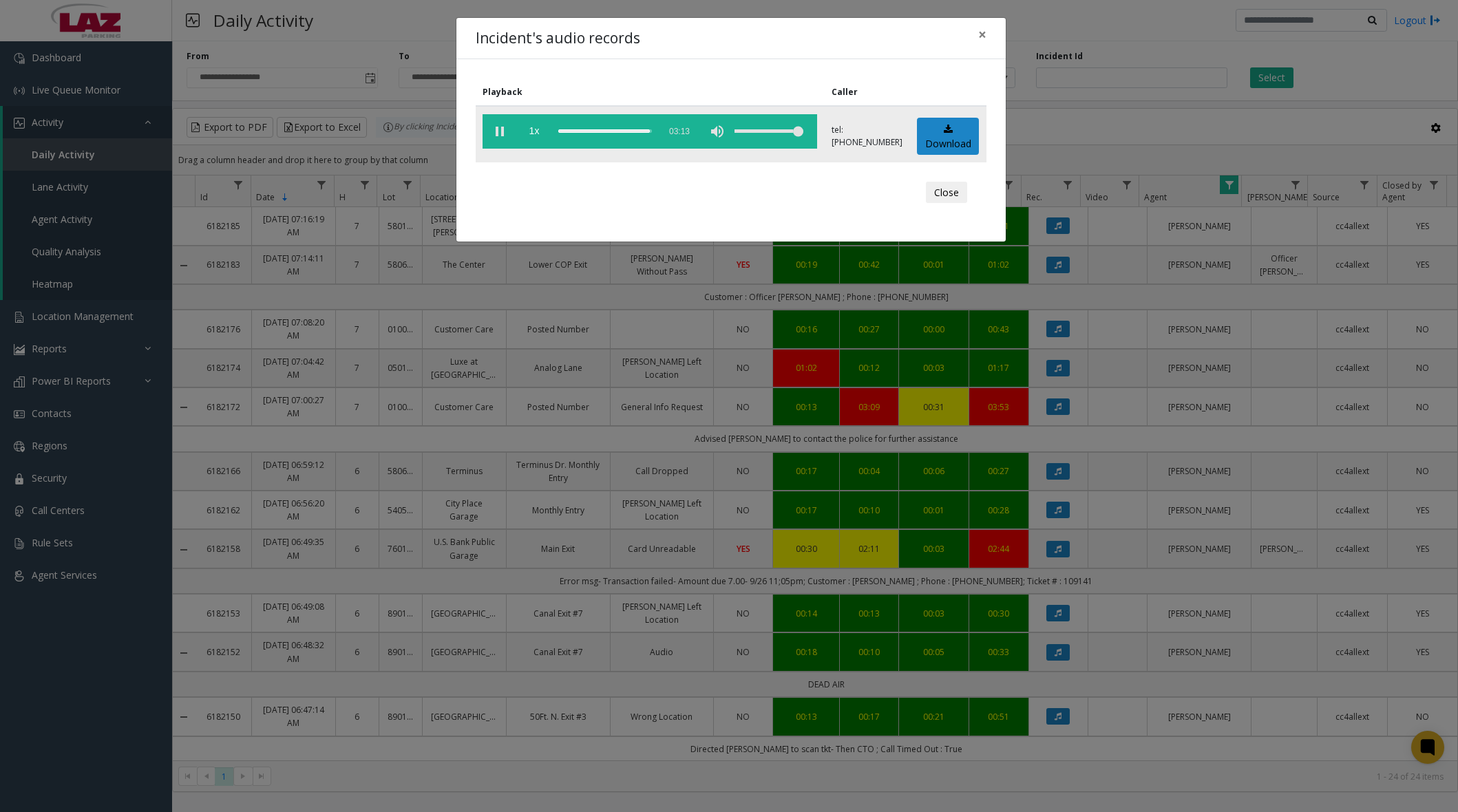
click at [591, 126] on div "scrub bar" at bounding box center [604, 131] width 93 height 34
click at [600, 131] on div "scrub bar" at bounding box center [604, 131] width 93 height 34
click at [611, 132] on div "scrub bar" at bounding box center [604, 131] width 93 height 34
click at [623, 133] on div "scrub bar" at bounding box center [604, 131] width 93 height 34
drag, startPoint x: 632, startPoint y: 132, endPoint x: 660, endPoint y: 132, distance: 28.0
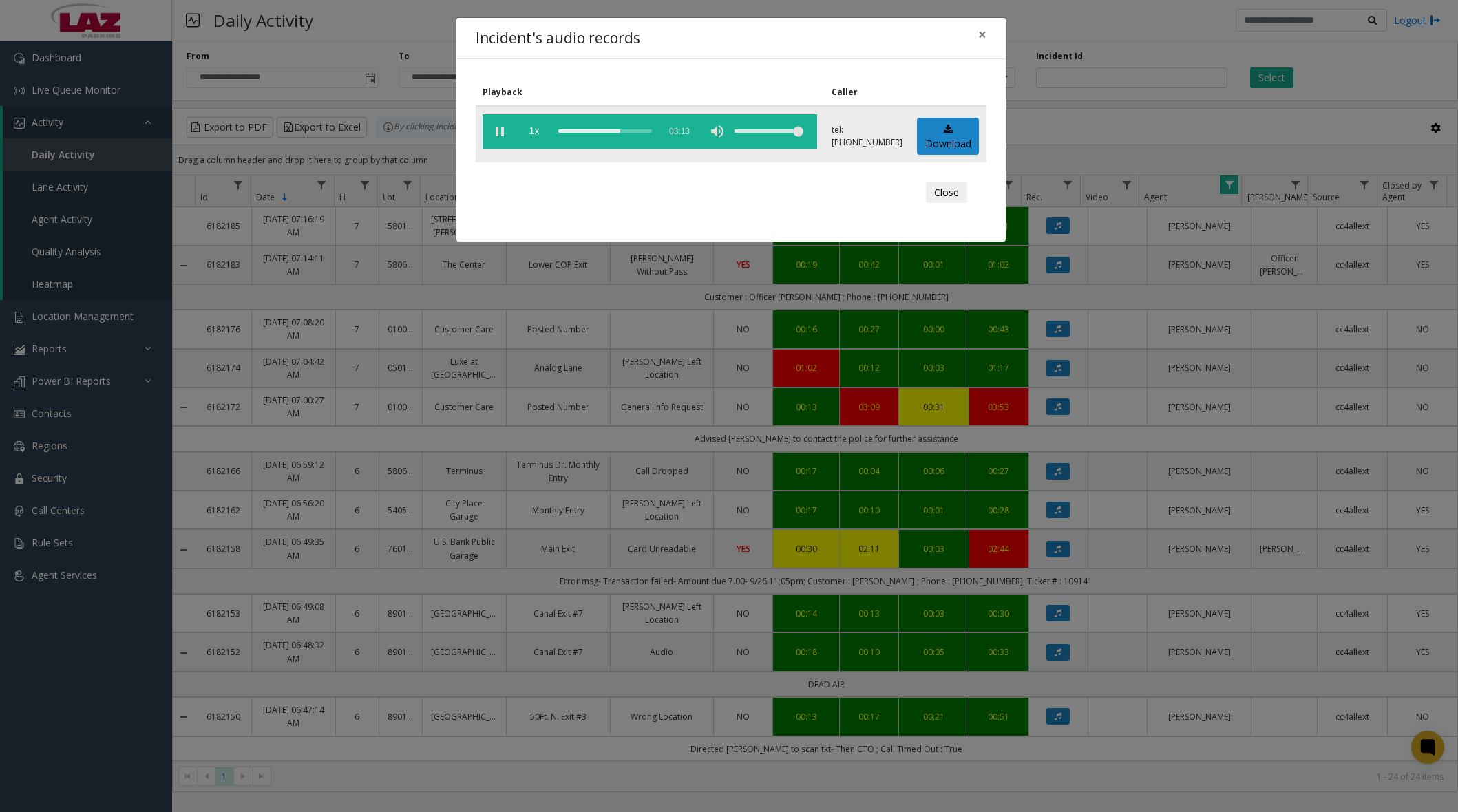
click at [633, 132] on div "scrub bar" at bounding box center [604, 131] width 93 height 34
click at [663, 132] on vg-controls "1x 03:13" at bounding box center [649, 131] width 335 height 34
click at [975, 33] on button "×" at bounding box center [982, 34] width 28 height 34
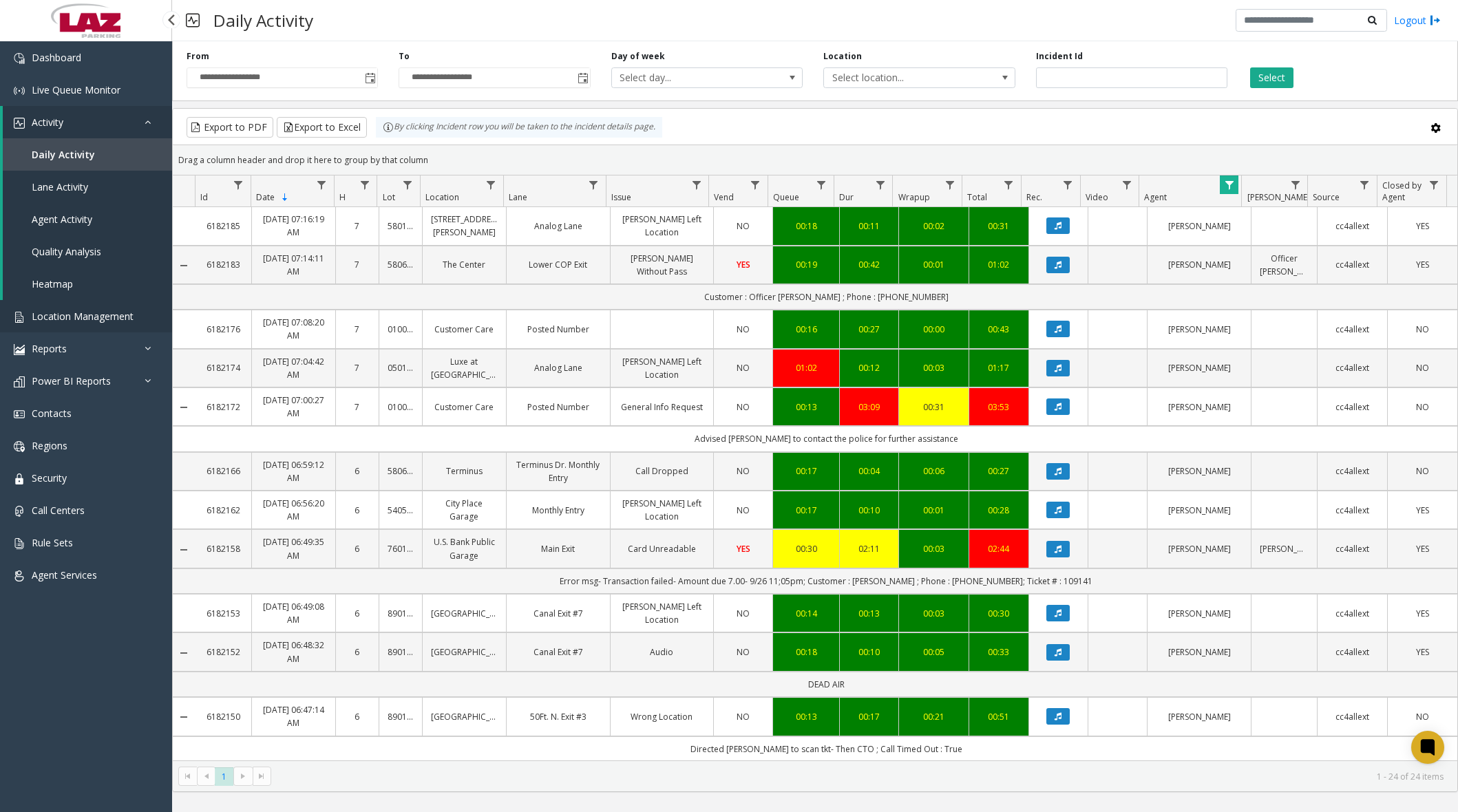
click at [86, 319] on span "Location Management" at bounding box center [82, 316] width 102 height 13
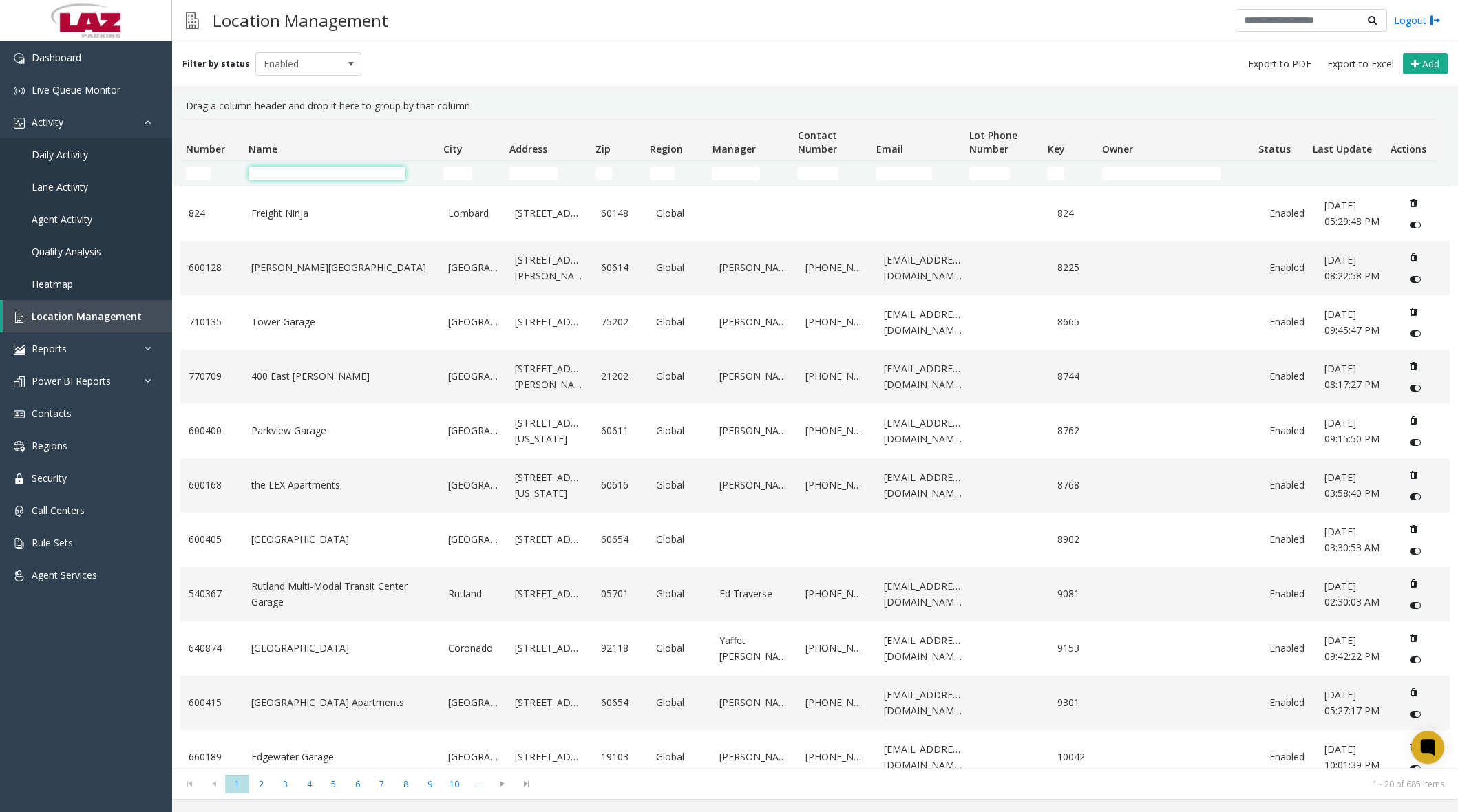
click at [315, 174] on input "Name Filter" at bounding box center [326, 173] width 158 height 14
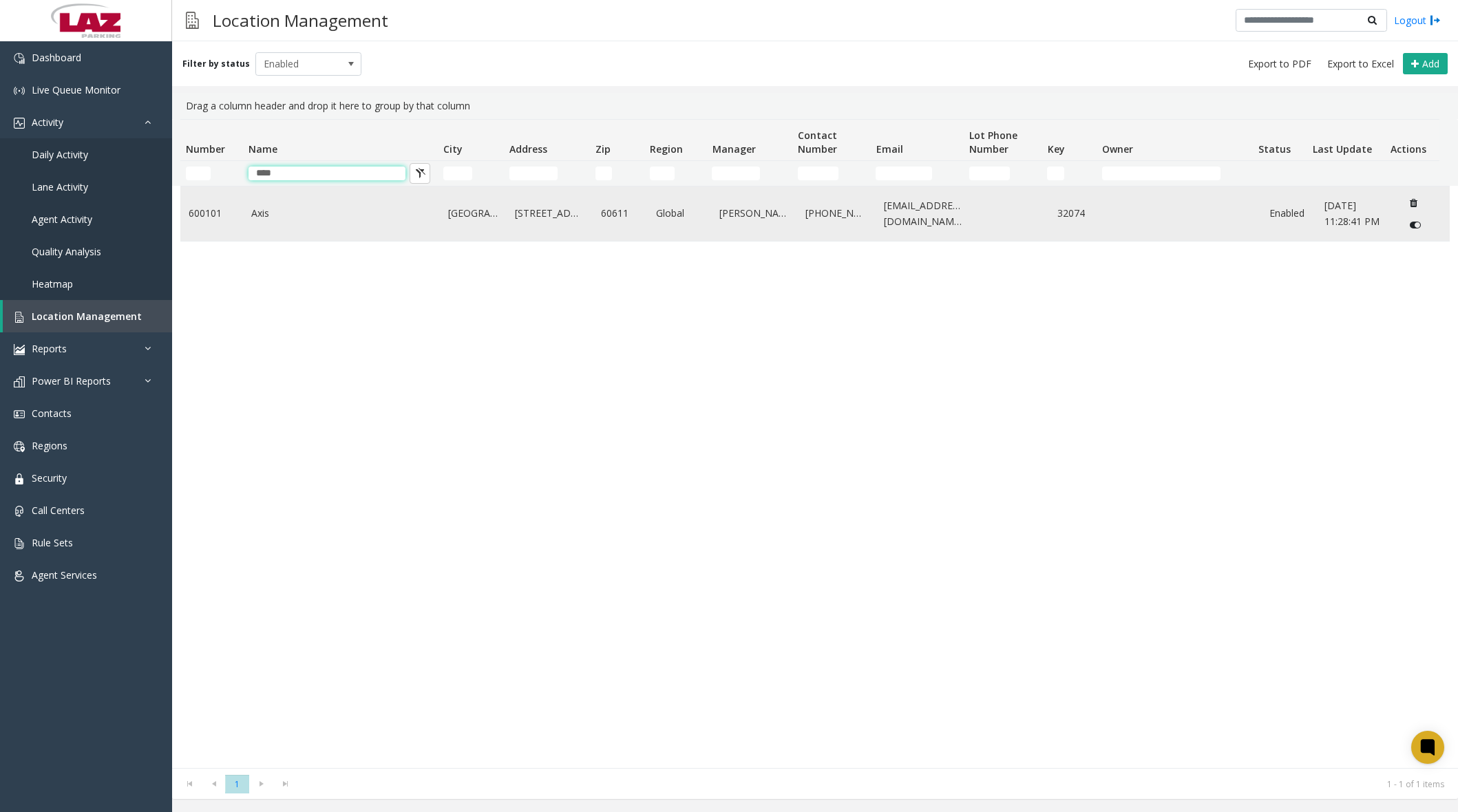
type input "****"
click at [277, 210] on link "Axis" at bounding box center [340, 213] width 180 height 15
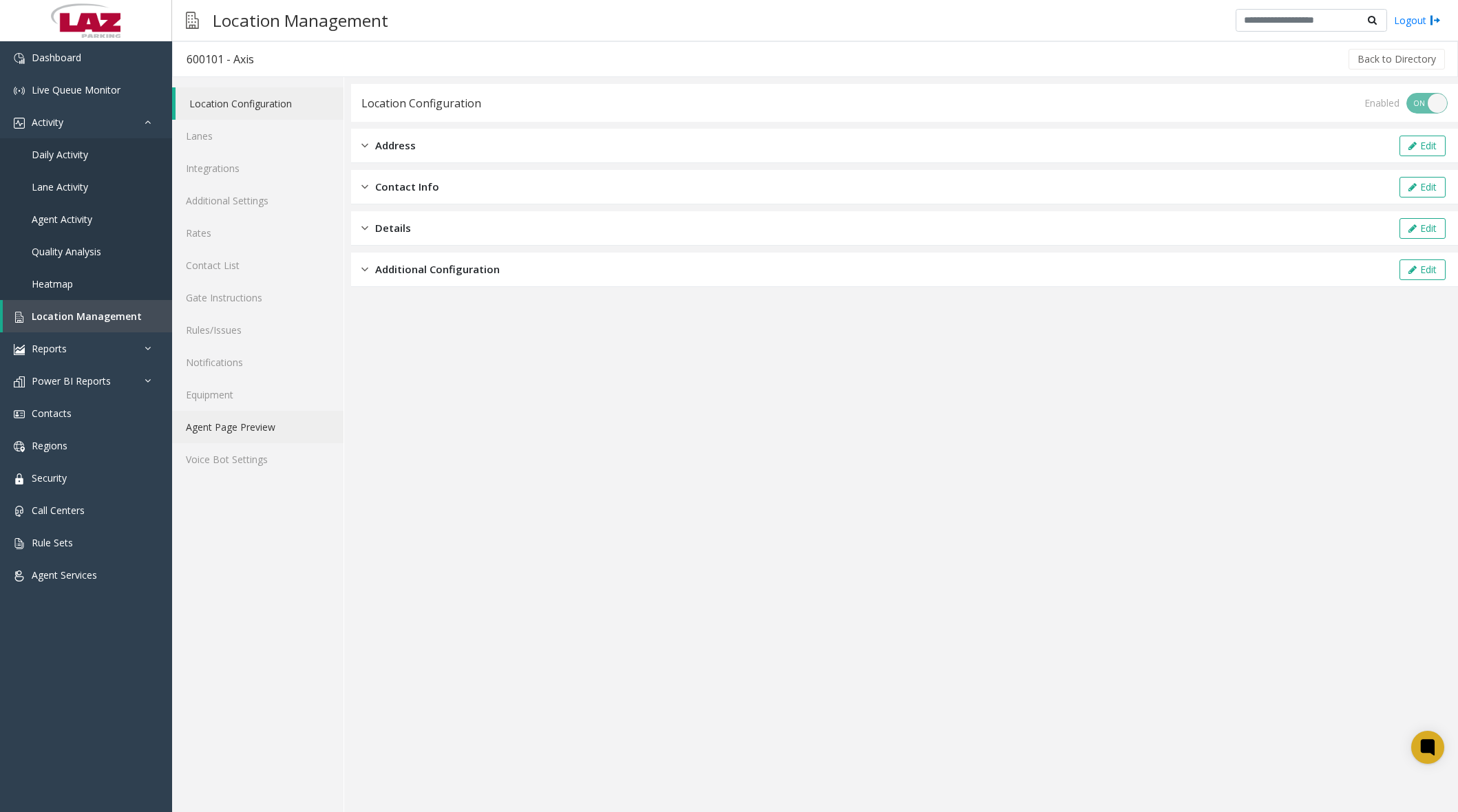
click at [265, 420] on link "Agent Page Preview" at bounding box center [257, 427] width 172 height 33
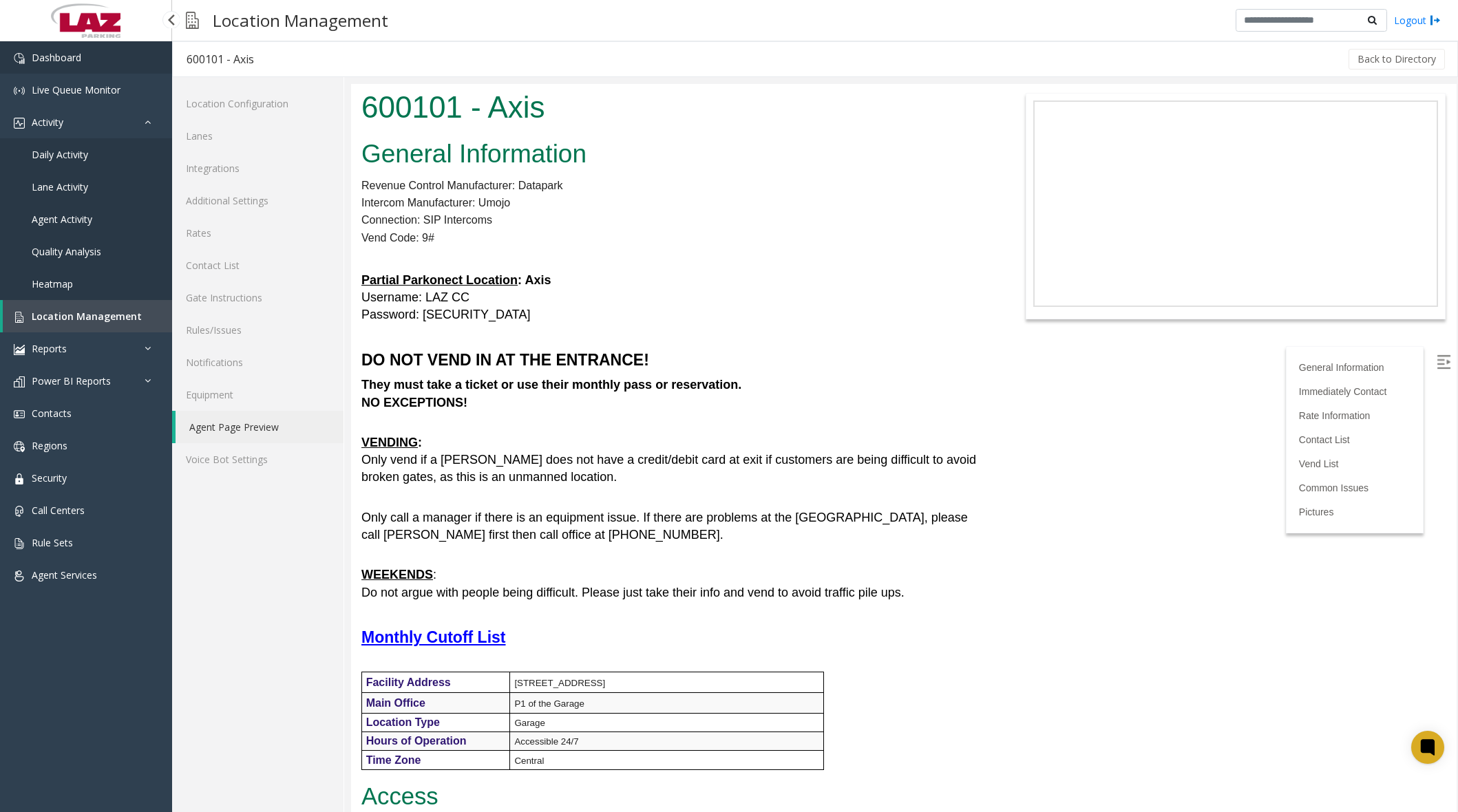
click at [93, 51] on link "Dashboard" at bounding box center [86, 57] width 172 height 33
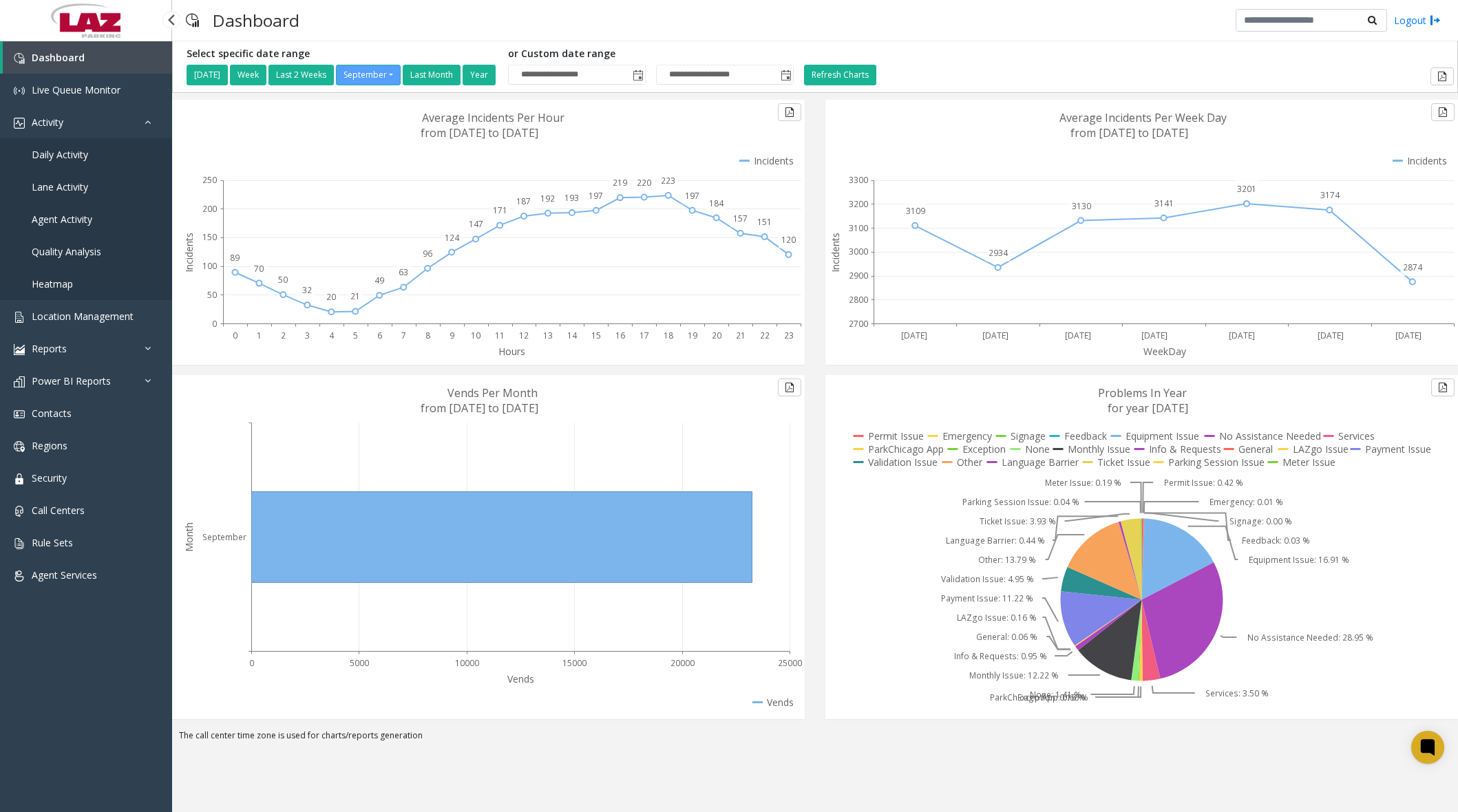
click at [85, 154] on span "Daily Activity" at bounding box center [60, 155] width 57 height 13
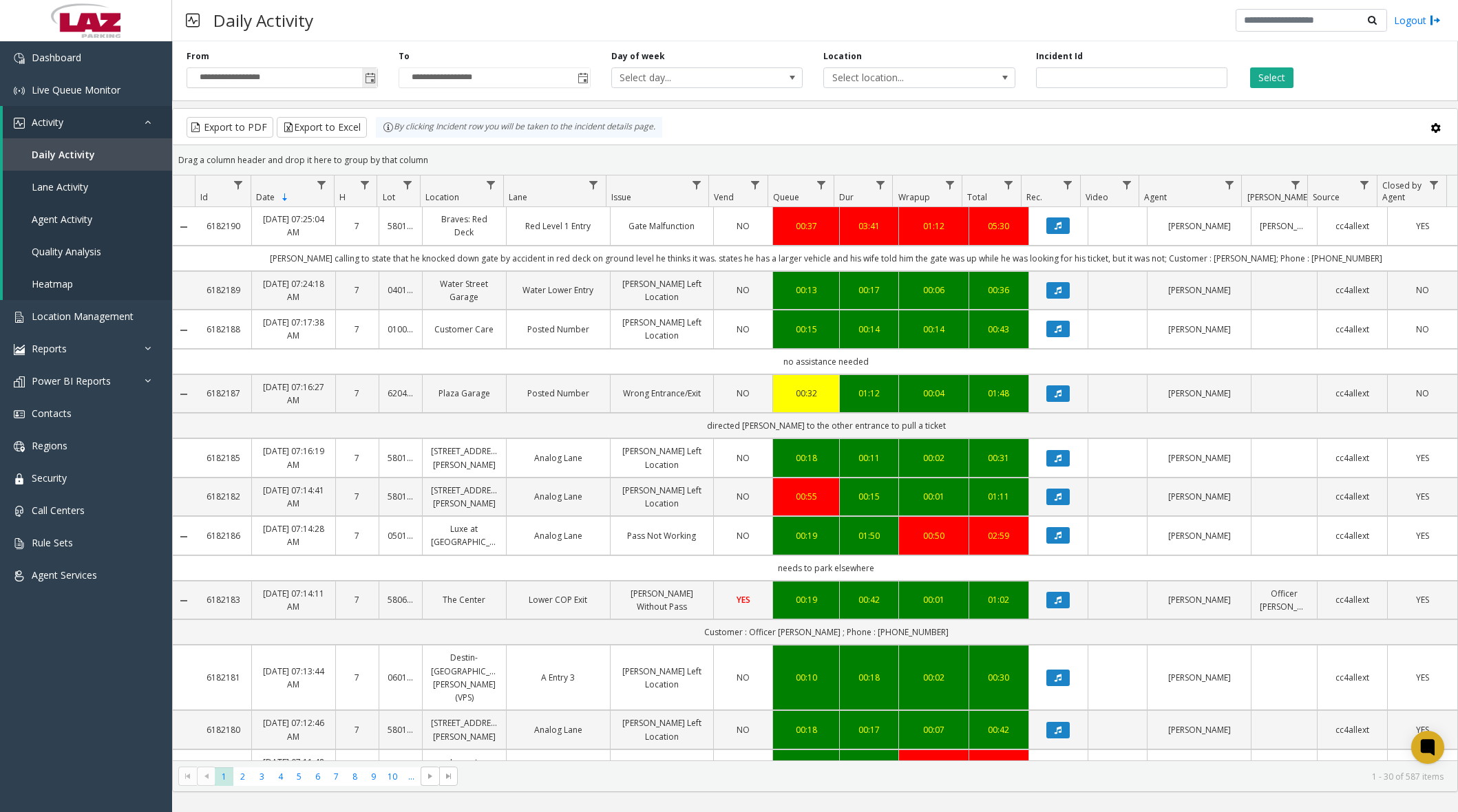
click at [373, 77] on span "Toggle popup" at bounding box center [370, 78] width 11 height 11
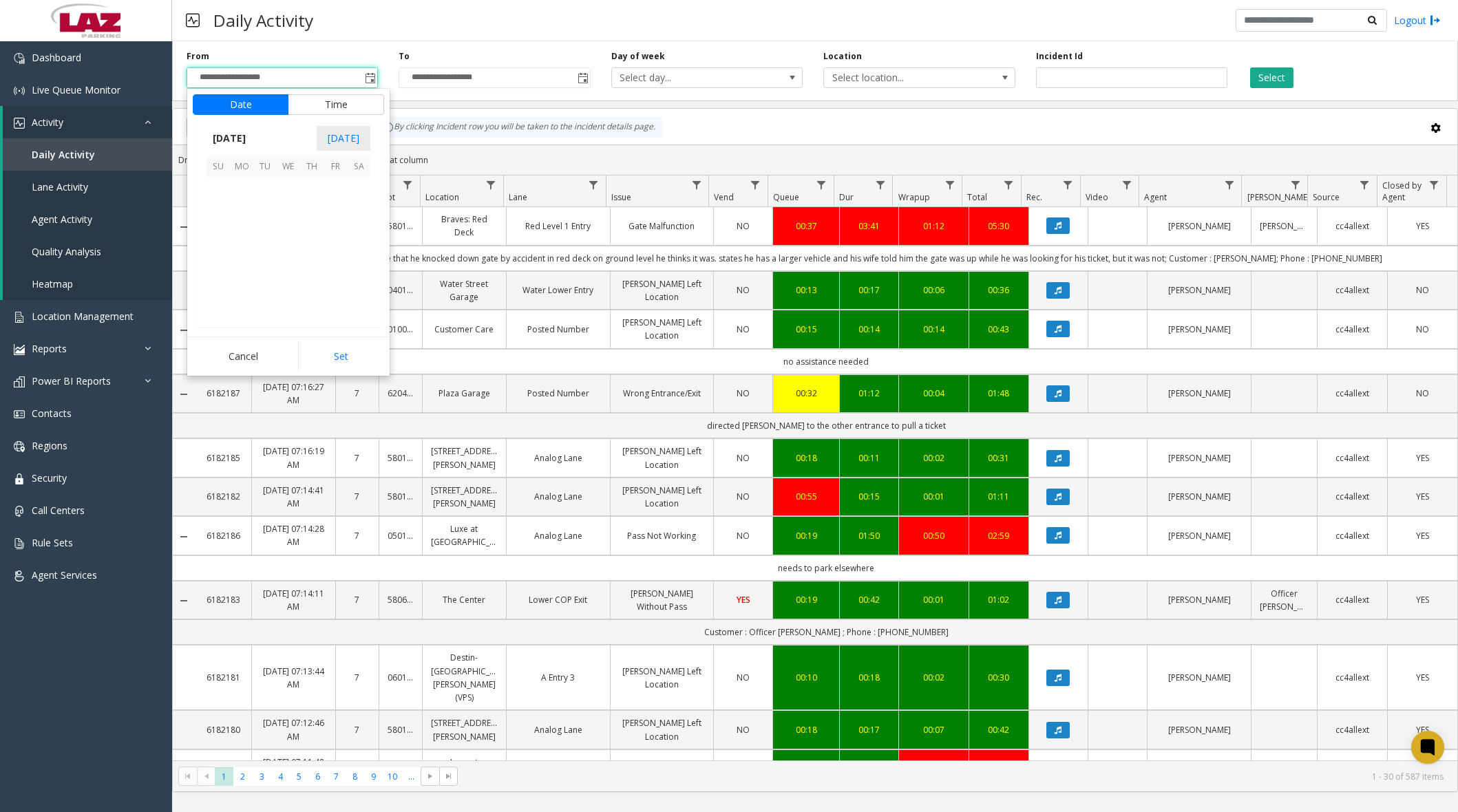
scroll to position [246901, 0]
click at [335, 261] on span "26" at bounding box center [335, 258] width 23 height 23
click at [221, 237] on span "11" at bounding box center [227, 239] width 11 height 13
click at [294, 240] on span "00" at bounding box center [296, 239] width 11 height 13
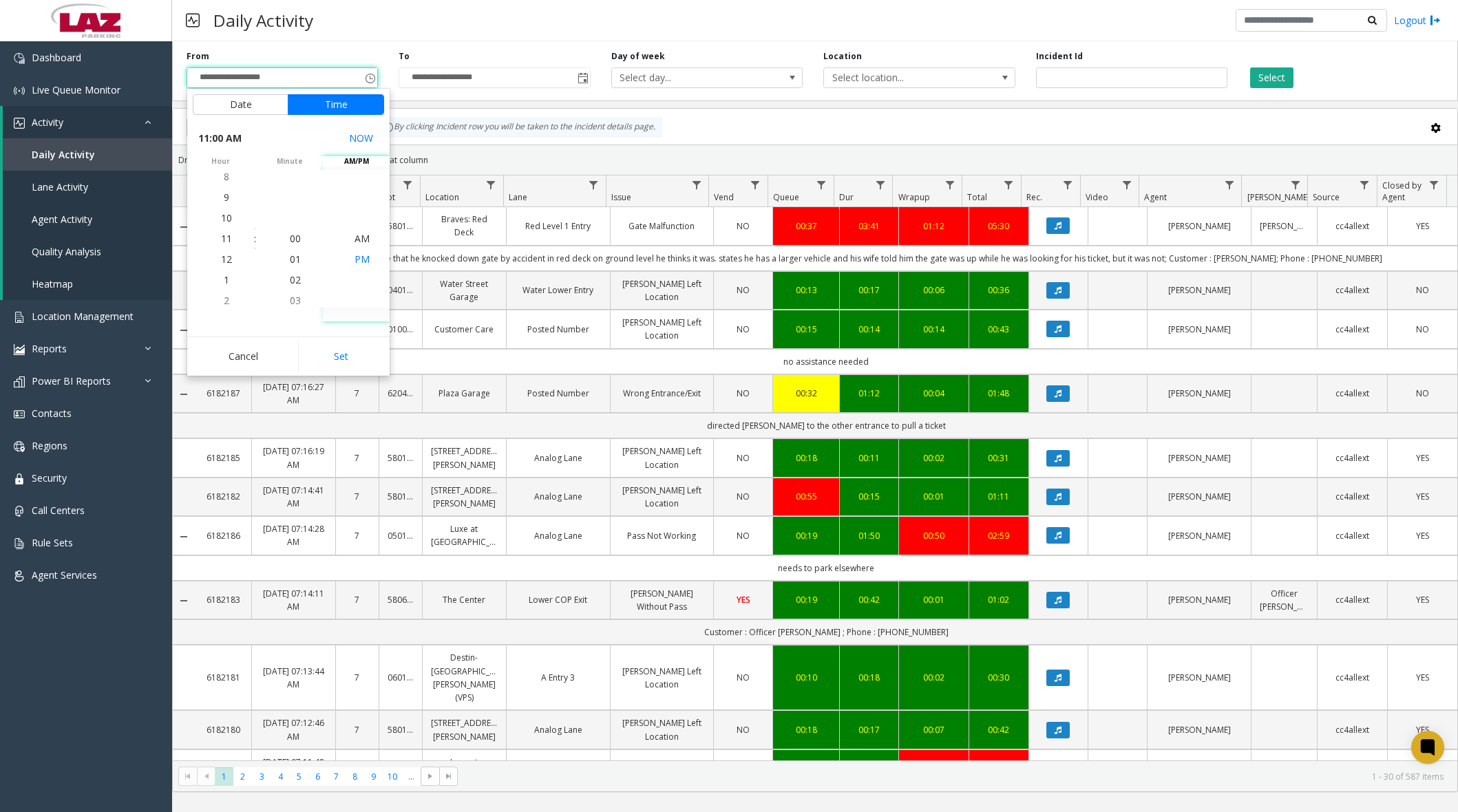
click at [356, 260] on span "PM" at bounding box center [362, 259] width 15 height 13
click at [352, 351] on button "Set" at bounding box center [341, 356] width 87 height 30
type input "**********"
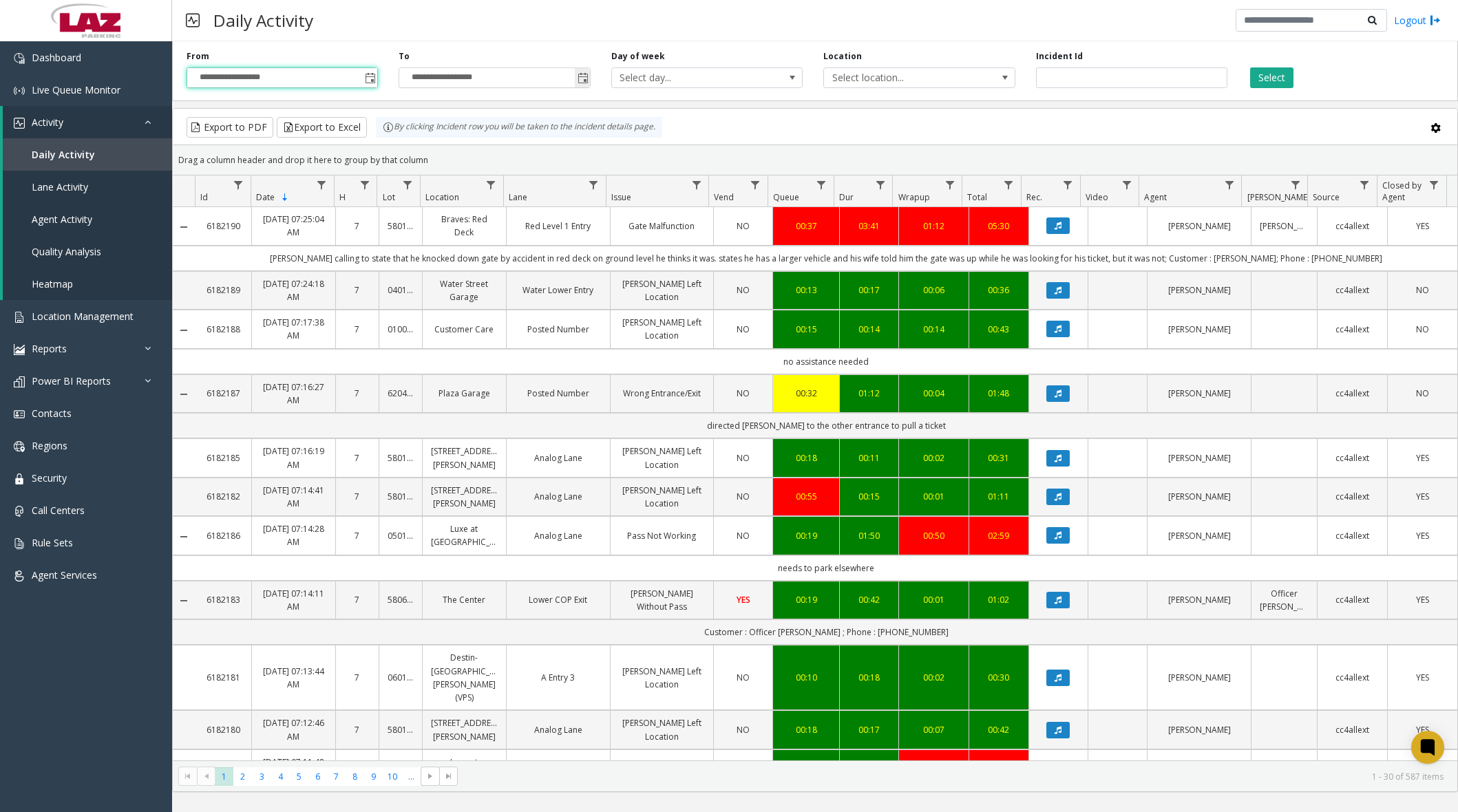
click at [584, 74] on span "Toggle popup" at bounding box center [583, 78] width 11 height 11
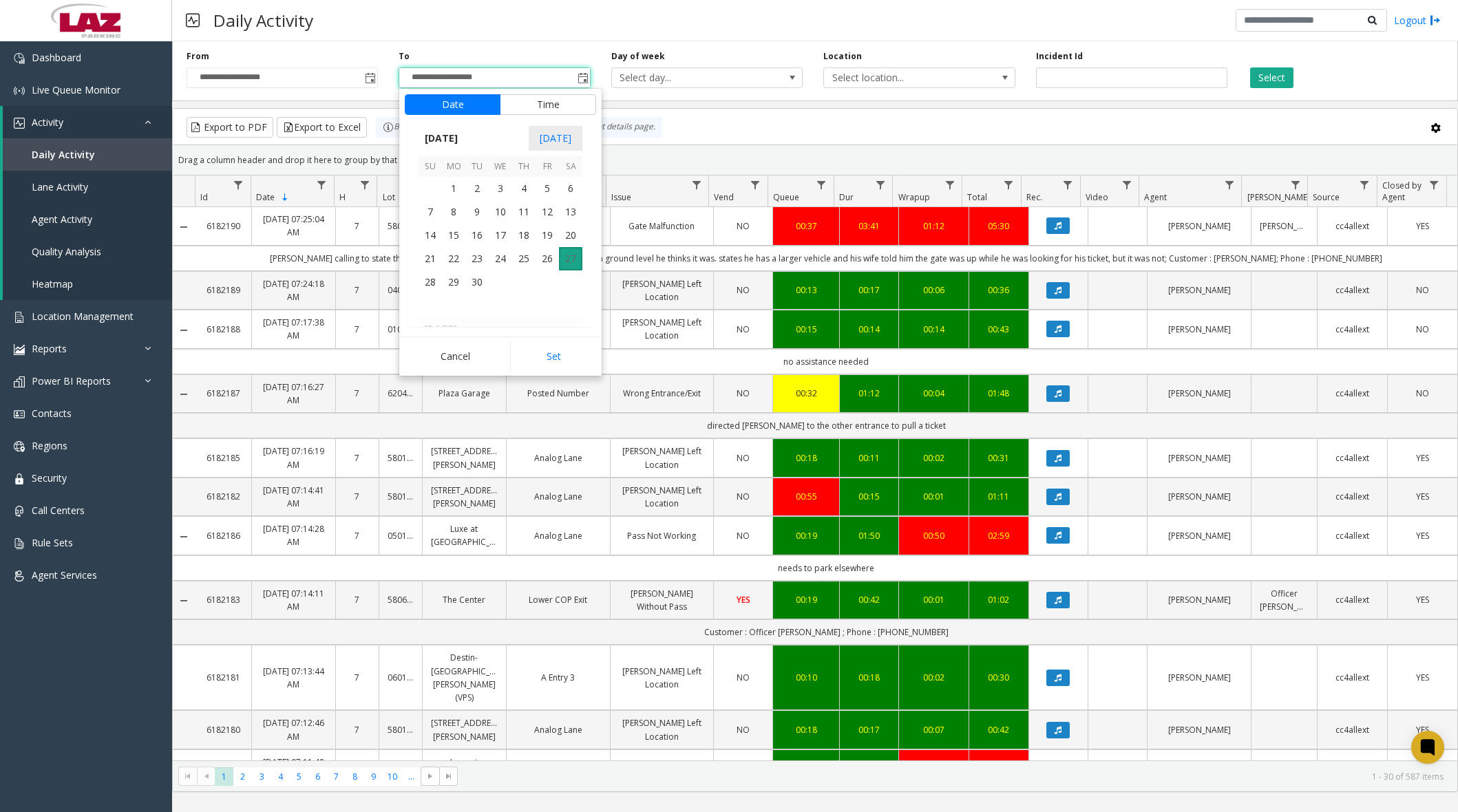
click at [570, 262] on span "27" at bounding box center [570, 258] width 23 height 23
click at [436, 238] on span "7" at bounding box center [438, 239] width 6 height 13
click at [503, 256] on span "30" at bounding box center [507, 259] width 11 height 13
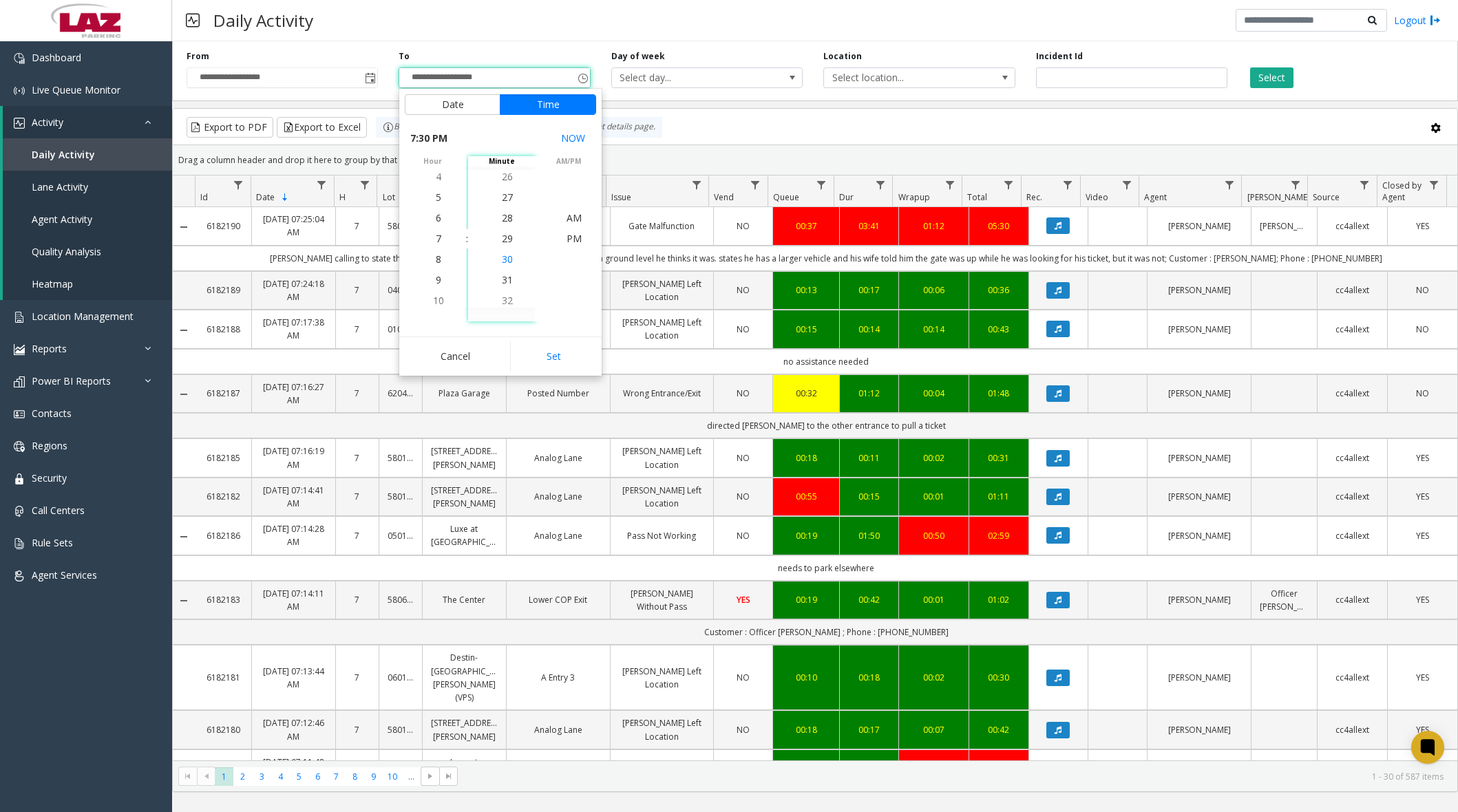
scroll to position [619, 0]
click at [576, 219] on span "AM" at bounding box center [574, 218] width 15 height 13
click at [556, 351] on button "Set" at bounding box center [553, 356] width 87 height 30
type input "**********"
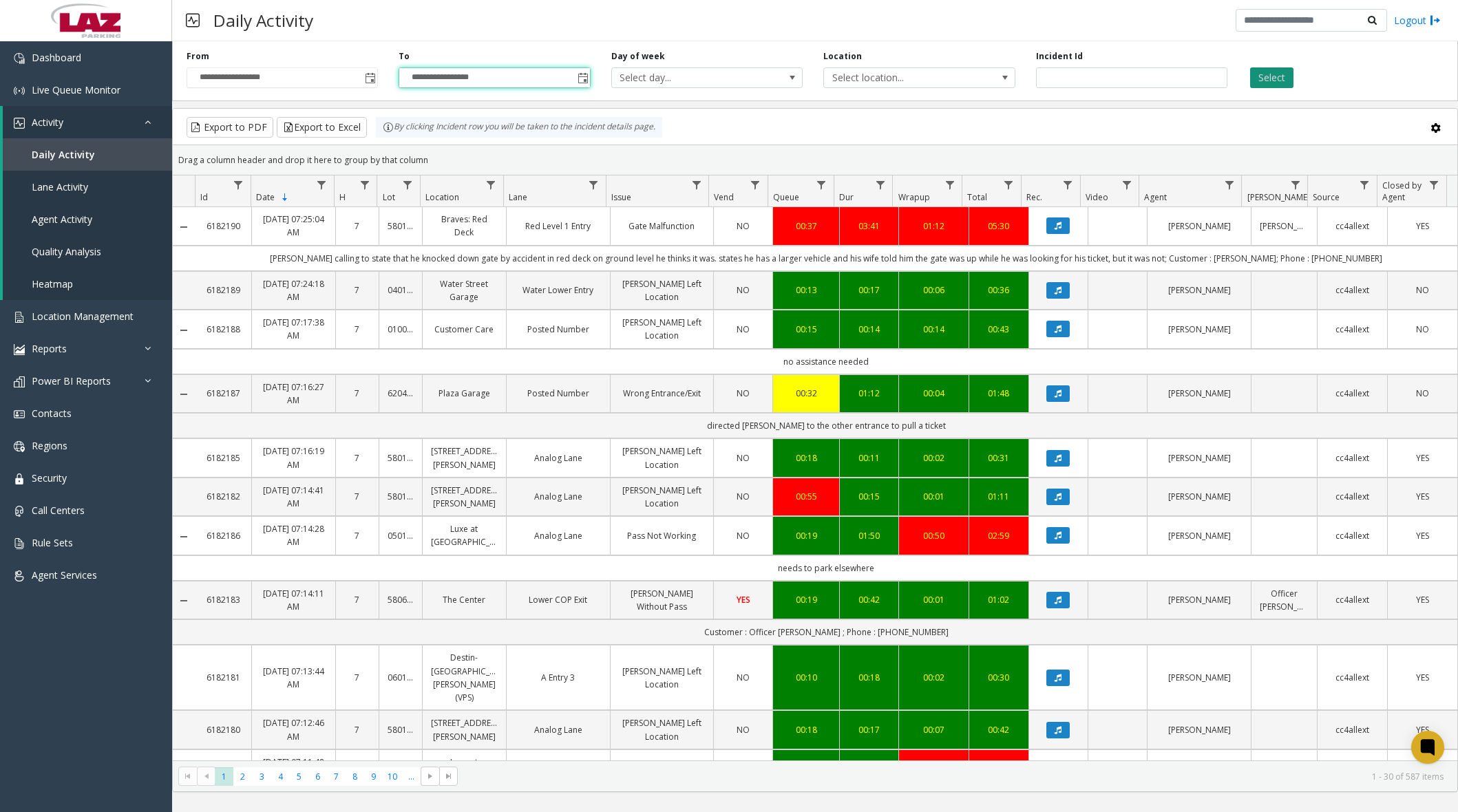
click at [1268, 78] on button "Select" at bounding box center [1271, 77] width 43 height 21
click at [498, 189] on link "Data table" at bounding box center [492, 185] width 19 height 19
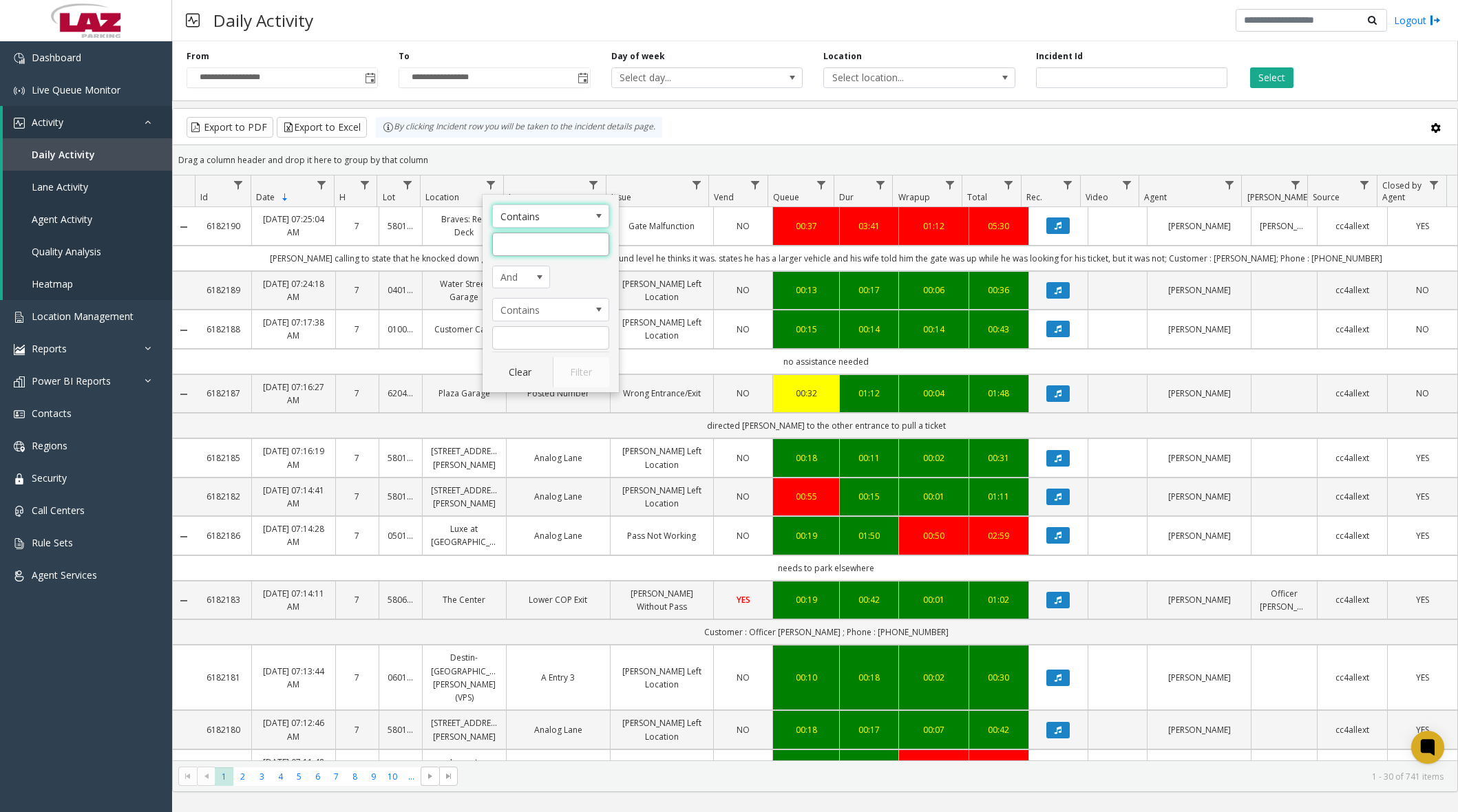
click at [558, 250] on input "Location Filter" at bounding box center [550, 243] width 117 height 23
type input "******"
click at [576, 385] on button "Filter" at bounding box center [581, 372] width 57 height 30
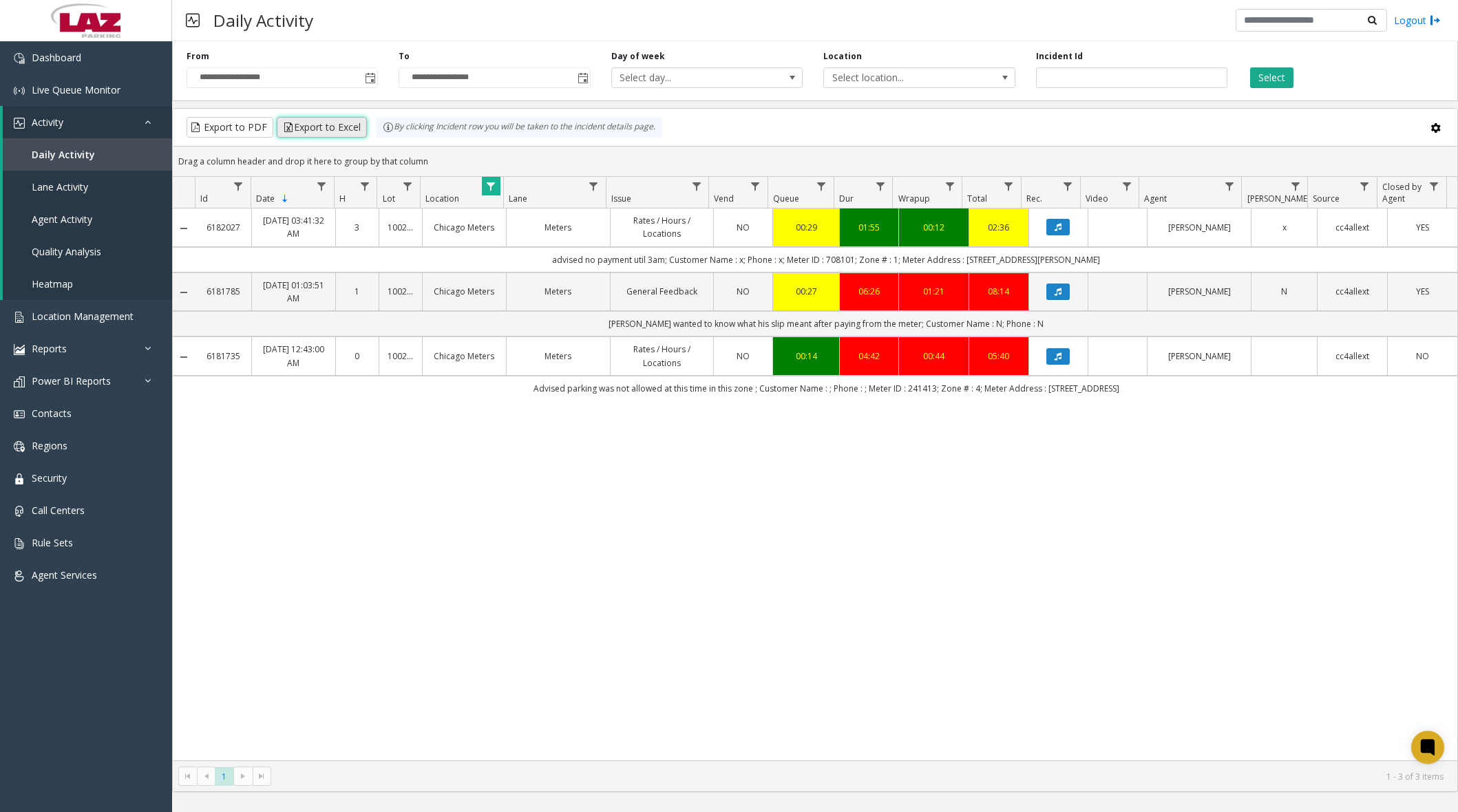
click at [328, 133] on button "Export to Excel" at bounding box center [322, 127] width 90 height 21
click at [82, 54] on link "Dashboard" at bounding box center [86, 57] width 172 height 33
